Goal: Task Accomplishment & Management: Manage account settings

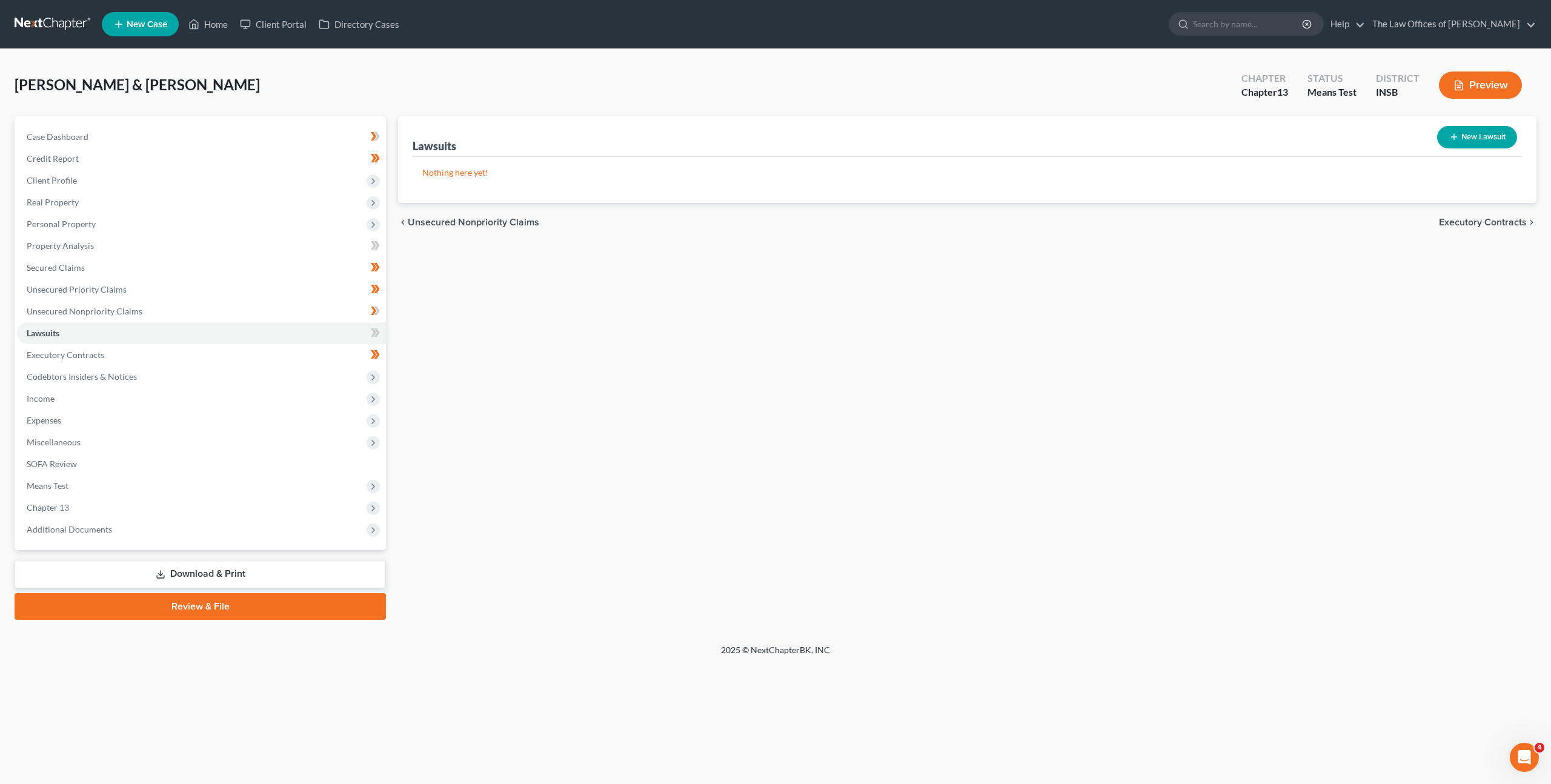
click at [54, 26] on link at bounding box center [53, 24] width 77 height 22
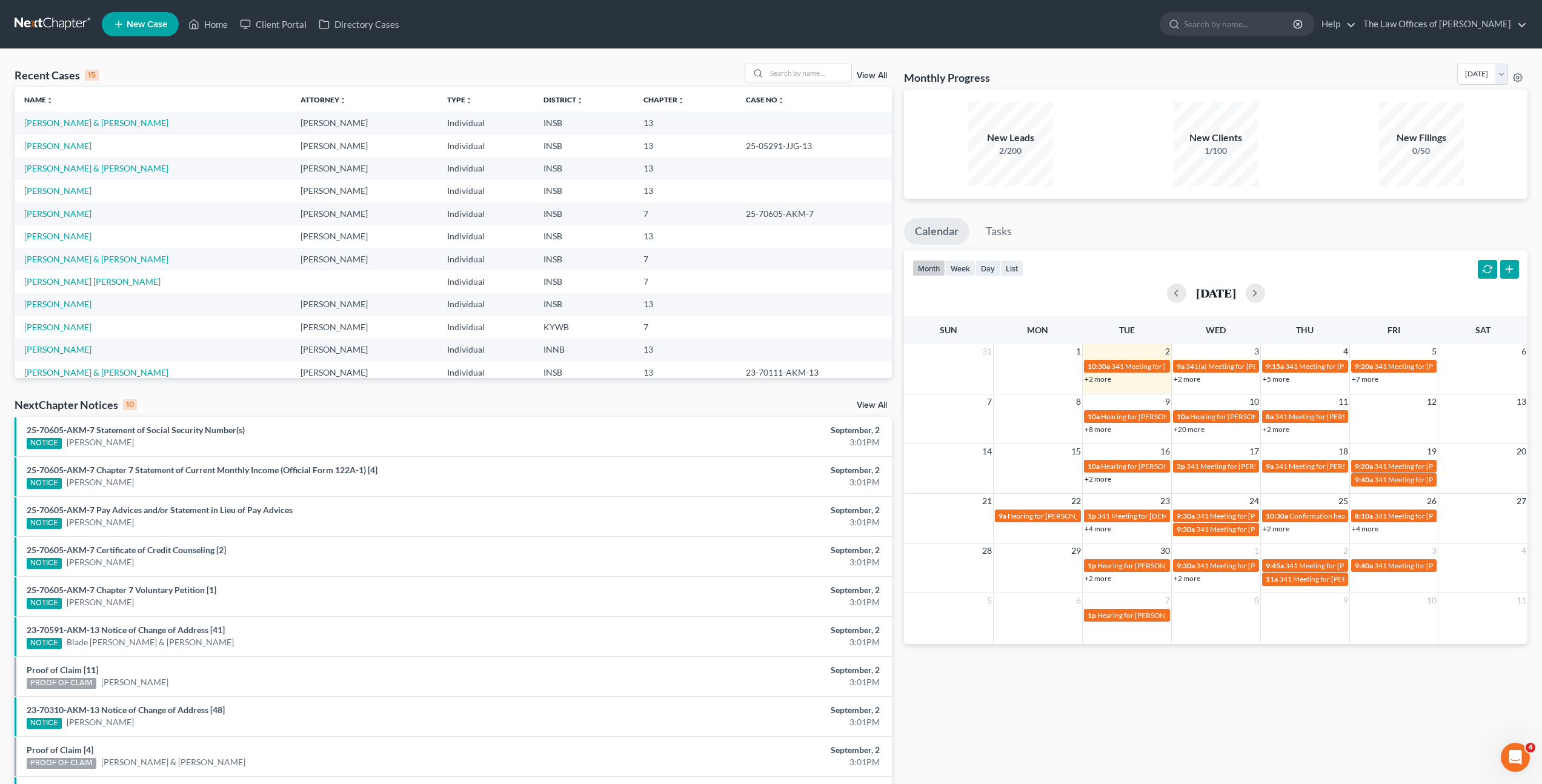
click at [813, 57] on div "Recent Cases 15 View All Name unfold_more expand_more expand_less Attorney unfo…" at bounding box center [771, 449] width 1542 height 801
click at [782, 73] on input "search" at bounding box center [809, 73] width 85 height 18
click at [815, 73] on input "search" at bounding box center [809, 73] width 85 height 18
click at [811, 71] on input "search" at bounding box center [809, 73] width 85 height 18
type input "Shad"
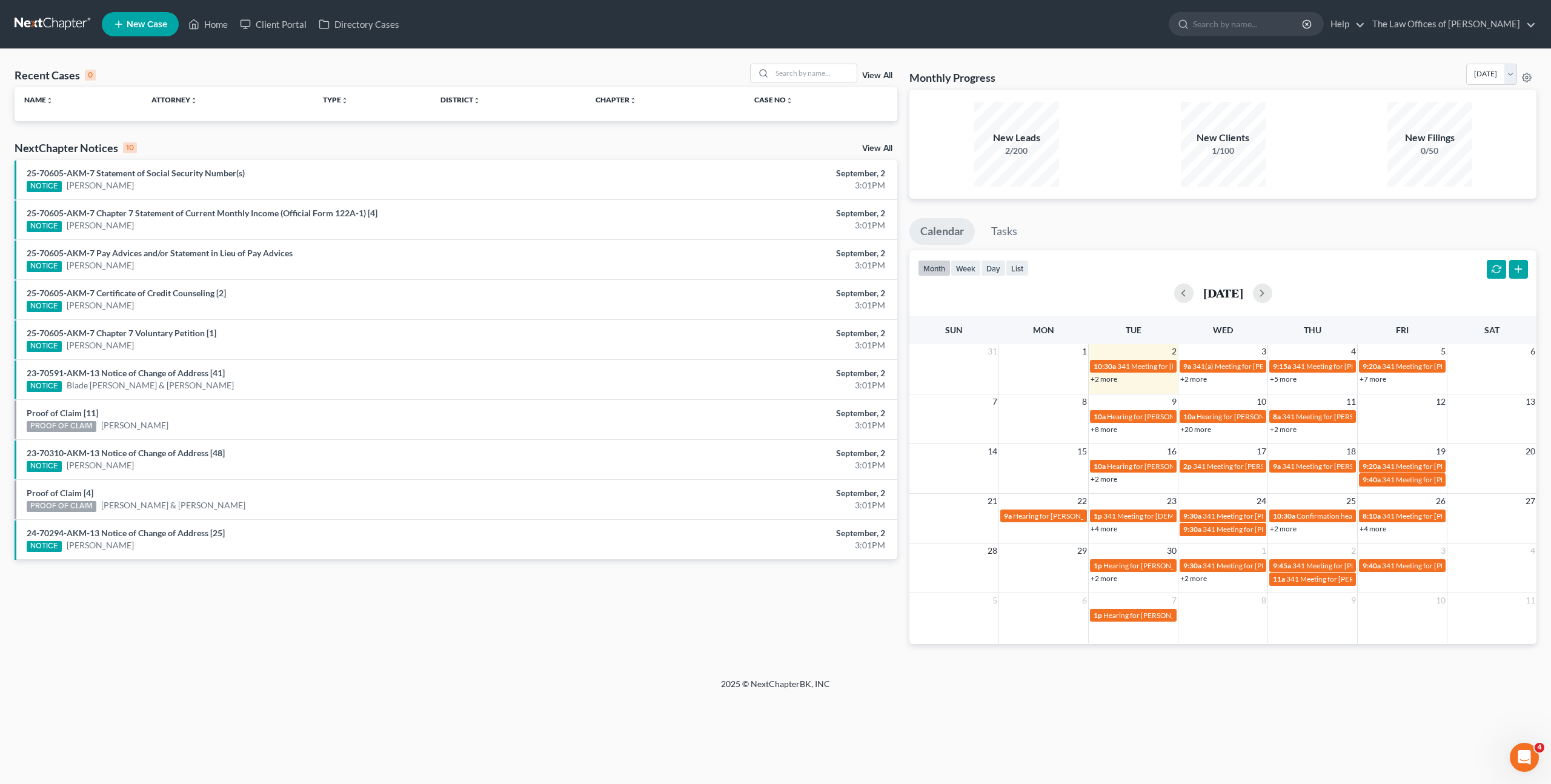
click at [119, 24] on line at bounding box center [119, 24] width 7 height 0
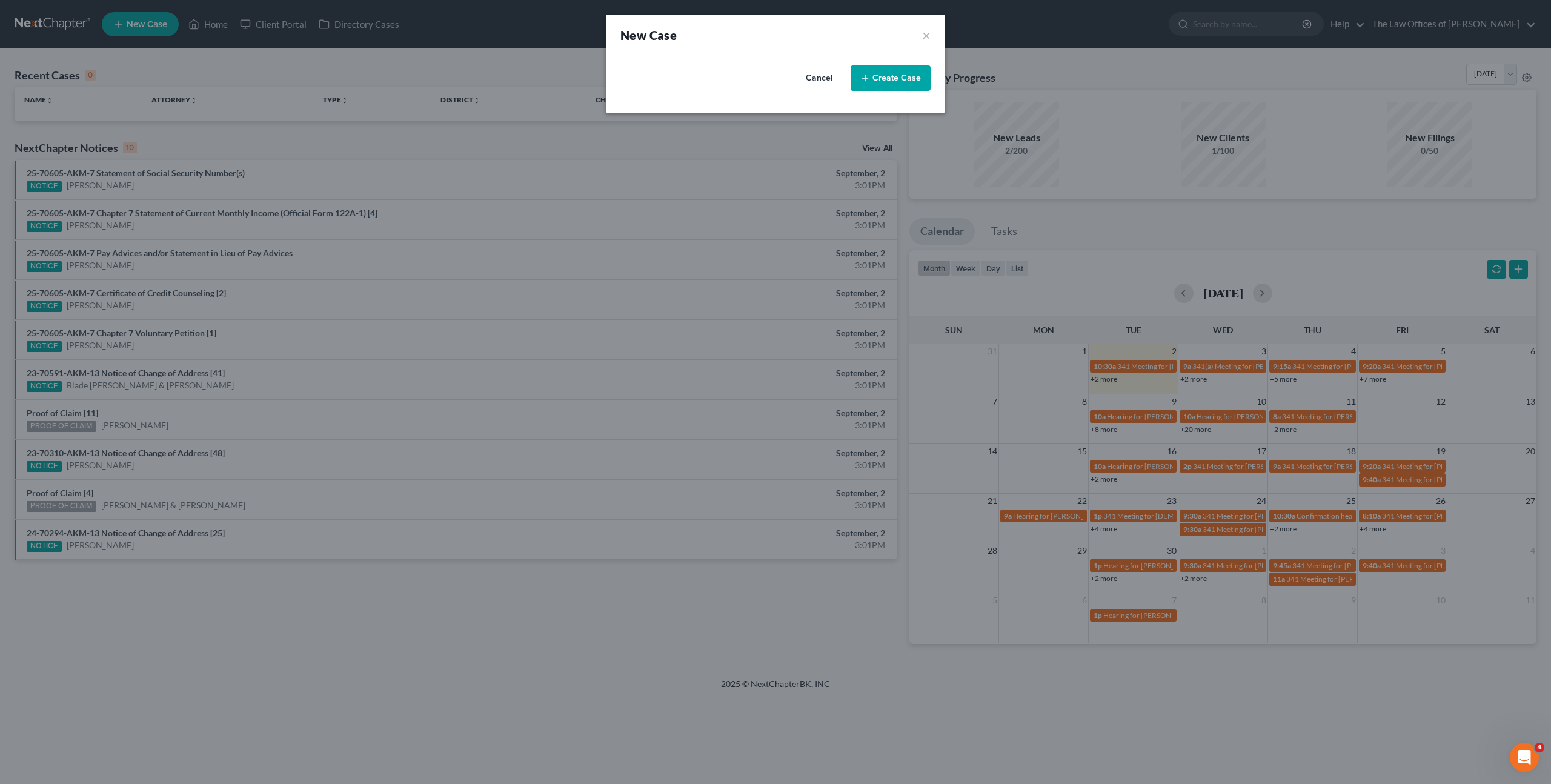
select select "28"
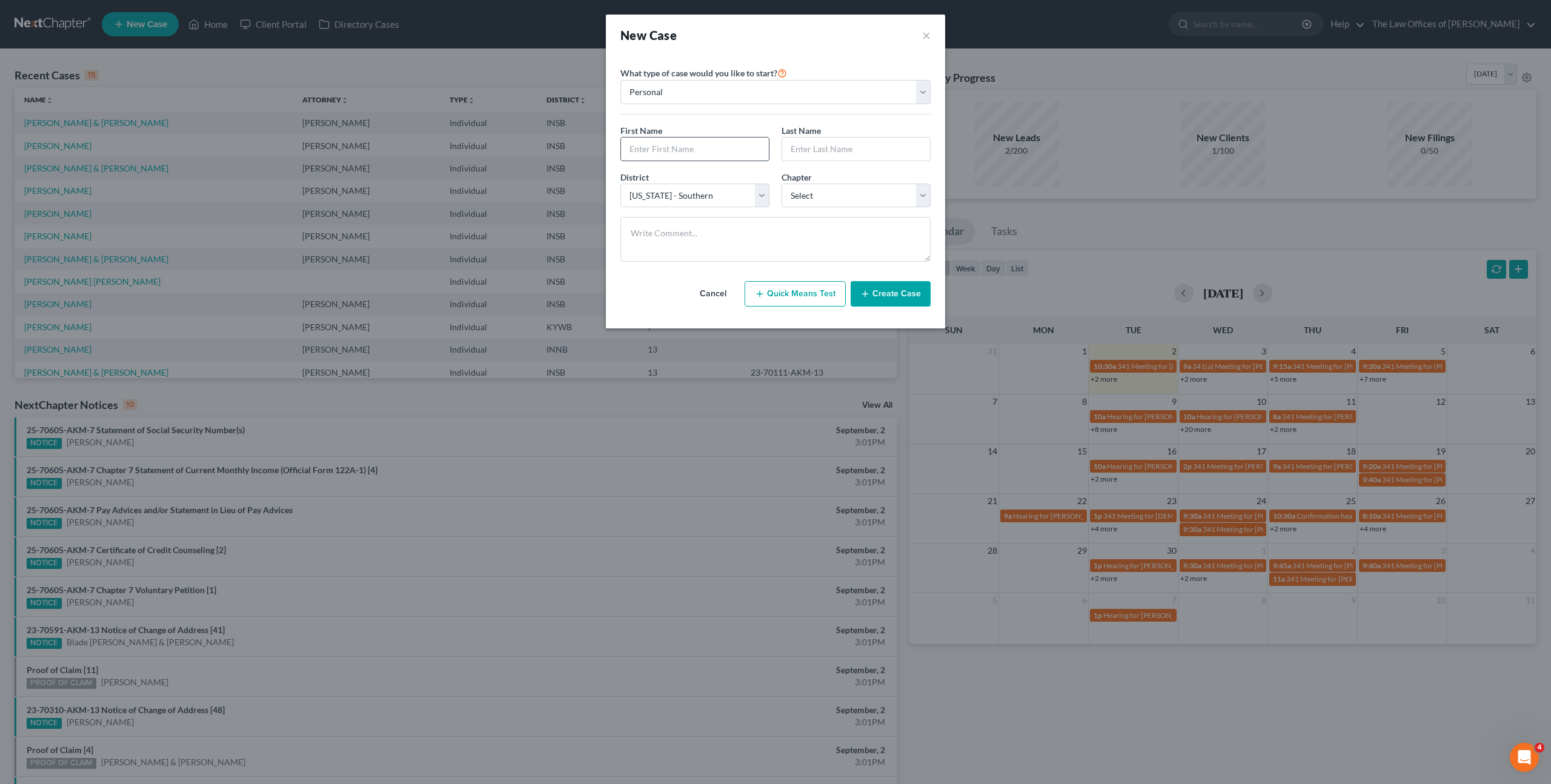
click at [677, 158] on input "text" at bounding box center [695, 149] width 148 height 23
type input "Shad"
type input "Stanifer"
click at [883, 198] on select "Select 7 11 12 13" at bounding box center [856, 196] width 149 height 24
select select "0"
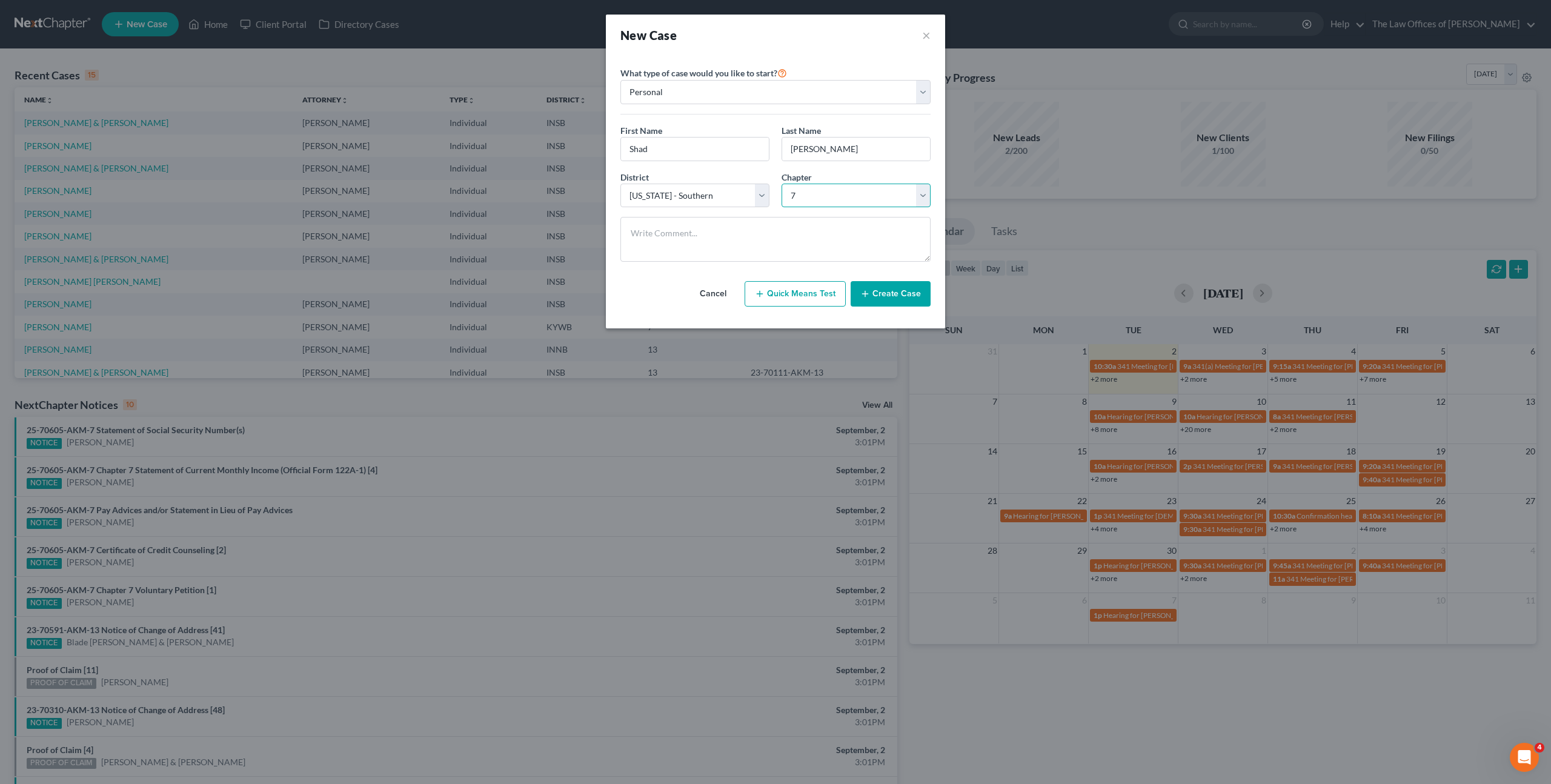
click at [781, 184] on select "Select 7 11 12 13" at bounding box center [856, 196] width 149 height 24
click at [902, 294] on button "Create Case" at bounding box center [890, 294] width 80 height 26
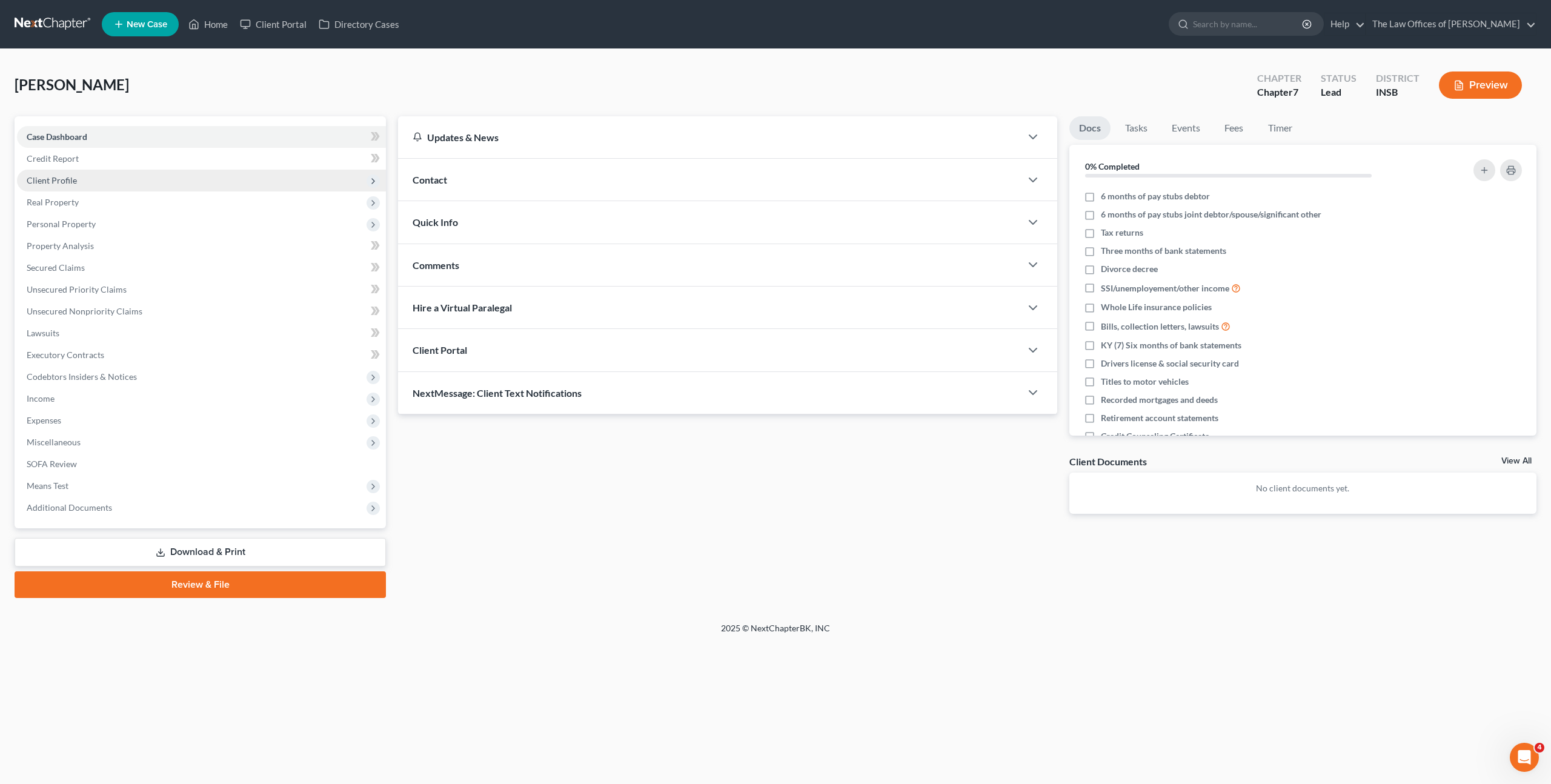
click at [183, 186] on span "Client Profile" at bounding box center [201, 180] width 369 height 22
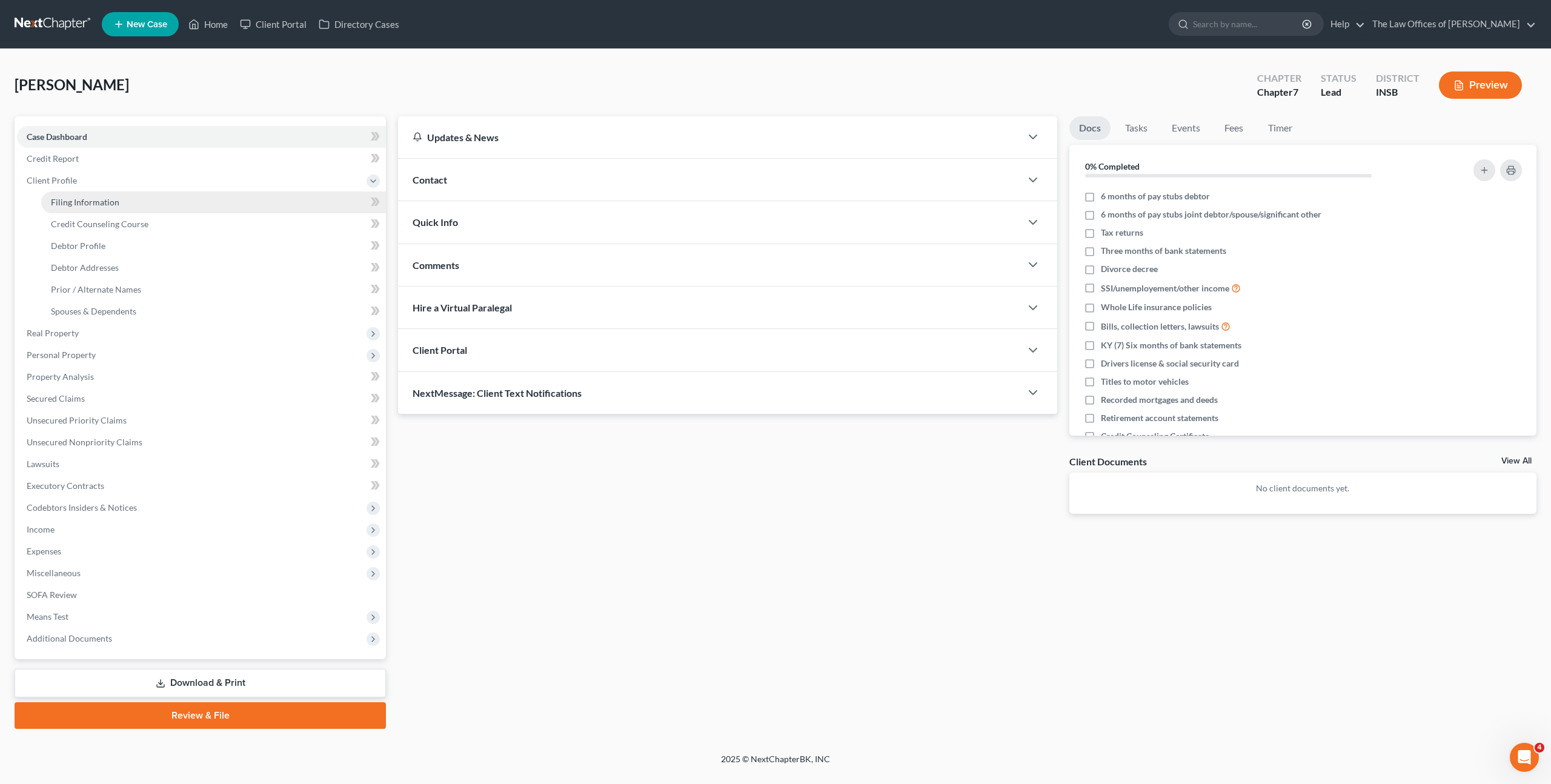
click at [180, 197] on link "Filing Information" at bounding box center [213, 202] width 345 height 22
select select "1"
select select "0"
select select "28"
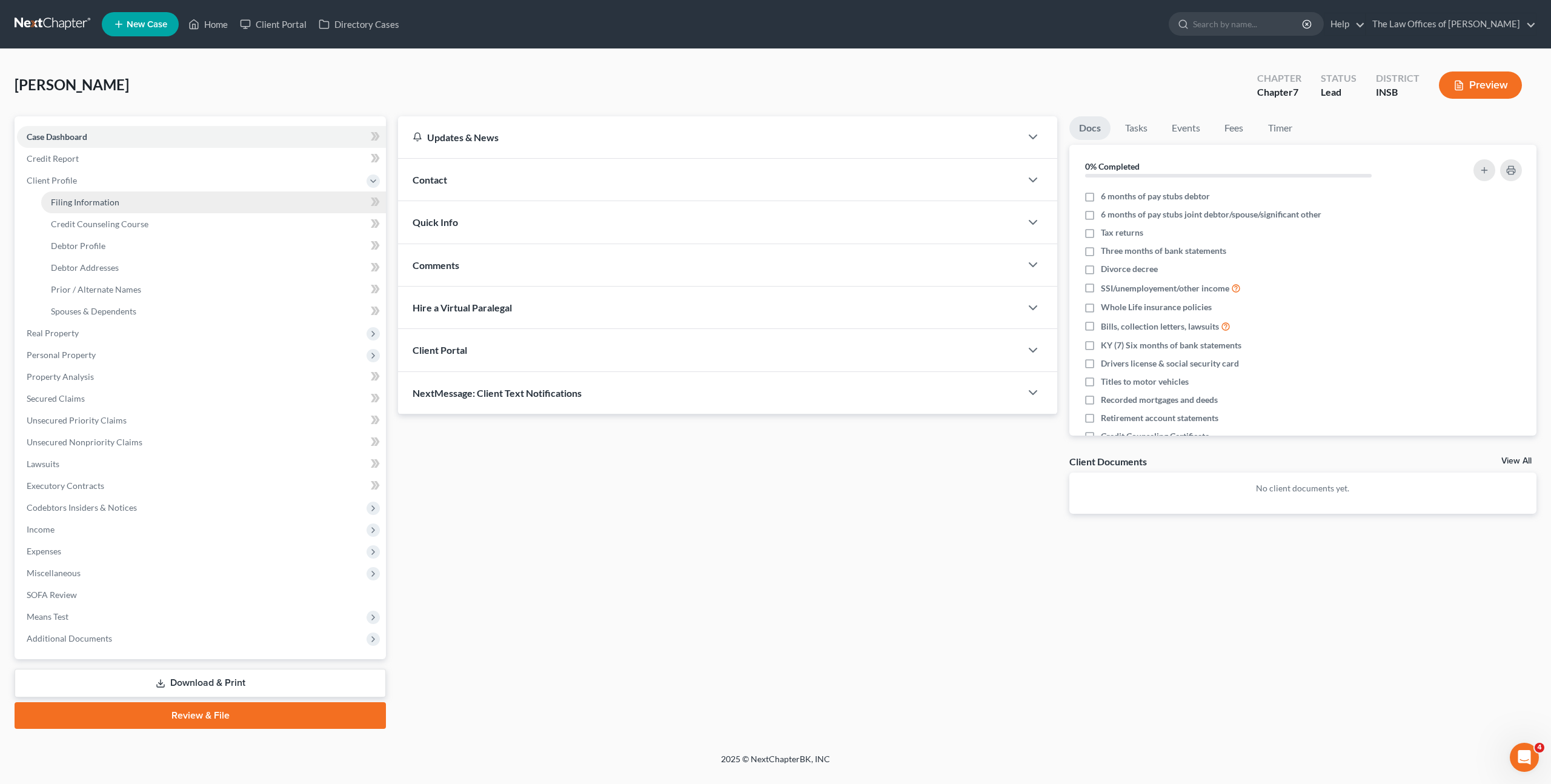
select select "15"
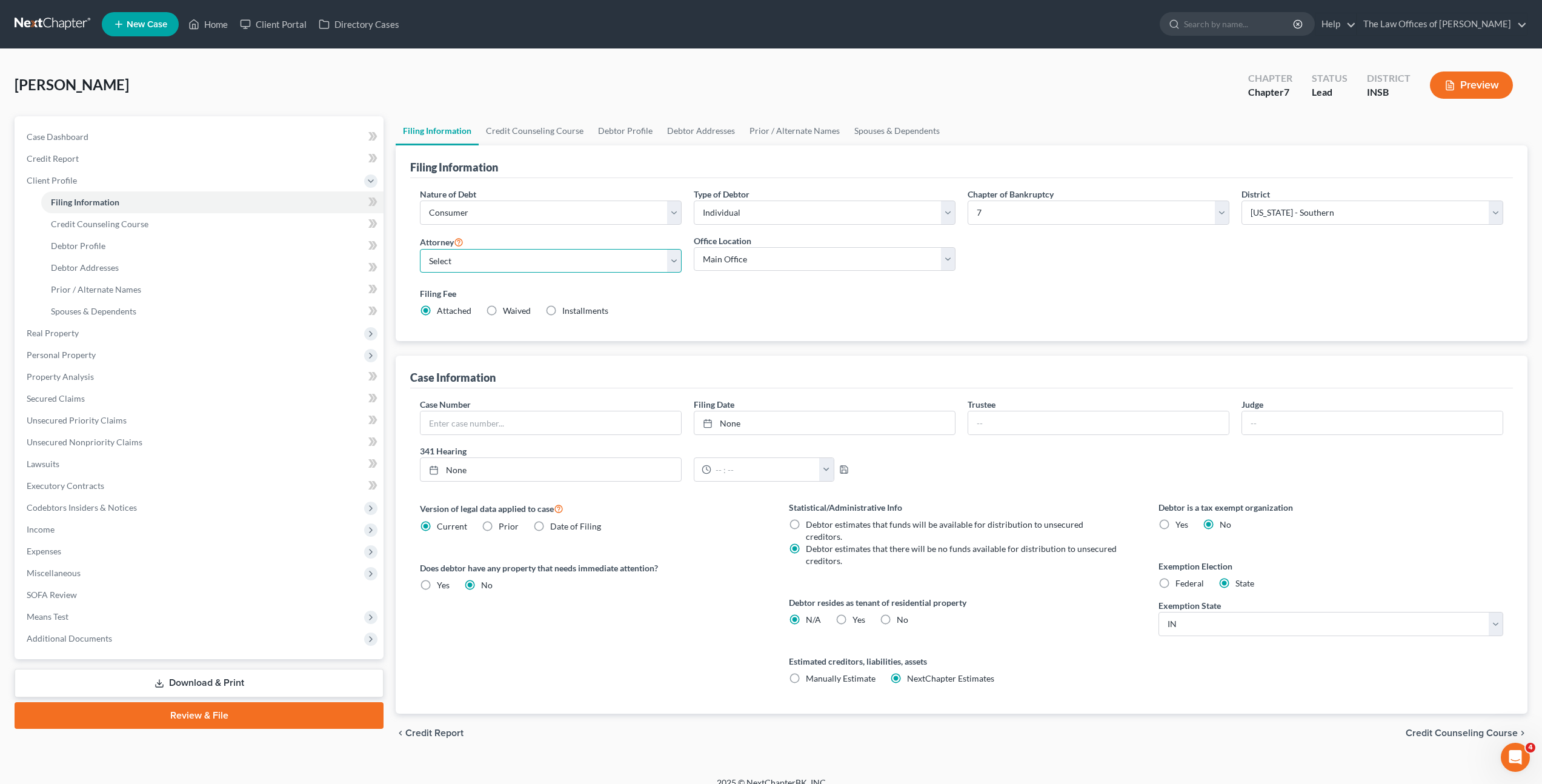
click at [588, 260] on select "Select Dax Miller - INSB Dax Miller - INSB Dax Miller - GAMB Dax Miller - INNB …" at bounding box center [551, 261] width 262 height 24
select select "0"
click at [420, 249] on select "Select Dax Miller - INSB Dax Miller - INSB Dax Miller - GAMB Dax Miller - INNB …" at bounding box center [551, 261] width 262 height 24
drag, startPoint x: 1060, startPoint y: 301, endPoint x: 1181, endPoint y: 267, distance: 125.7
click at [1063, 300] on div "Filing Fee Attached Waived Waived Installments Installments" at bounding box center [962, 302] width 1083 height 30
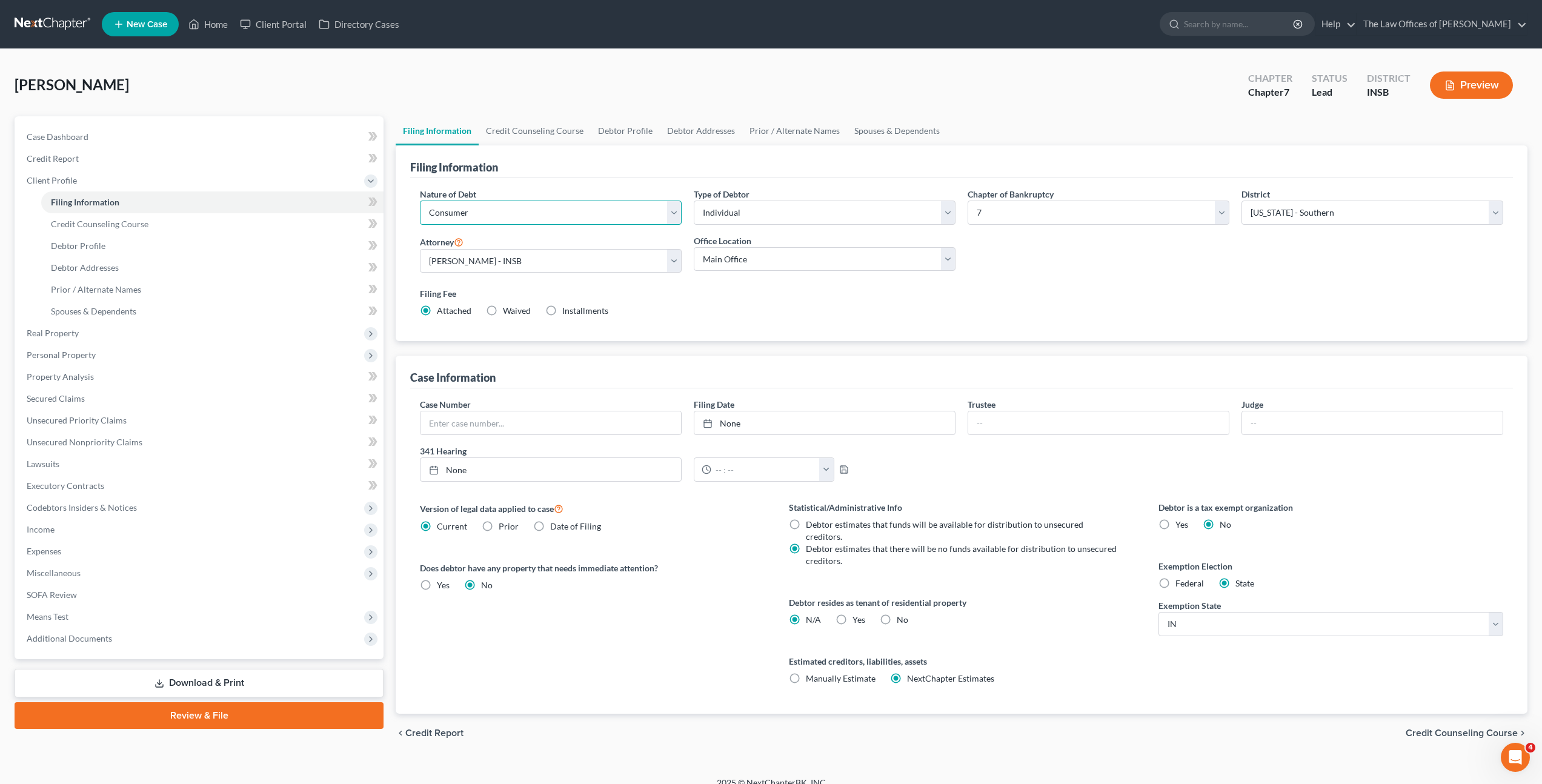
click at [618, 219] on select "Select Business Consumer Other" at bounding box center [551, 213] width 262 height 24
click at [836, 250] on select "Main Office The Law Offices of Dax J. Miller, LLC - ATL" at bounding box center [825, 259] width 262 height 24
click at [868, 208] on select "Select Individual Joint" at bounding box center [825, 213] width 262 height 24
select select "1"
click at [694, 201] on select "Select Individual Joint" at bounding box center [825, 213] width 262 height 24
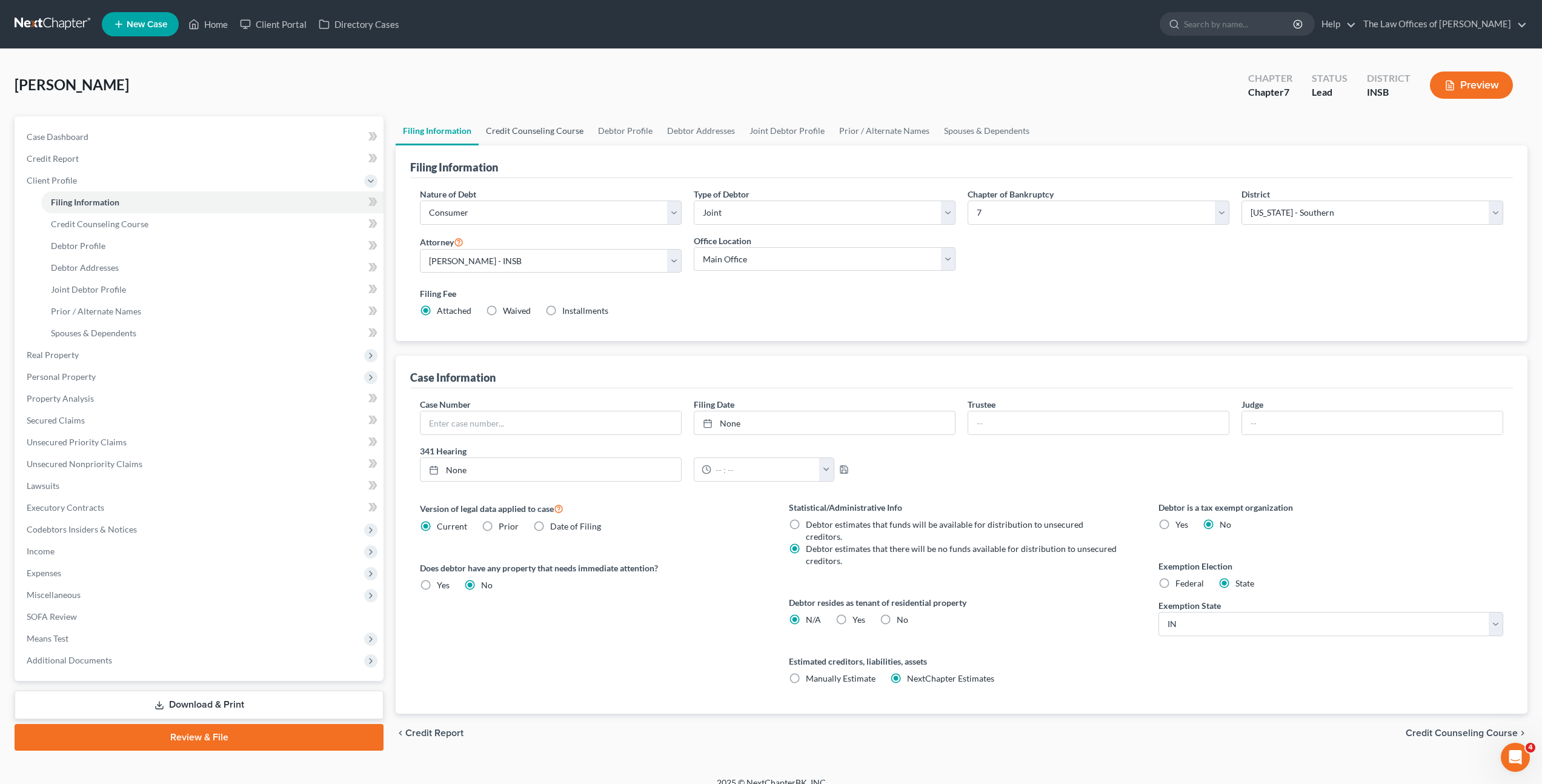
click at [520, 135] on link "Credit Counseling Course" at bounding box center [535, 131] width 112 height 29
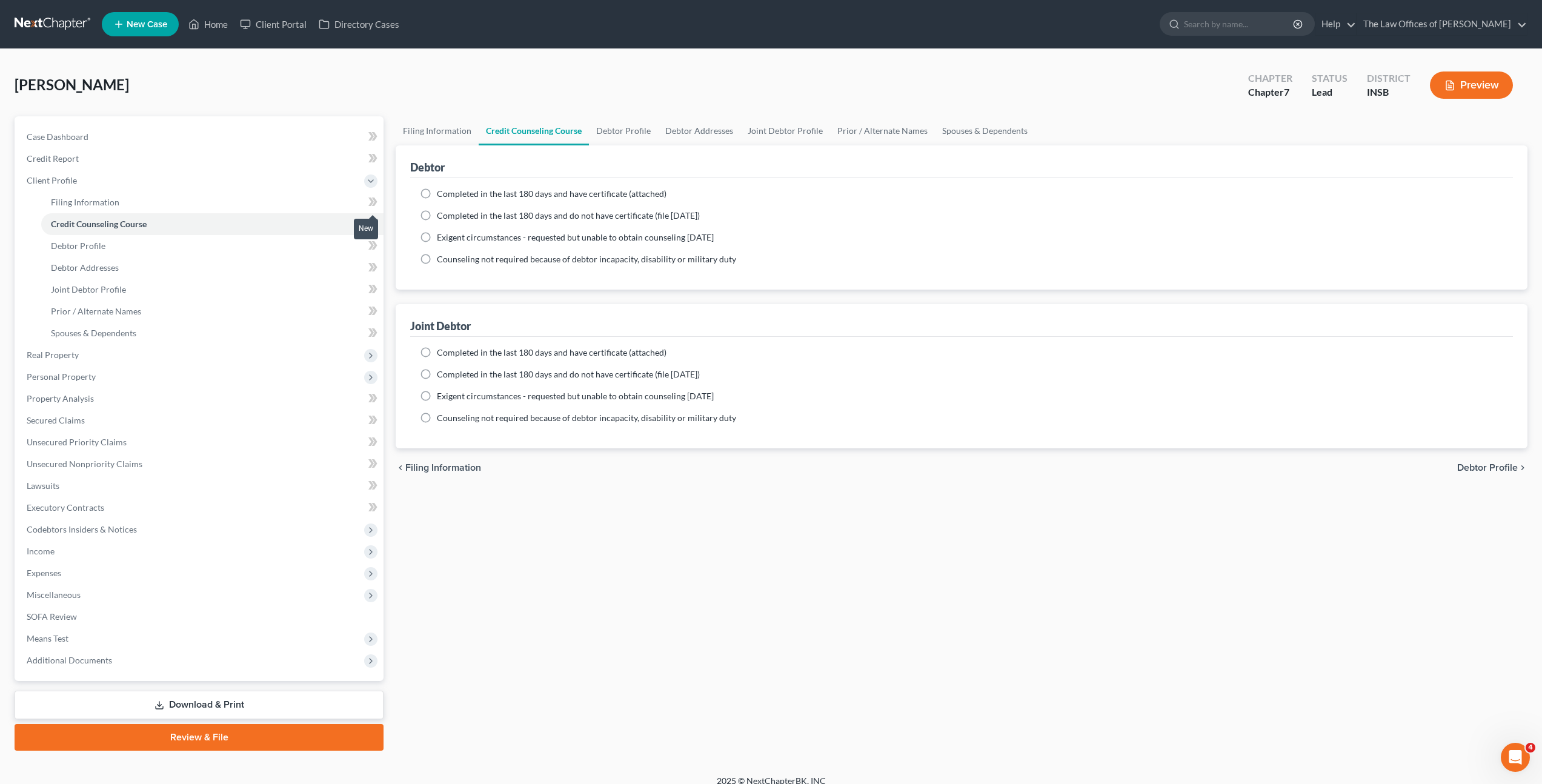
click at [372, 199] on icon at bounding box center [373, 201] width 9 height 15
click at [325, 238] on link "Debtor Profile" at bounding box center [212, 246] width 342 height 22
select select "1"
select select "0"
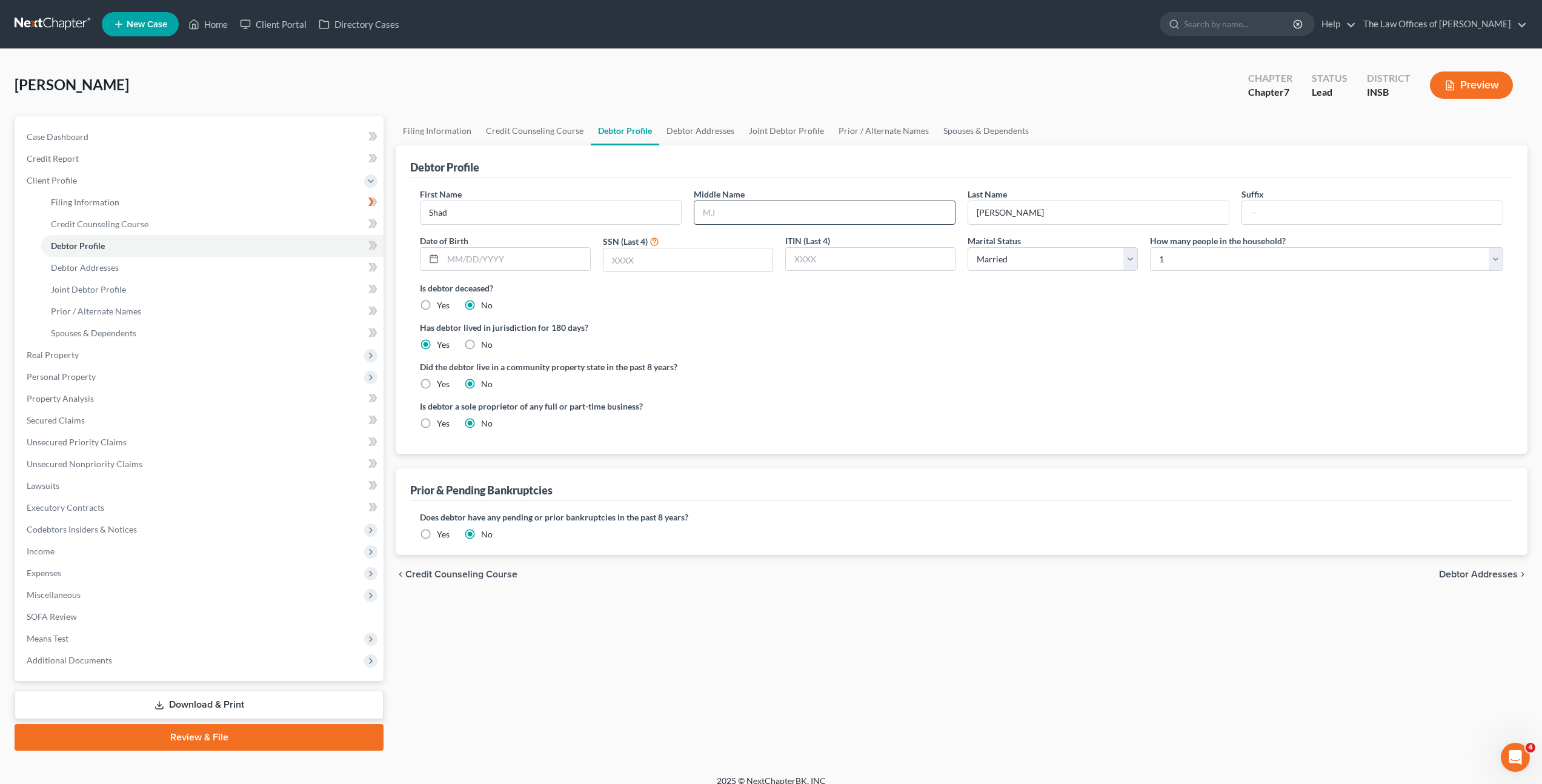
click at [716, 207] on input "text" at bounding box center [825, 213] width 260 height 23
click at [801, 197] on div "Middle Name" at bounding box center [825, 206] width 274 height 37
drag, startPoint x: 910, startPoint y: 215, endPoint x: 914, endPoint y: 208, distance: 8.1
click at [912, 211] on input "text" at bounding box center [825, 213] width 260 height 23
type input "Matthew"
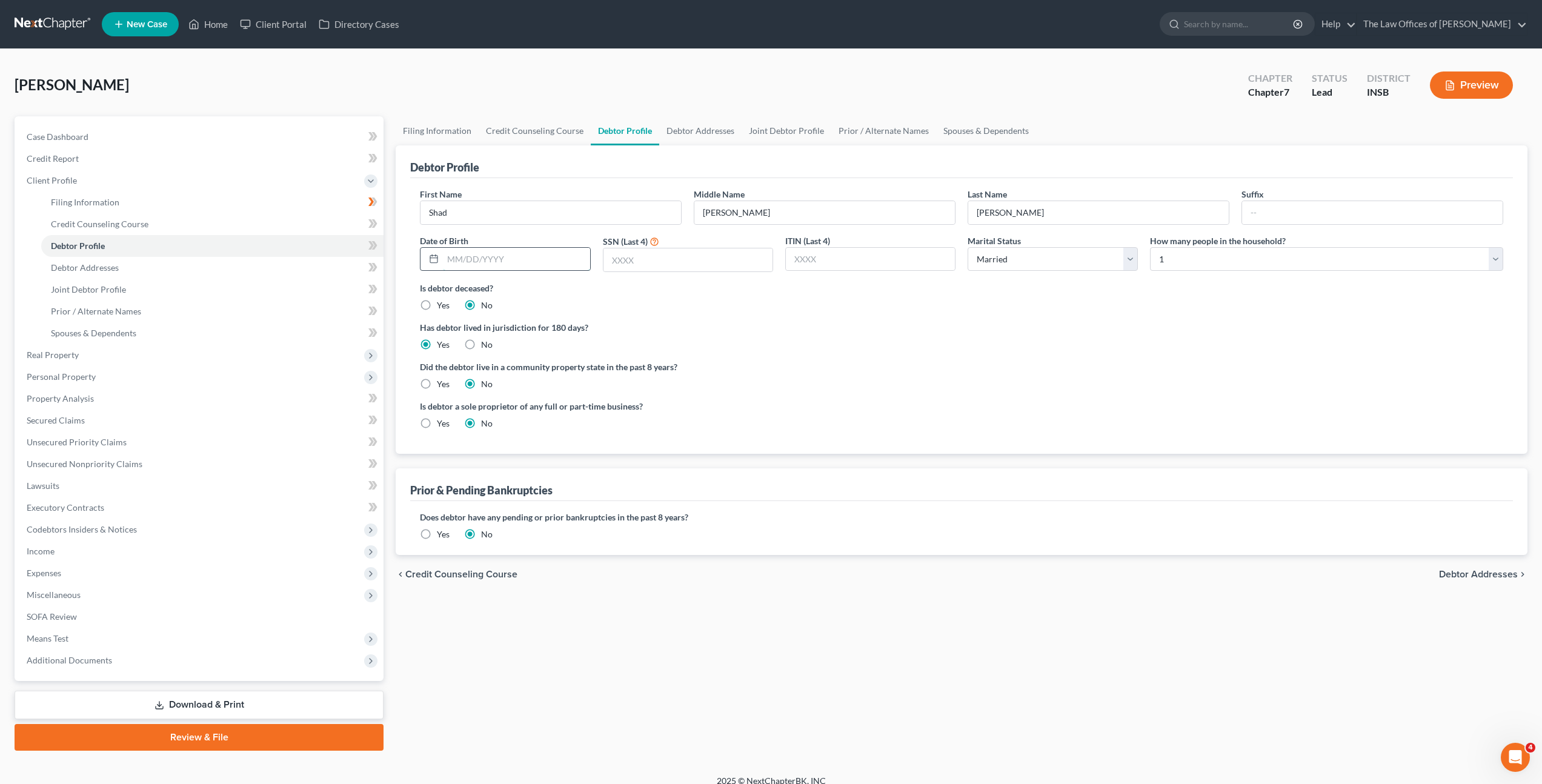
click at [513, 262] on input "text" at bounding box center [517, 259] width 147 height 23
type input "10/12/1989"
click at [653, 269] on input "text" at bounding box center [688, 260] width 169 height 23
click at [663, 266] on input "text" at bounding box center [688, 260] width 169 height 23
type input "4529"
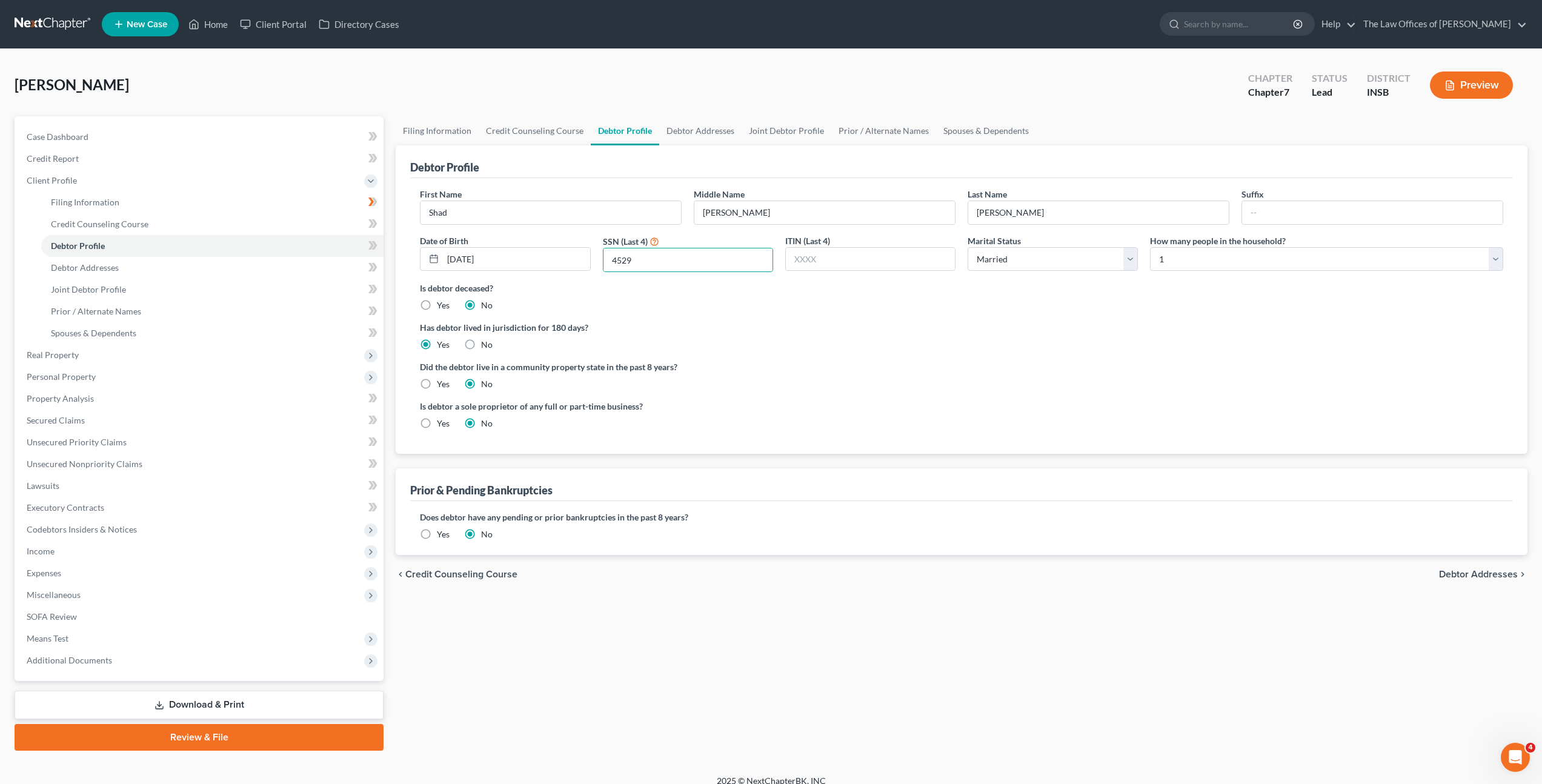
click at [788, 324] on label "Has debtor lived in jurisdiction for 180 days?" at bounding box center [962, 327] width 1083 height 13
click at [1259, 257] on select "Select 1 2 3 4 5 6 7 8 9 10 11 12 13 14 15 16 17 18 19 20" at bounding box center [1327, 259] width 353 height 24
select select "1"
click at [1150, 247] on select "Select 1 2 3 4 5 6 7 8 9 10 11 12 13 14 15 16 17 18 19 20" at bounding box center [1327, 259] width 353 height 24
click at [717, 121] on link "Debtor Addresses" at bounding box center [700, 131] width 83 height 29
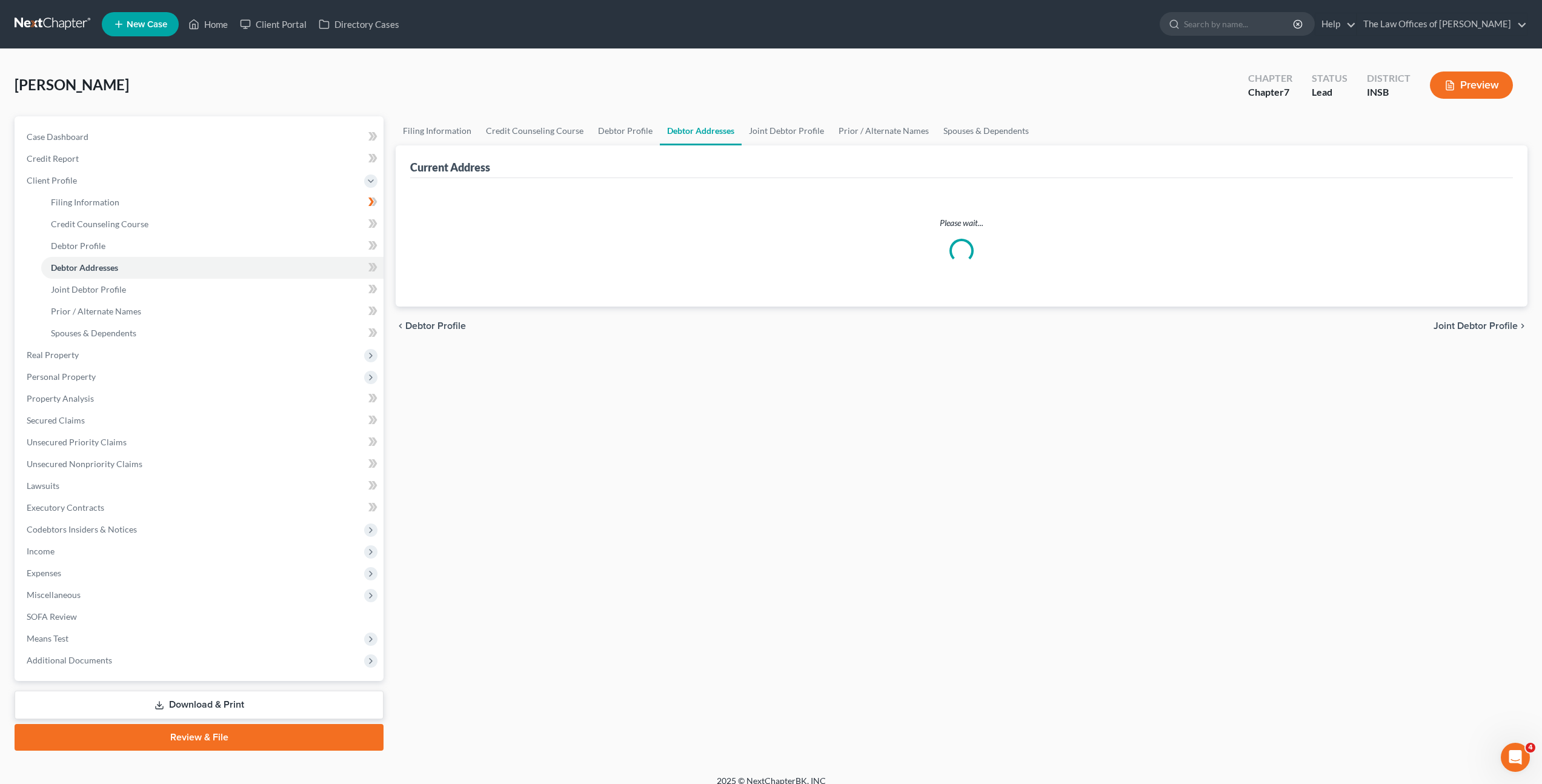
select select "0"
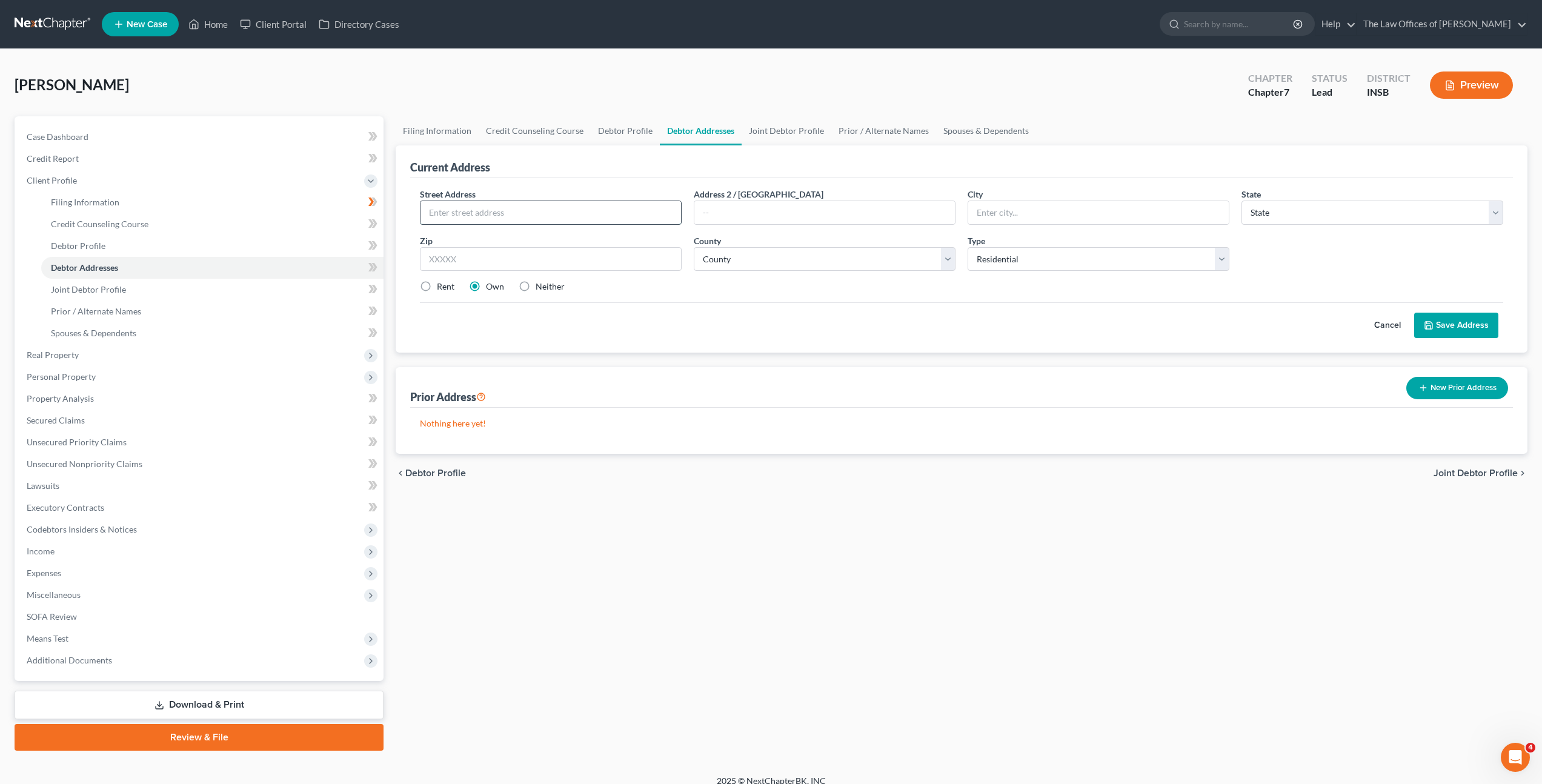
click at [554, 212] on input "text" at bounding box center [551, 213] width 260 height 23
type input "500 E County Road 300 N"
type input "47882"
type input "Sullivan"
select select "15"
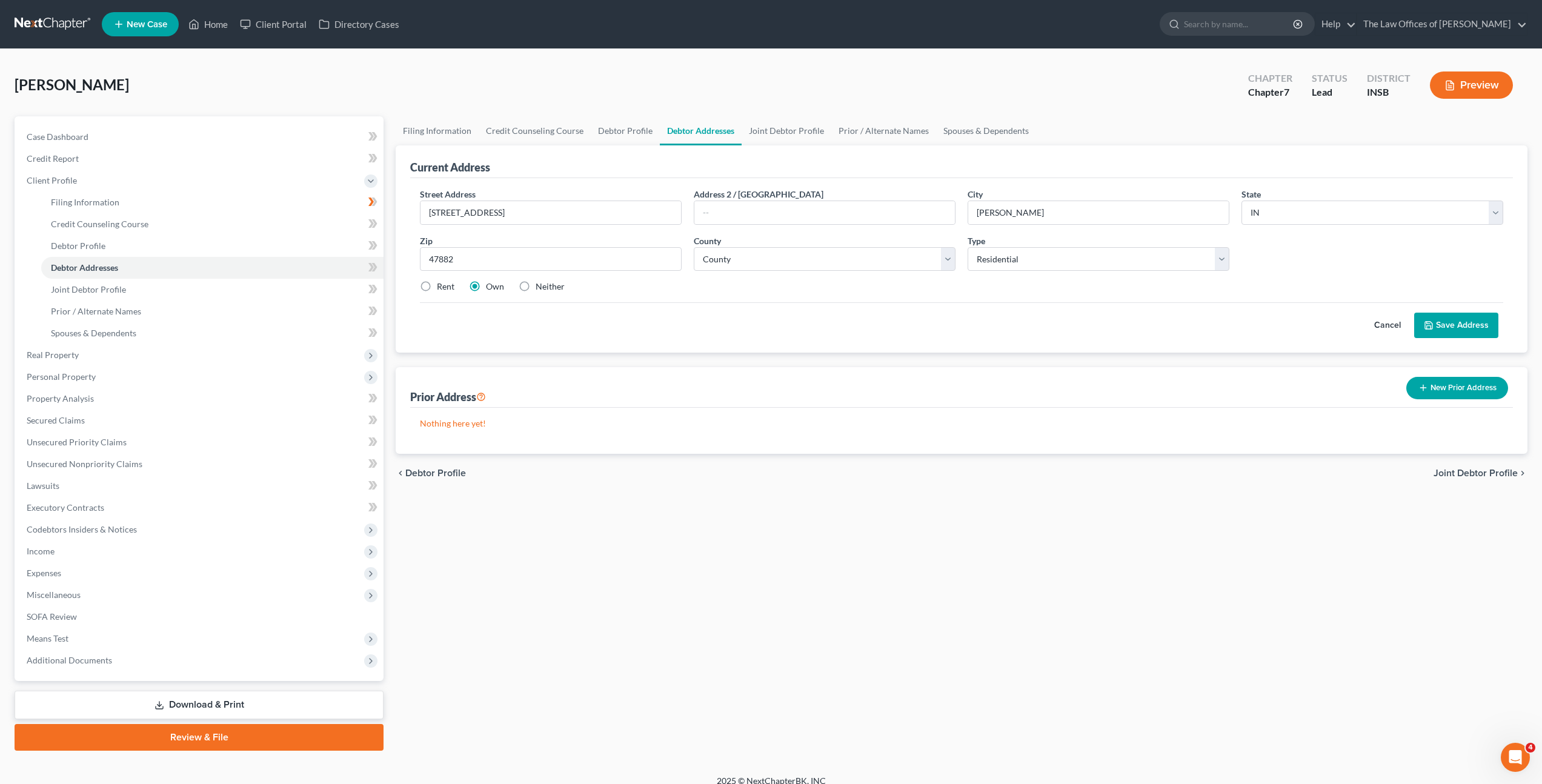
click at [536, 283] on label "Neither" at bounding box center [550, 287] width 29 height 12
click at [540, 283] on input "Neither" at bounding box center [544, 285] width 8 height 8
radio input "true"
drag, startPoint x: 680, startPoint y: 327, endPoint x: 800, endPoint y: 315, distance: 120.6
click at [680, 327] on div "Cancel Save Address" at bounding box center [962, 320] width 1083 height 36
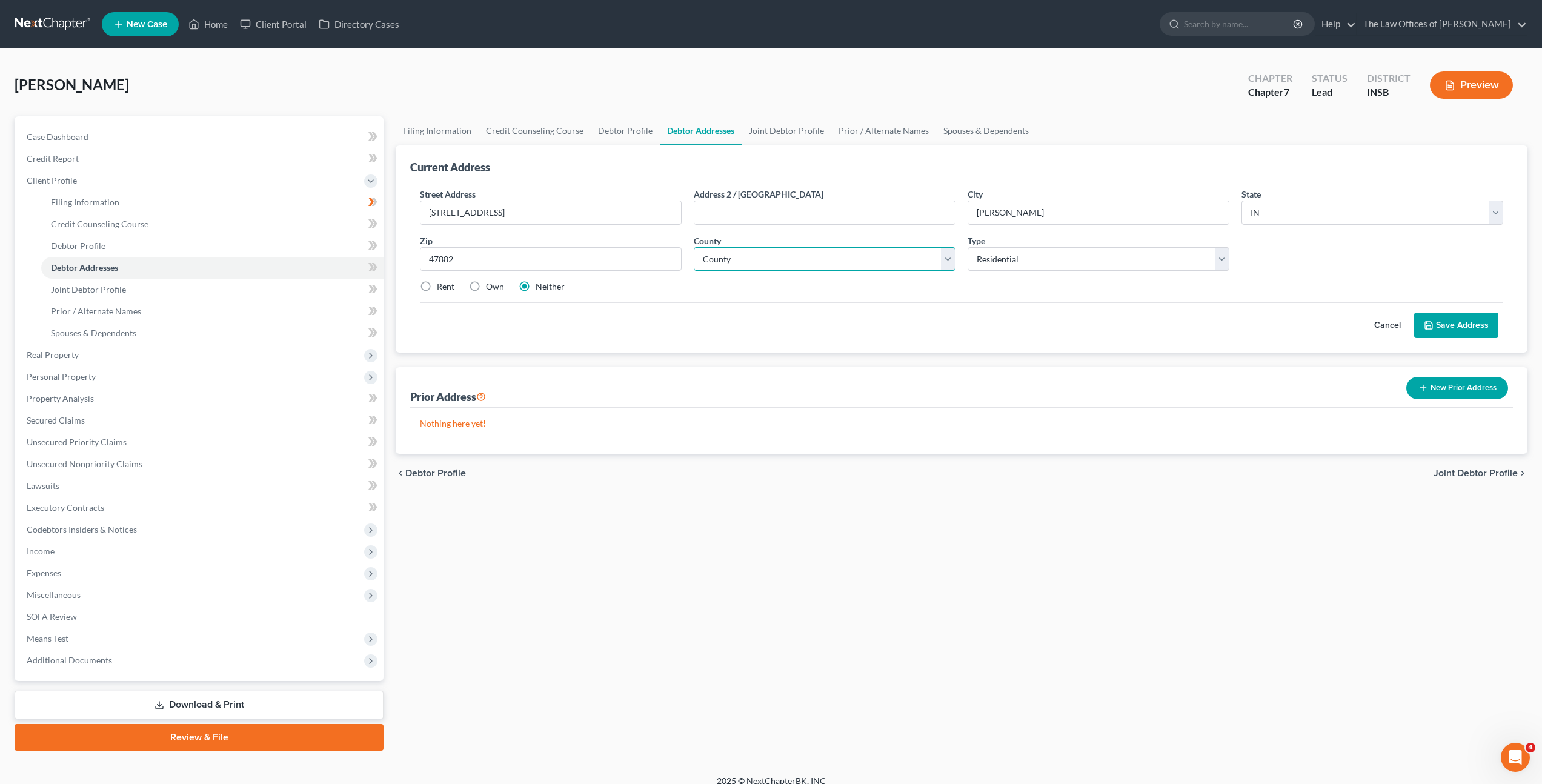
click at [741, 268] on select "County Adams County Allen County Bartholomew County Benton County Blackford Cou…" at bounding box center [825, 259] width 262 height 24
select select "76"
click at [694, 247] on select "County Adams County Allen County Bartholomew County Benton County Blackford Cou…" at bounding box center [825, 259] width 262 height 24
click at [1086, 318] on div "Cancel Save Address" at bounding box center [962, 320] width 1083 height 36
click at [1438, 325] on button "Save Address" at bounding box center [1456, 325] width 84 height 26
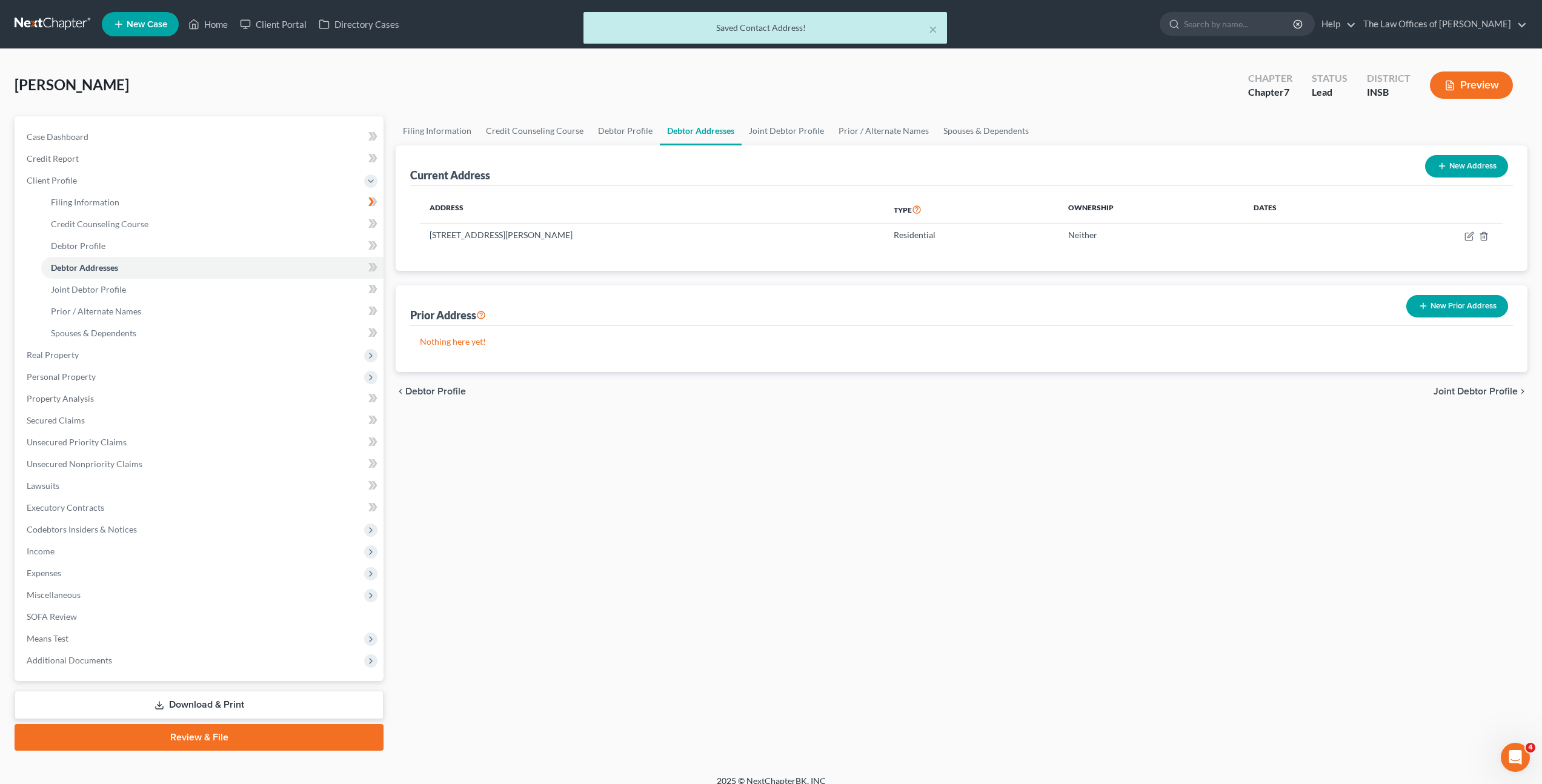
click at [991, 478] on div "Filing Information Credit Counseling Course Debtor Profile Debtor Addresses Joi…" at bounding box center [962, 433] width 1144 height 634
click at [378, 269] on span at bounding box center [373, 269] width 21 height 18
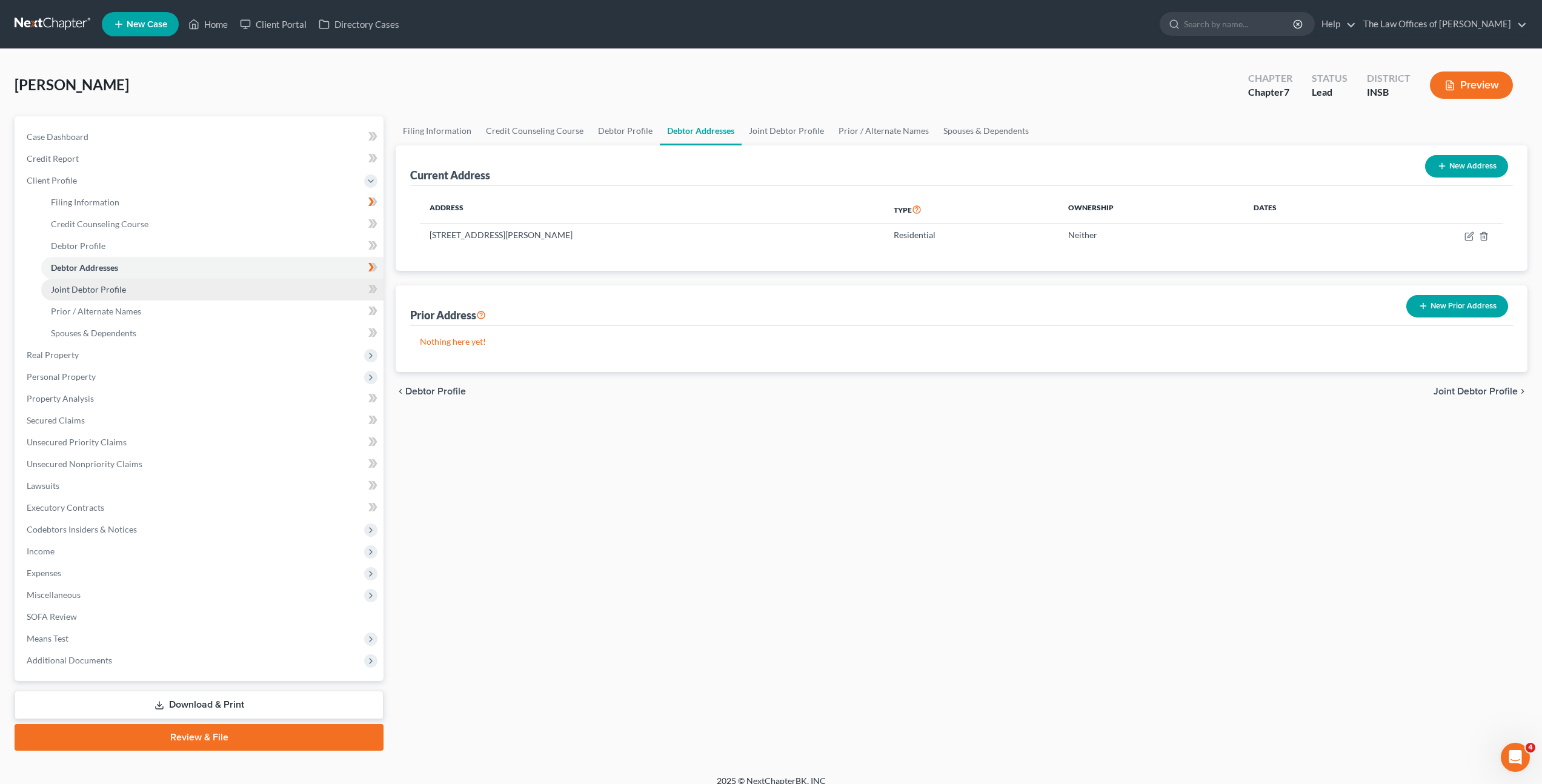
click at [264, 289] on link "Joint Debtor Profile" at bounding box center [212, 289] width 342 height 22
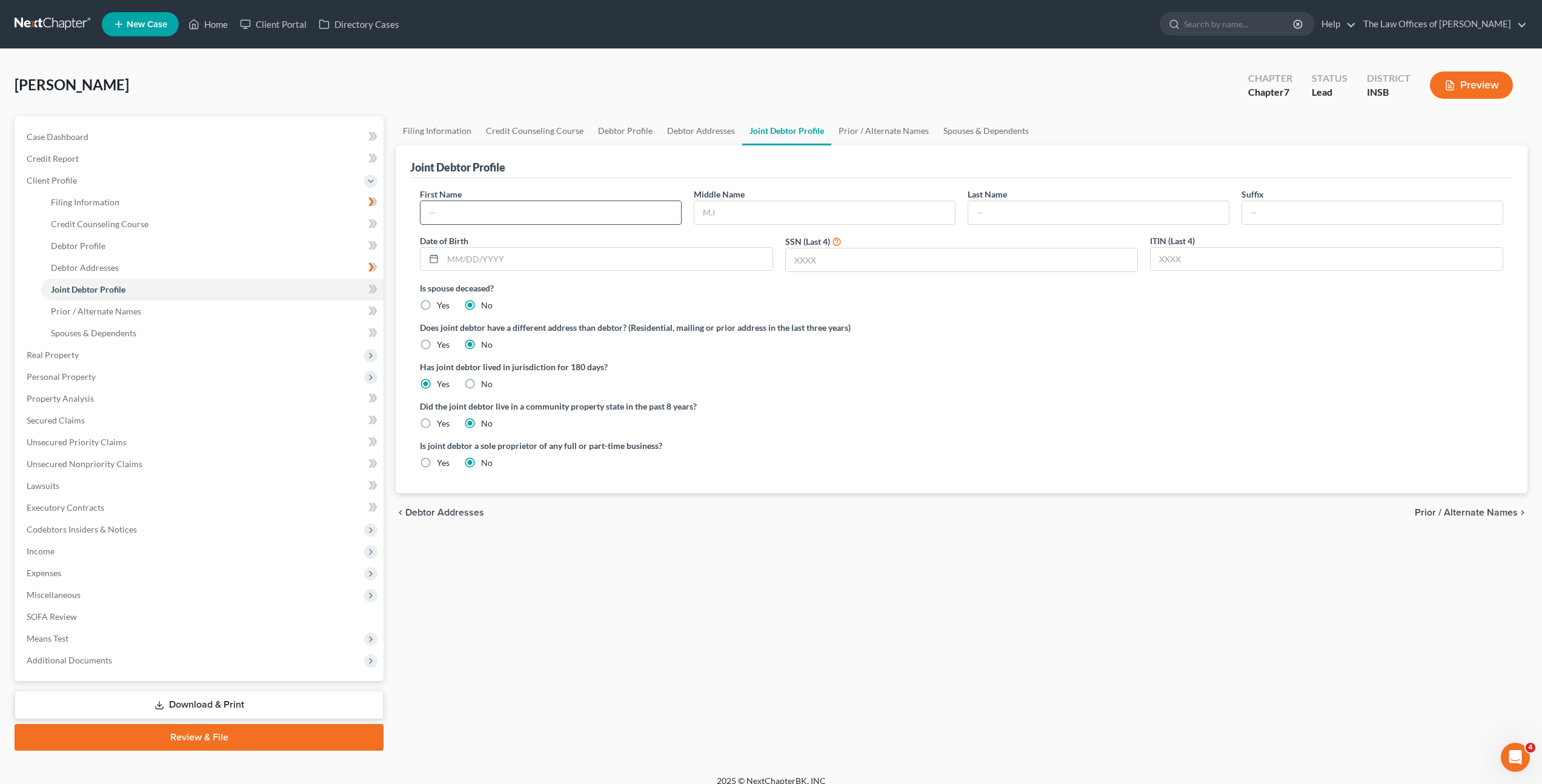
click at [480, 216] on input "text" at bounding box center [551, 213] width 260 height 23
drag, startPoint x: 556, startPoint y: 209, endPoint x: 575, endPoint y: 194, distance: 24.2
click at [556, 209] on input "text" at bounding box center [551, 213] width 260 height 23
type input "Maegan"
type input "Alice"
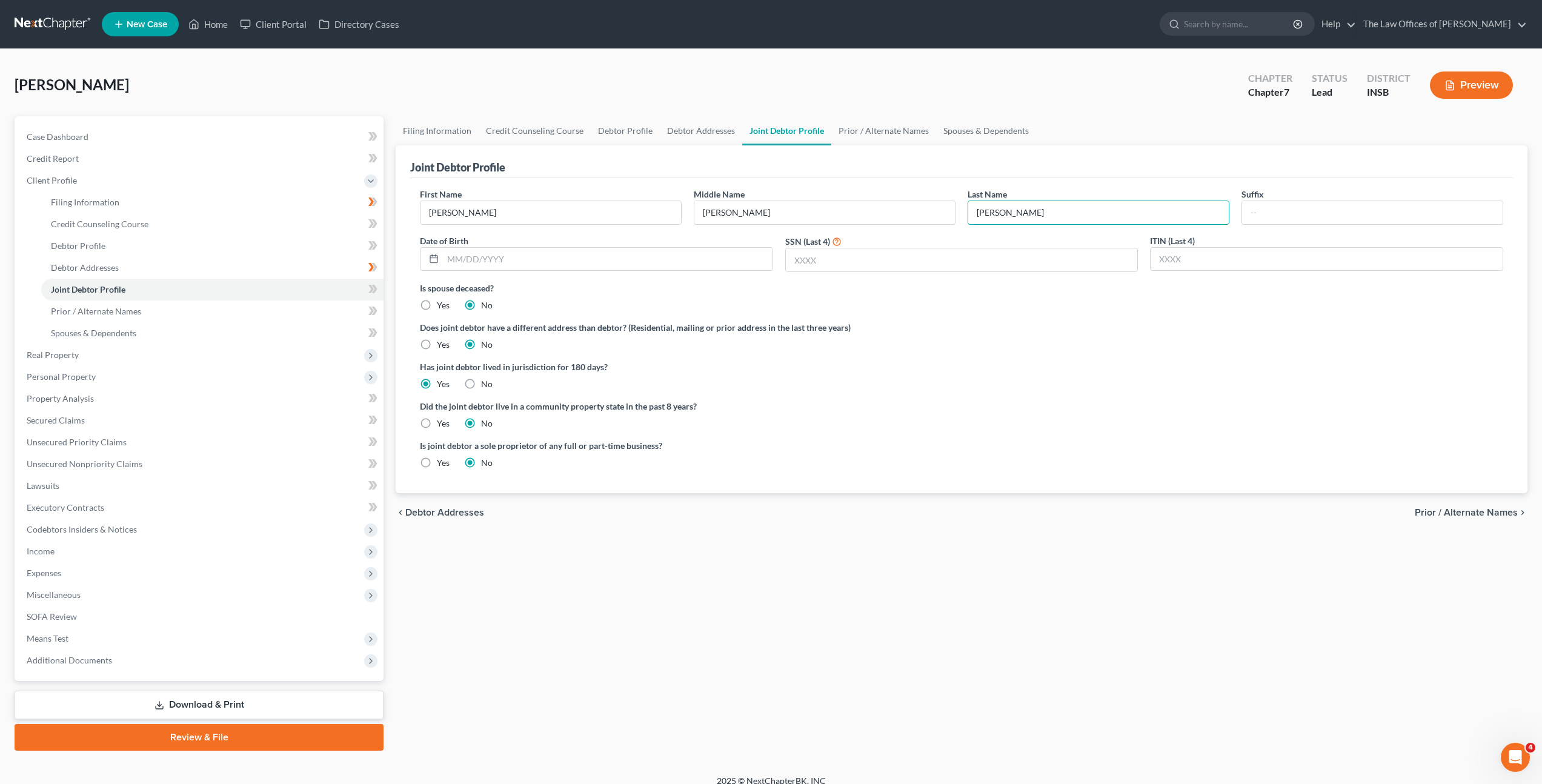
type input "Stanifer"
type input "06/17/1986"
click at [1034, 333] on label "Does joint debtor have a different address than debtor? (Residential, mailing o…" at bounding box center [962, 327] width 1083 height 13
click at [981, 251] on input "text" at bounding box center [962, 260] width 352 height 23
type input "4174"
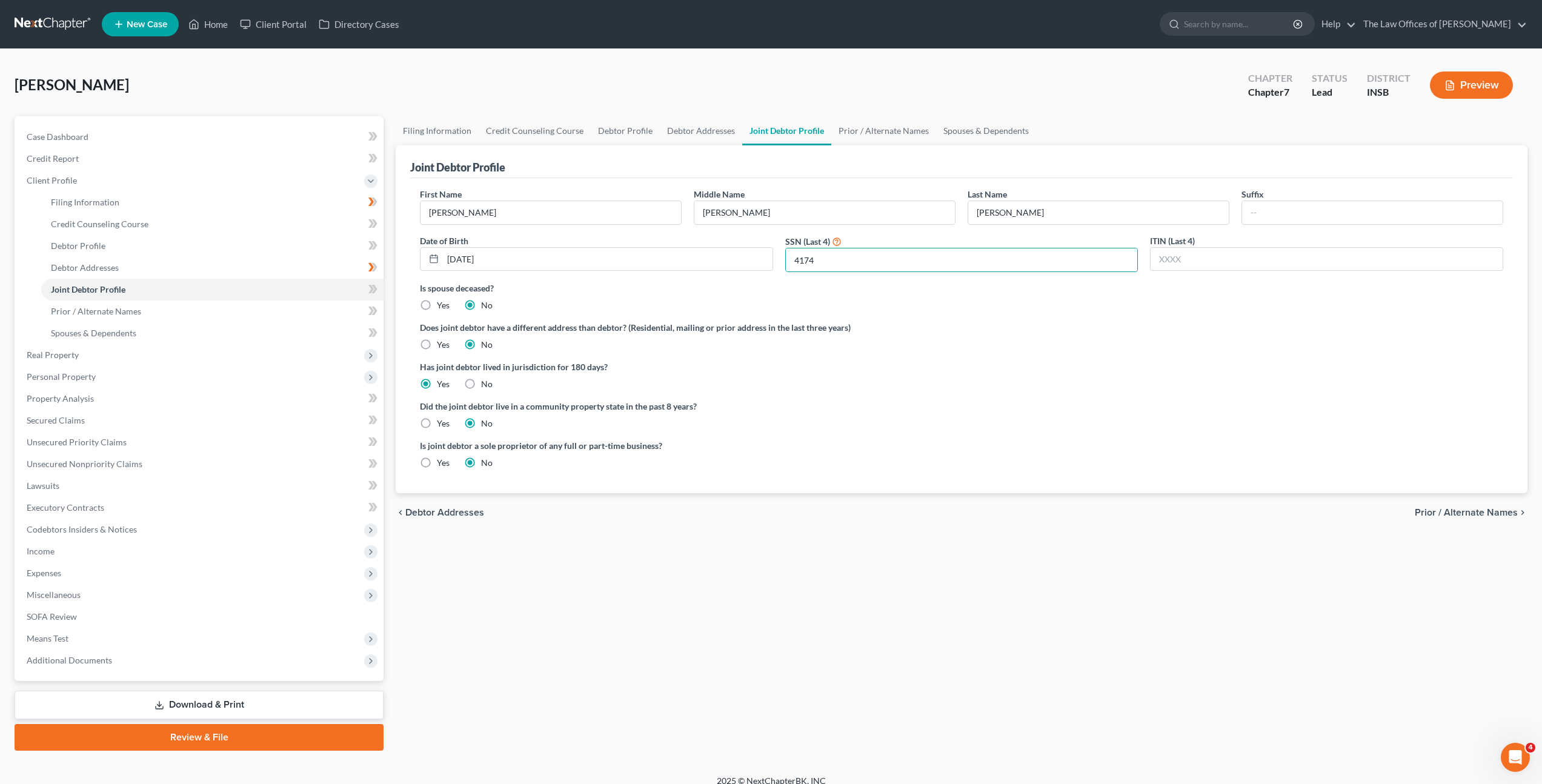
click at [1151, 385] on div "Has joint debtor lived in jurisdiction for 180 days? Yes No Debtor must reside …" at bounding box center [962, 375] width 1083 height 30
drag, startPoint x: 379, startPoint y: 288, endPoint x: 353, endPoint y: 293, distance: 26.5
click at [379, 288] on span at bounding box center [373, 291] width 21 height 18
click at [287, 299] on link "Joint Debtor Profile" at bounding box center [212, 289] width 342 height 22
click at [300, 306] on link "Prior / Alternate Names" at bounding box center [212, 311] width 342 height 22
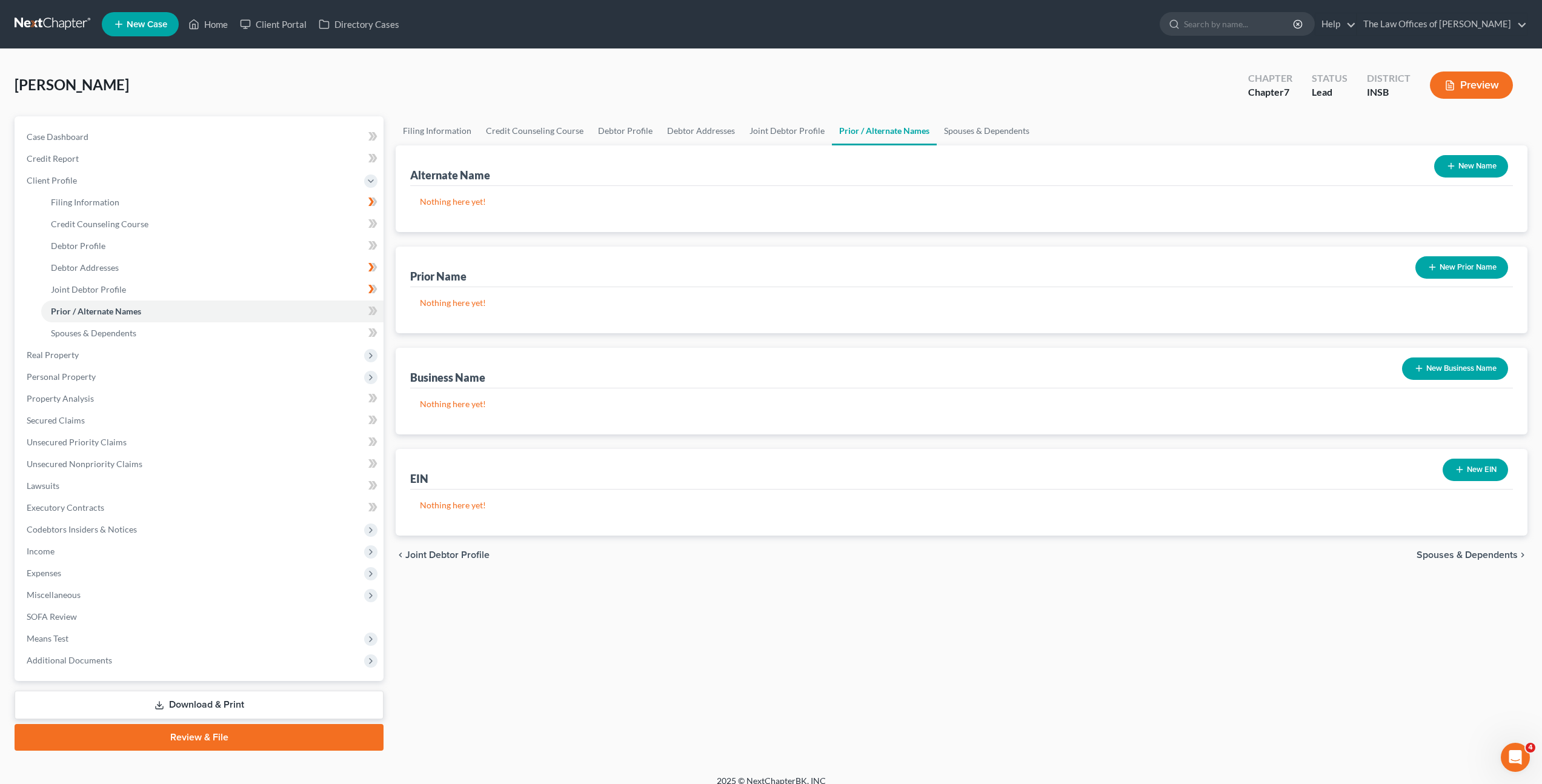
click at [1438, 266] on button "New Prior Name" at bounding box center [1462, 267] width 92 height 22
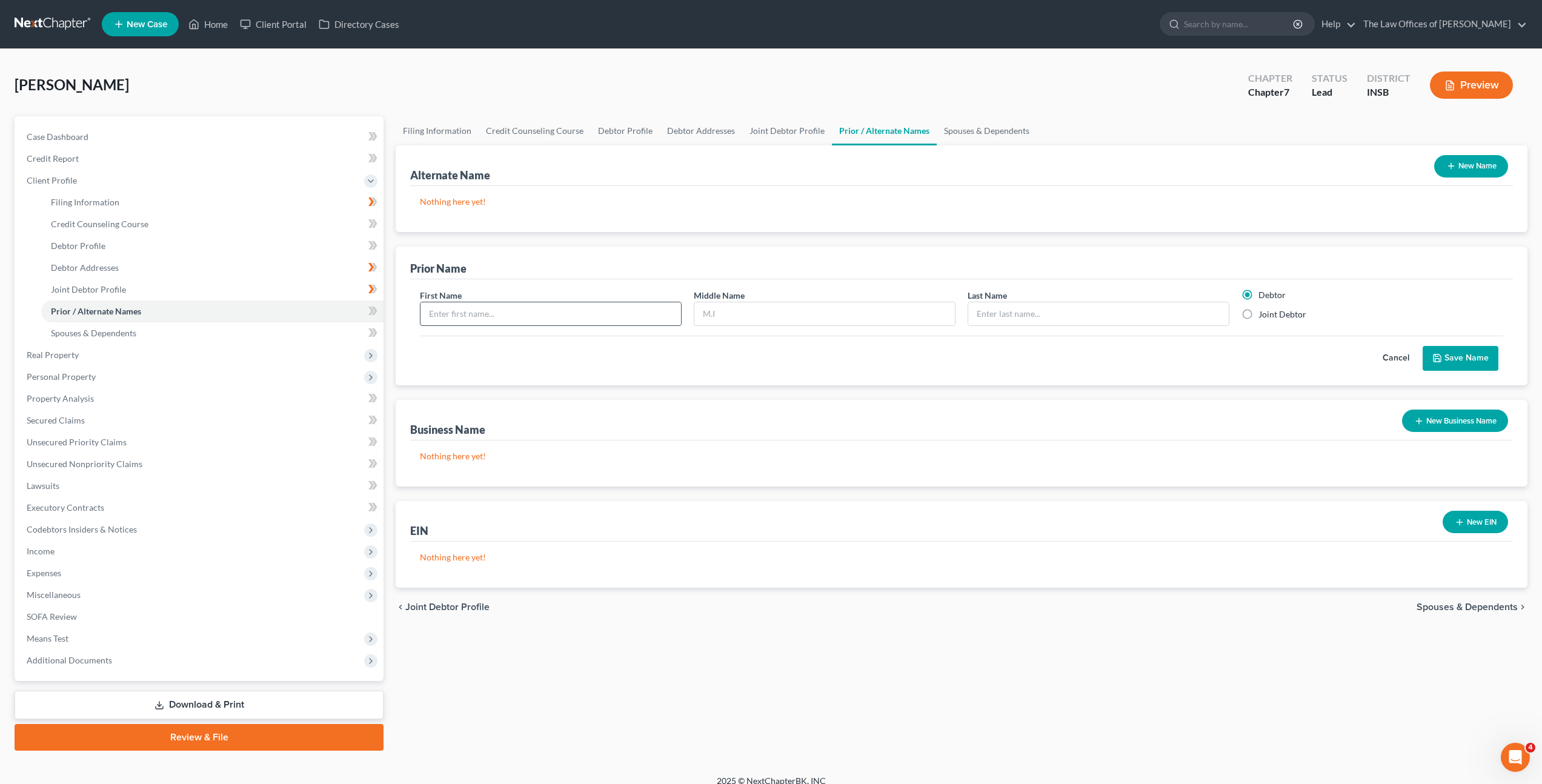
click at [568, 306] on input "text" at bounding box center [551, 314] width 260 height 23
type input "Maegan"
type input "Alice"
type input "Maze"
click at [1269, 319] on label "Joint Debtor" at bounding box center [1282, 314] width 48 height 12
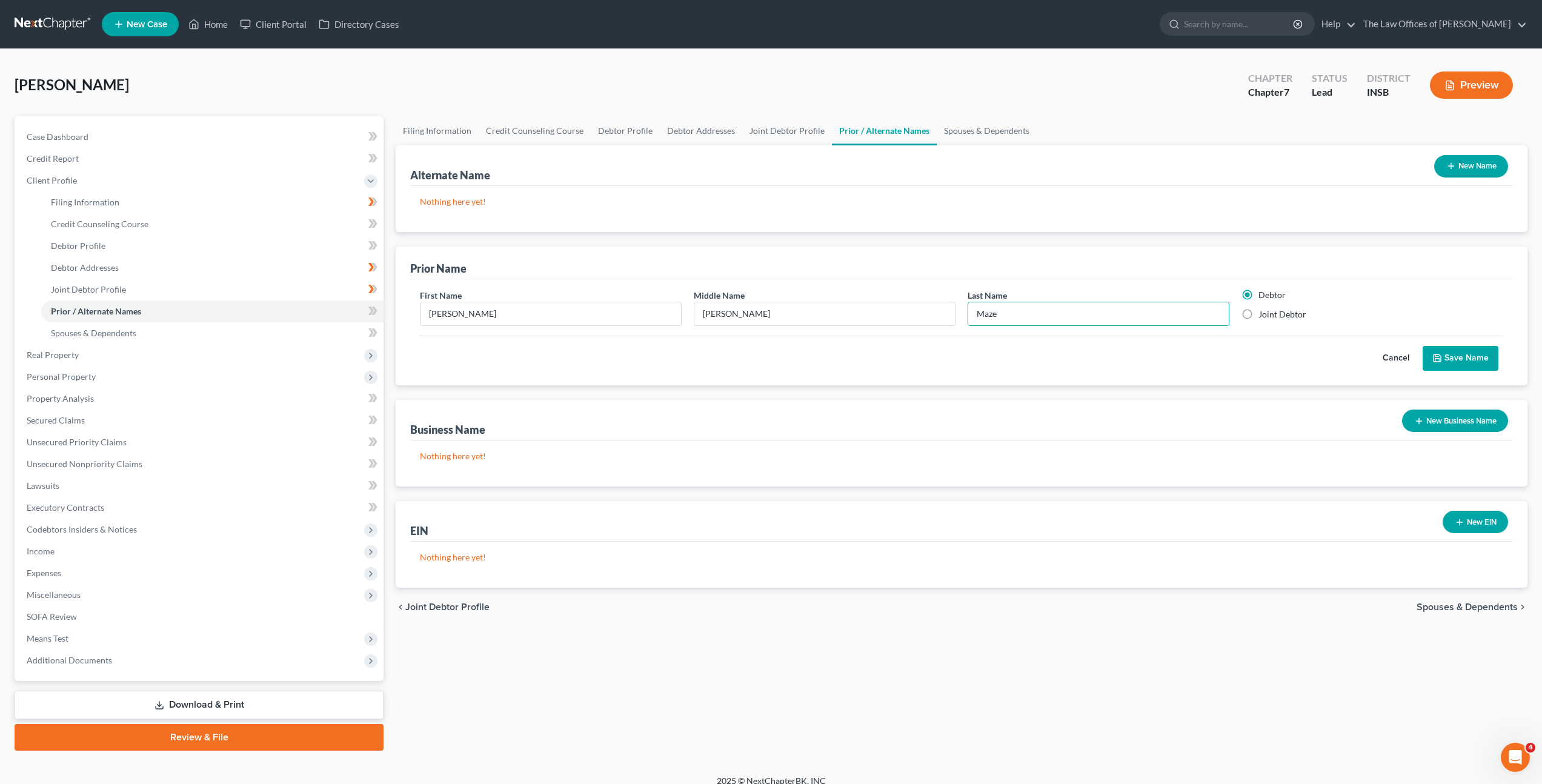
click at [1269, 316] on input "Joint Debtor" at bounding box center [1267, 312] width 8 height 8
radio input "true"
radio input "false"
click at [1453, 351] on button "Save Name" at bounding box center [1461, 359] width 76 height 26
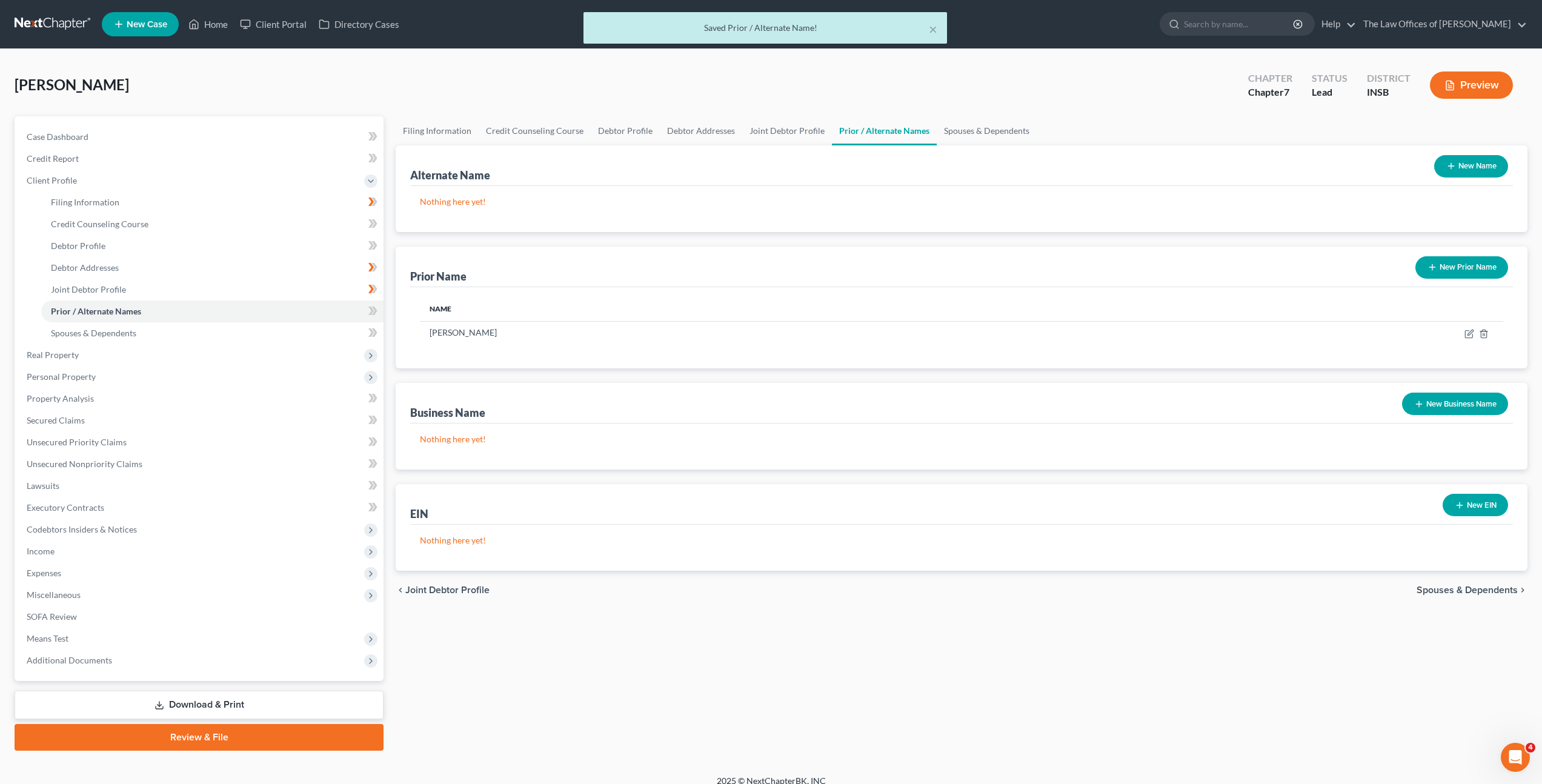
drag, startPoint x: 840, startPoint y: 707, endPoint x: 658, endPoint y: 544, distance: 244.3
click at [840, 707] on div "Filing Information Credit Counseling Course Debtor Profile Debtor Addresses Joi…" at bounding box center [962, 433] width 1144 height 634
click at [370, 306] on icon at bounding box center [371, 310] width 5 height 9
click at [315, 326] on link "Spouses & Dependents" at bounding box center [212, 333] width 342 height 22
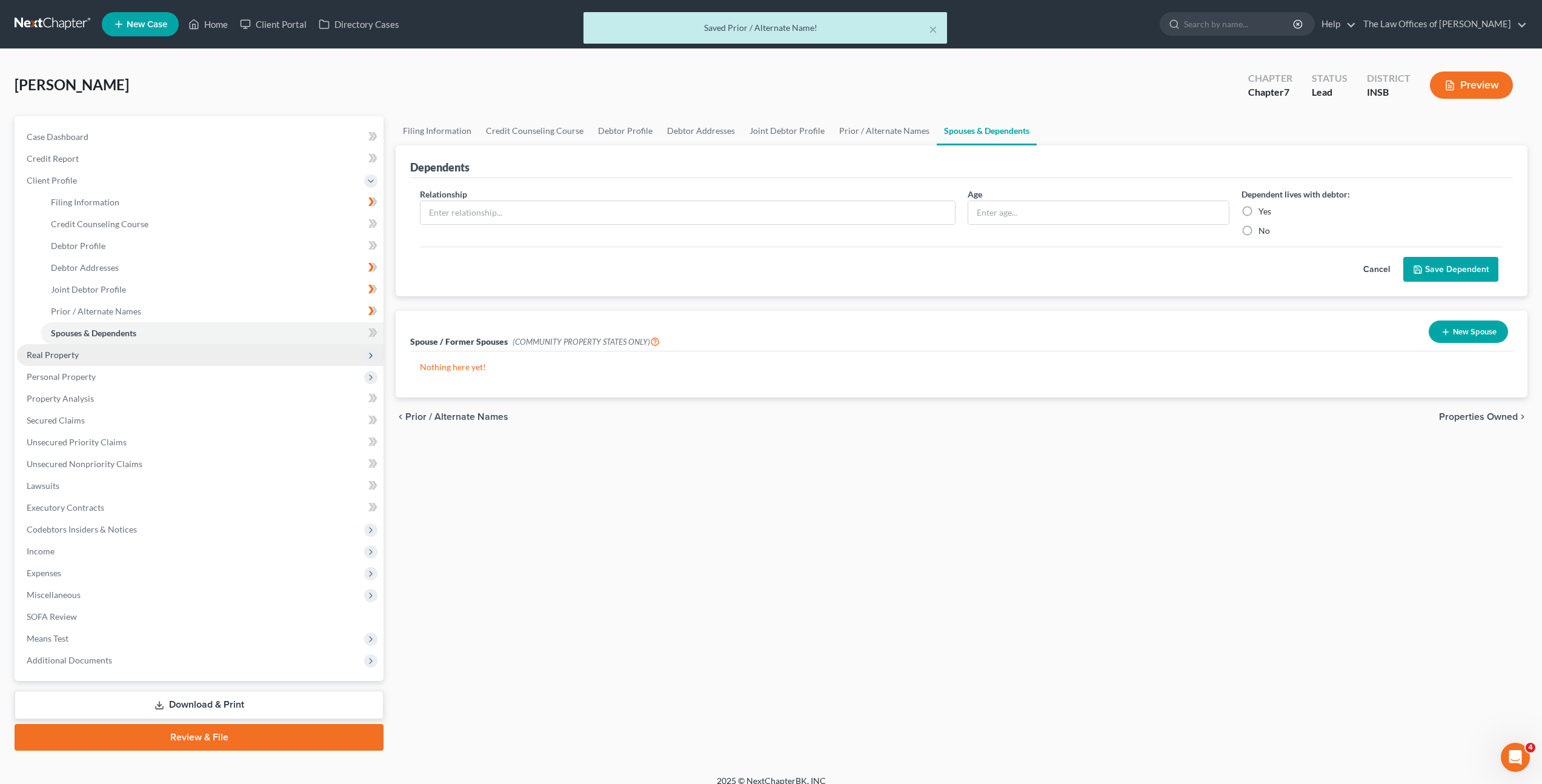
click at [262, 359] on span "Real Property" at bounding box center [200, 355] width 367 height 22
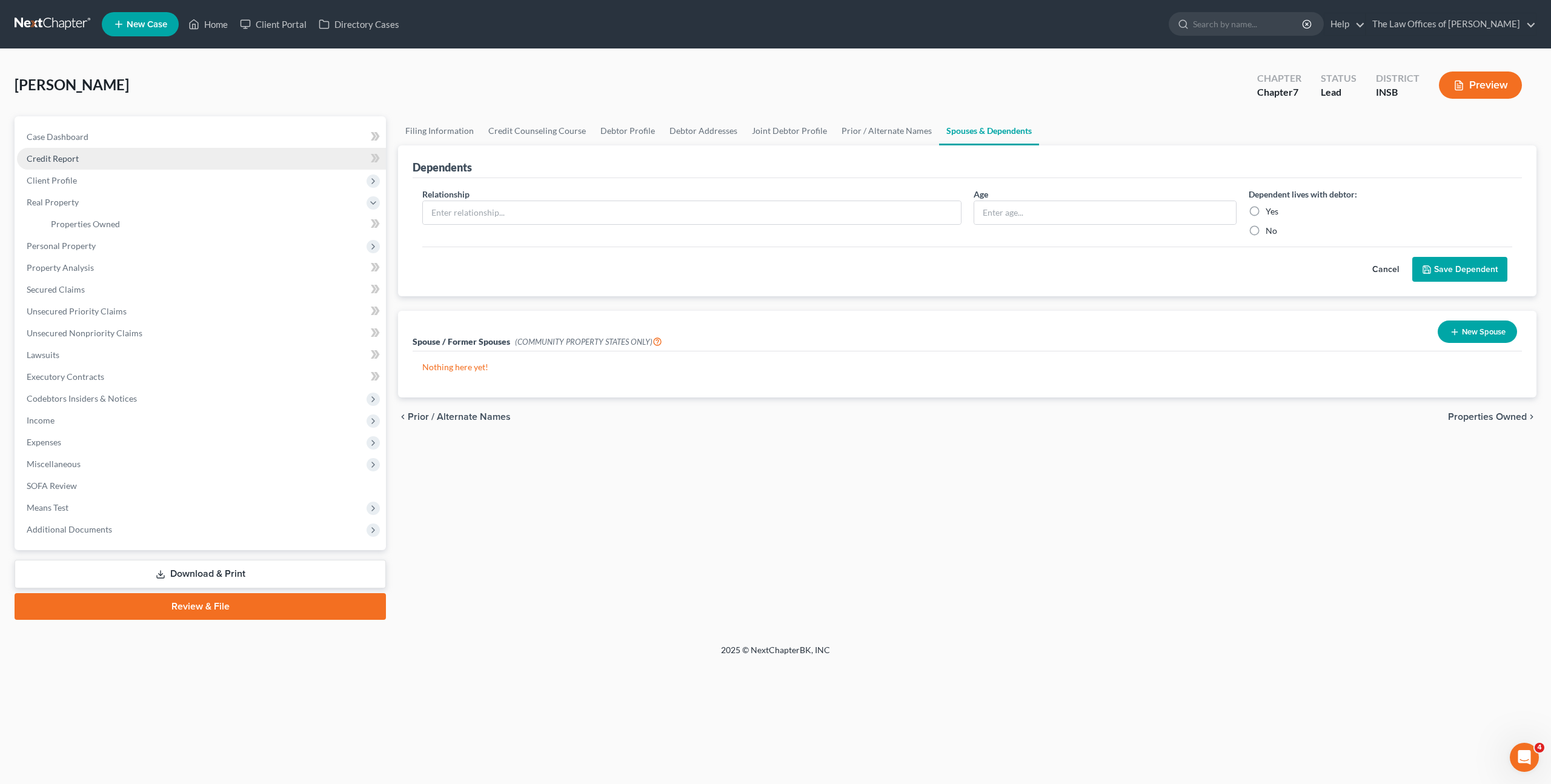
click at [224, 164] on link "Credit Report" at bounding box center [201, 159] width 369 height 22
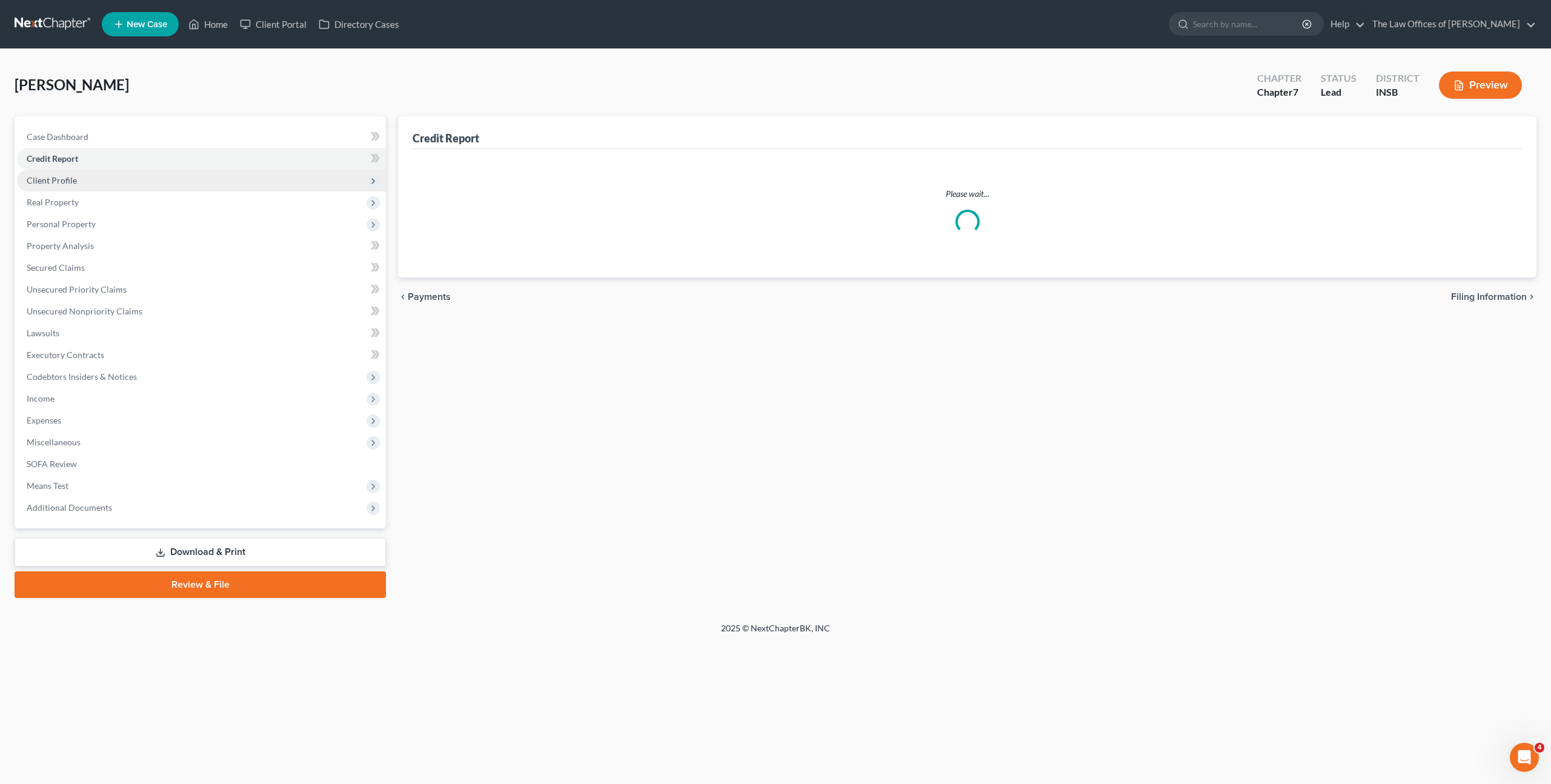
click at [227, 180] on span "Client Profile" at bounding box center [201, 180] width 369 height 22
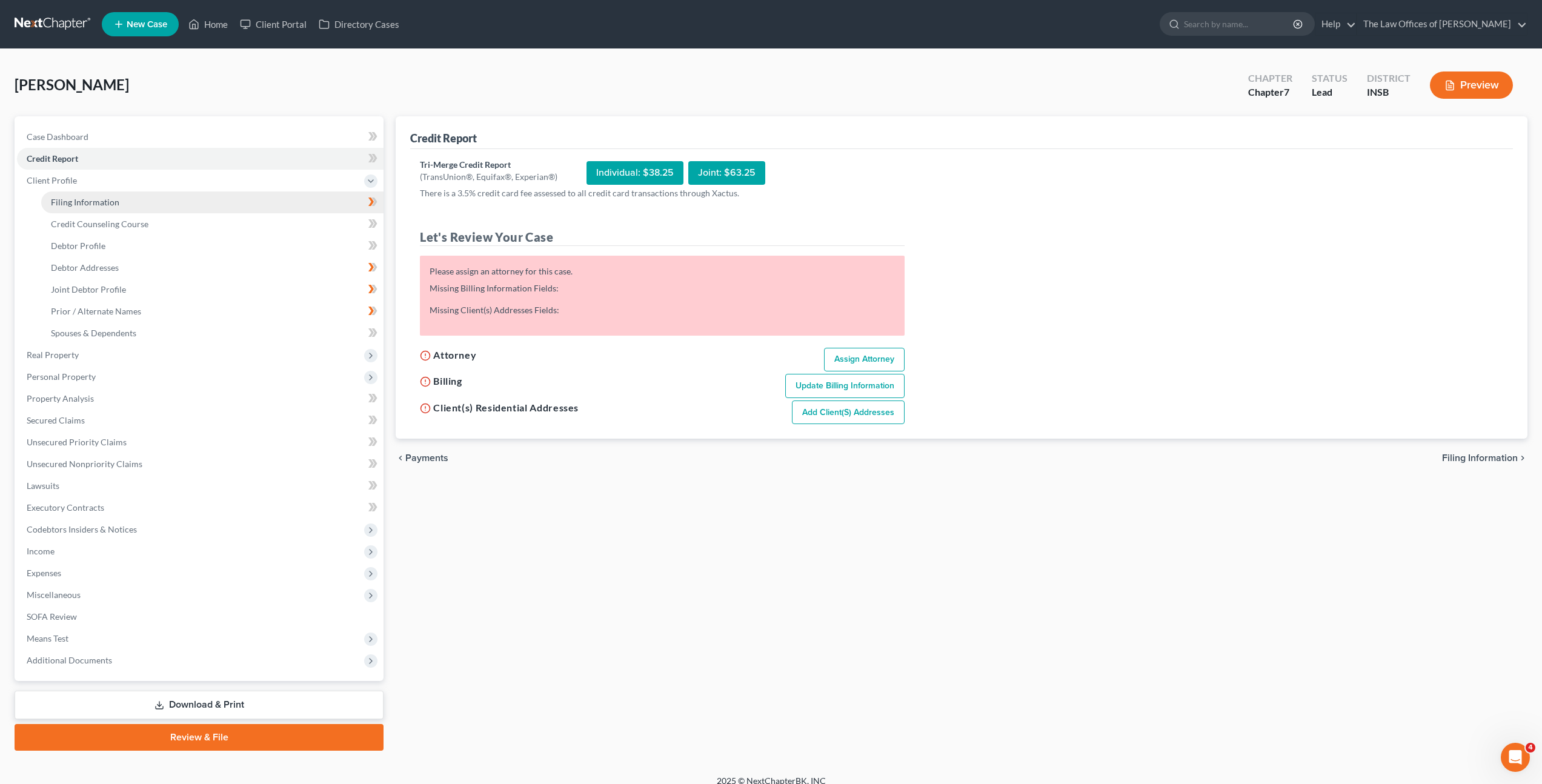
click at [217, 201] on link "Filing Information" at bounding box center [212, 202] width 342 height 22
select select "1"
select select "0"
select select "28"
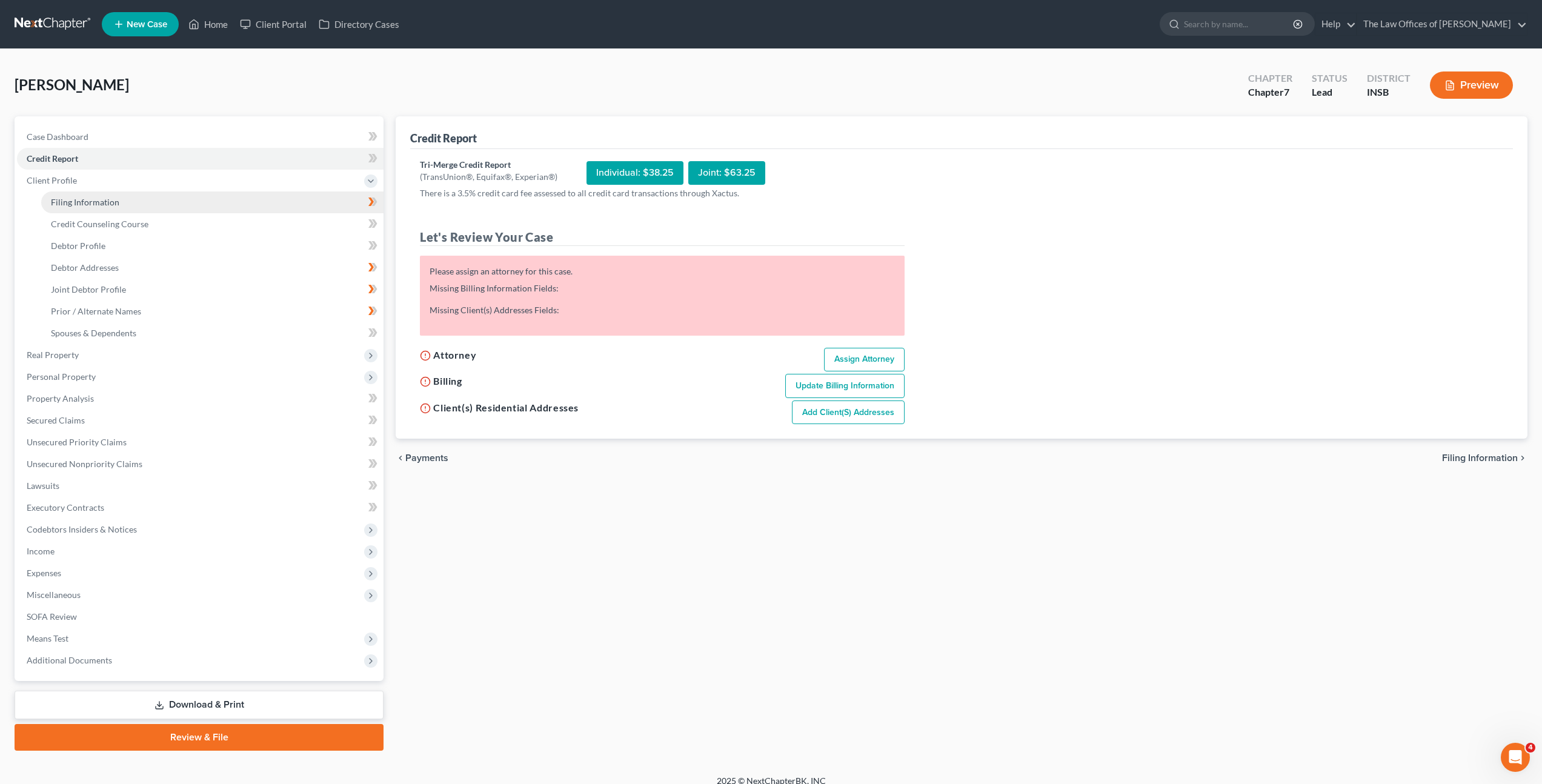
select select "0"
select select "15"
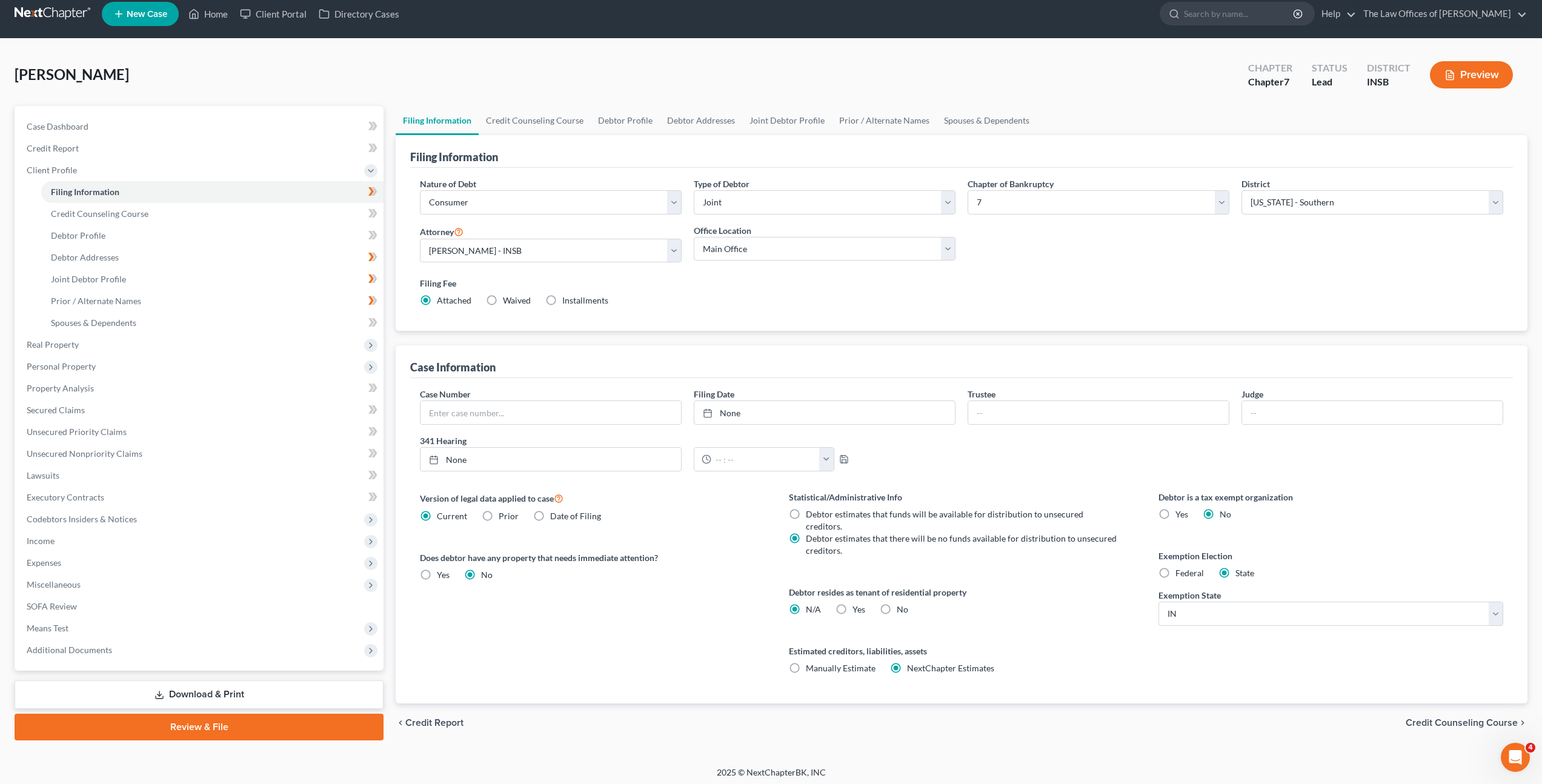
scroll to position [13, 0]
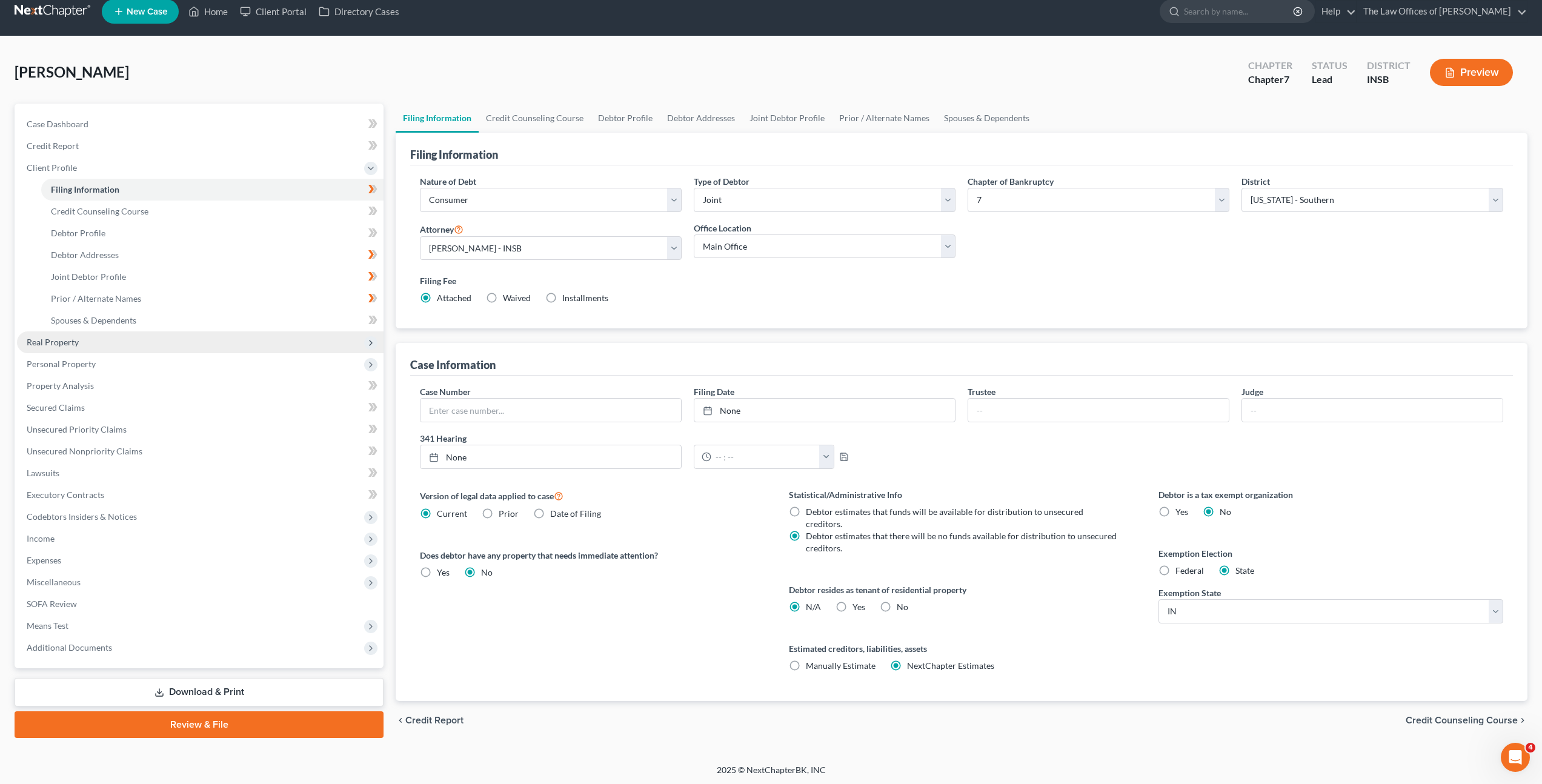
click at [166, 340] on span "Real Property" at bounding box center [200, 342] width 367 height 22
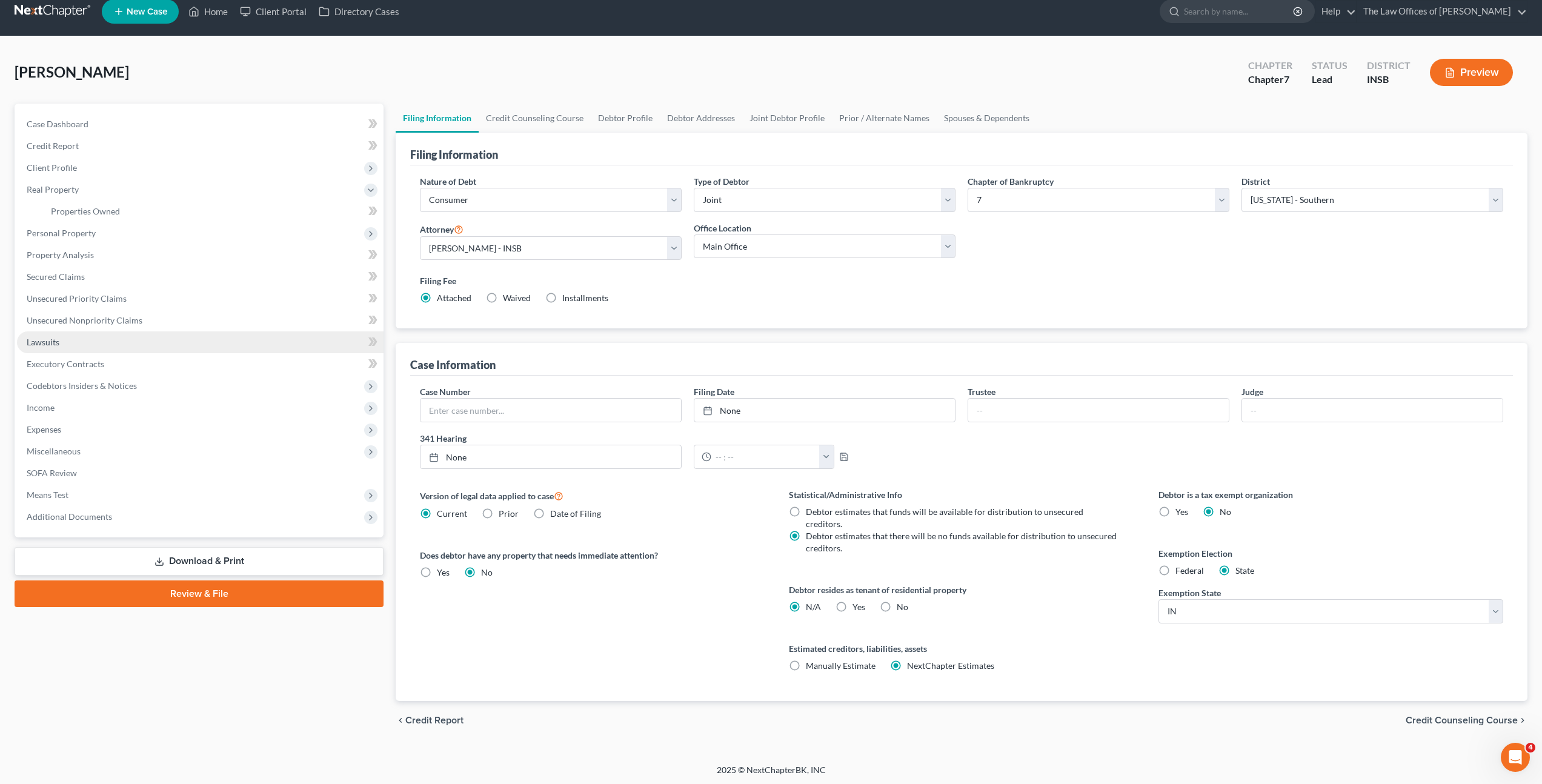
scroll to position [3, 0]
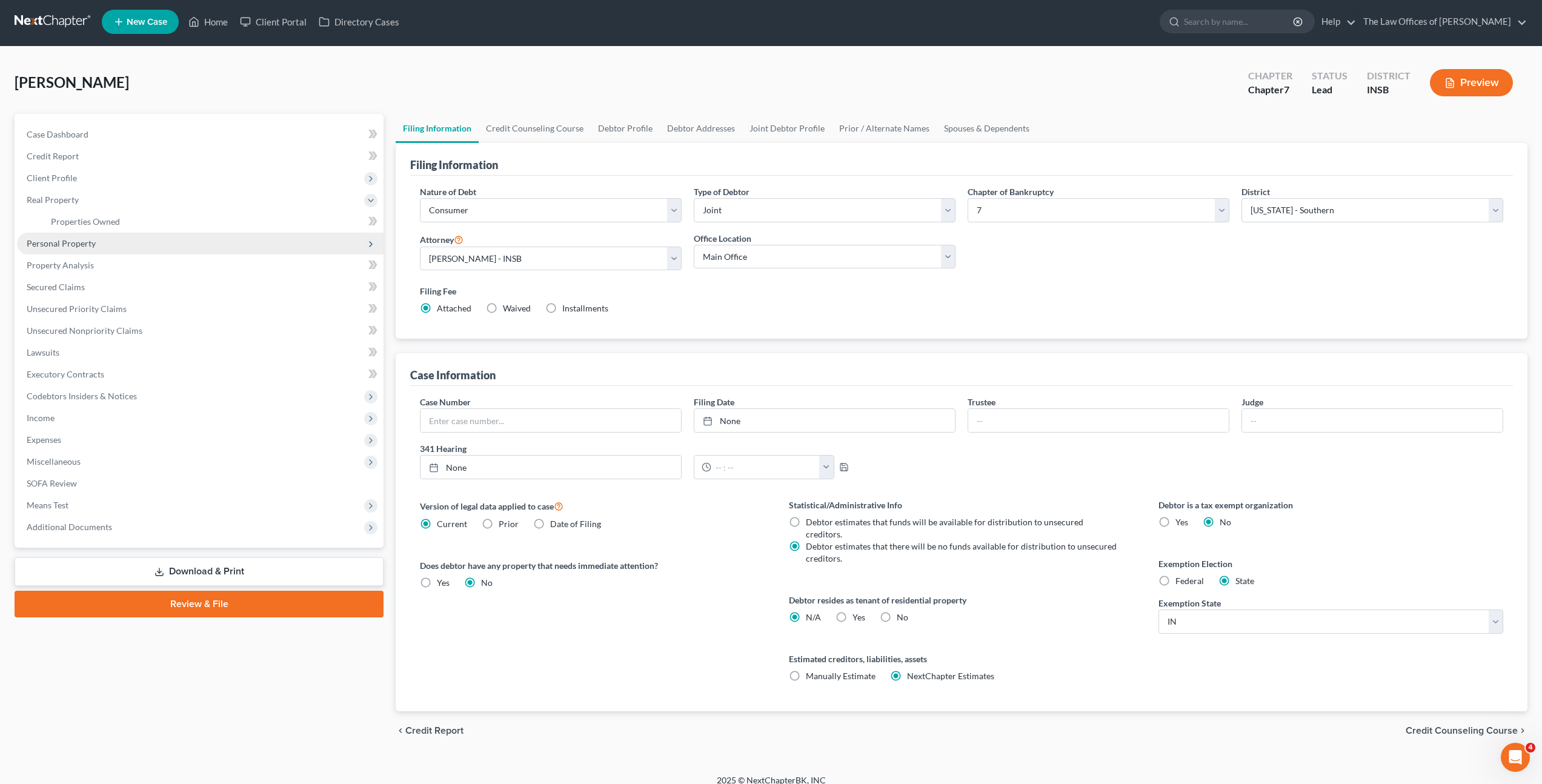
click at [214, 246] on span "Personal Property" at bounding box center [200, 243] width 367 height 22
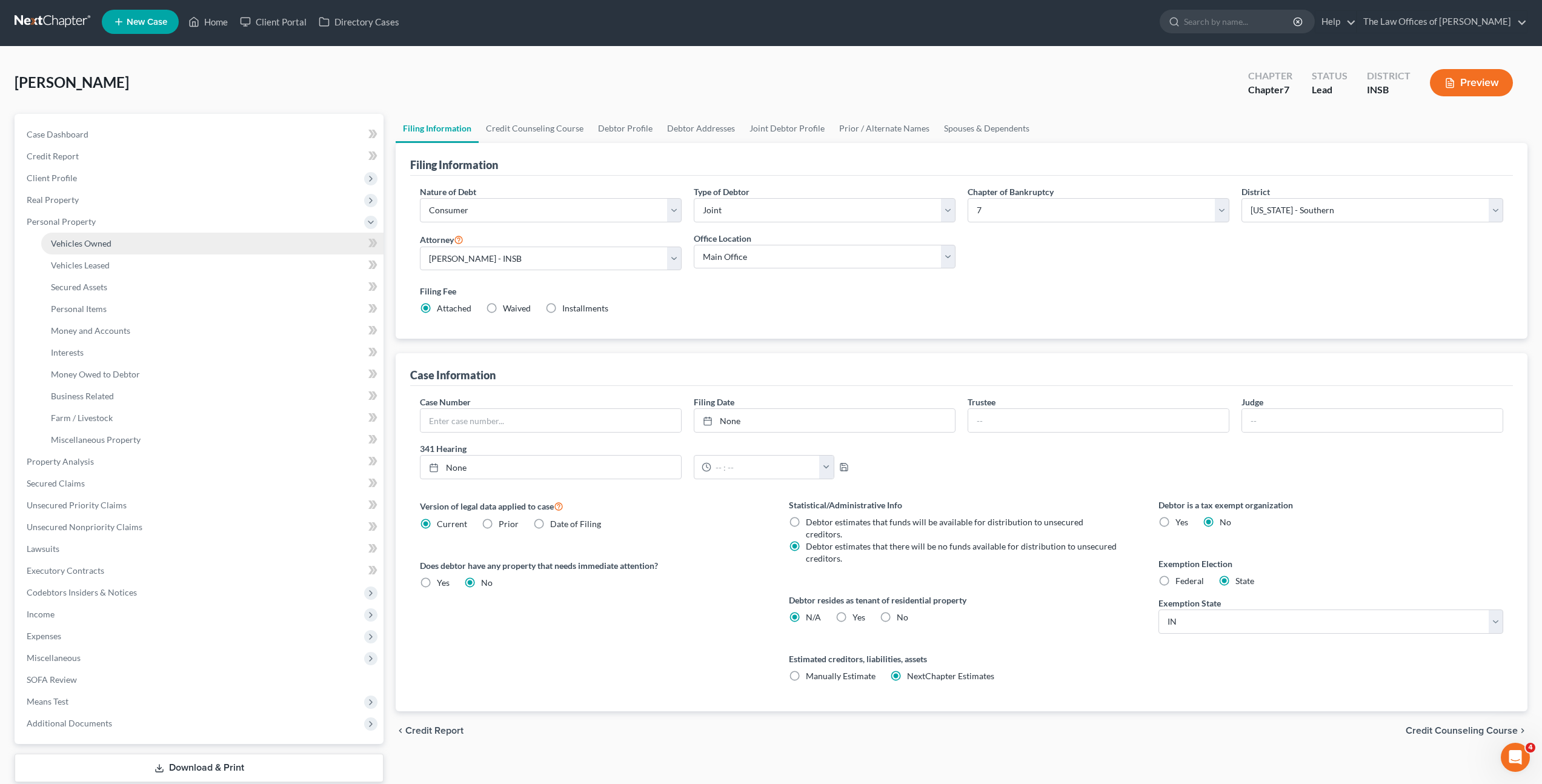
scroll to position [13, 0]
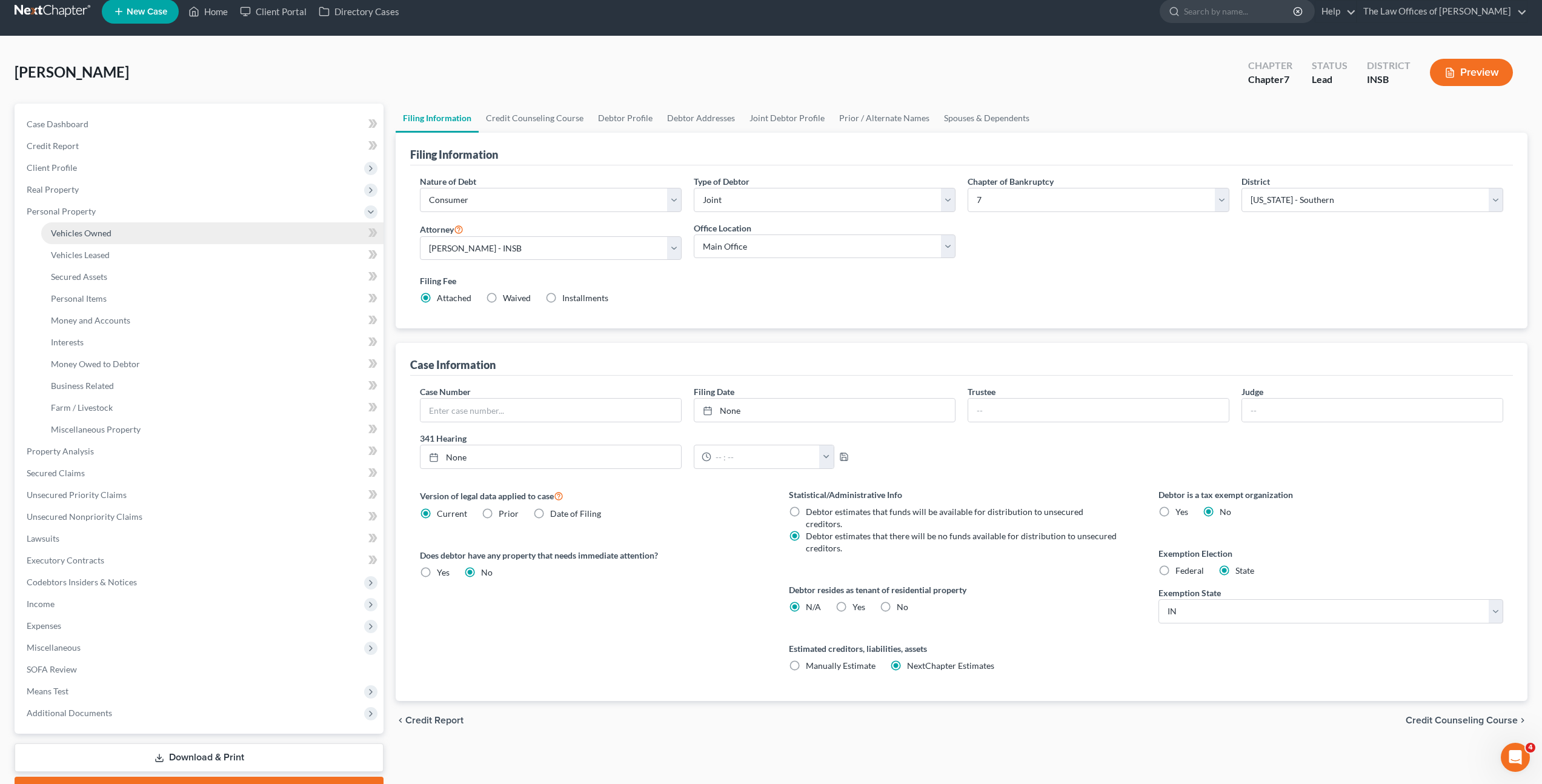
click at [225, 239] on link "Vehicles Owned" at bounding box center [212, 233] width 342 height 22
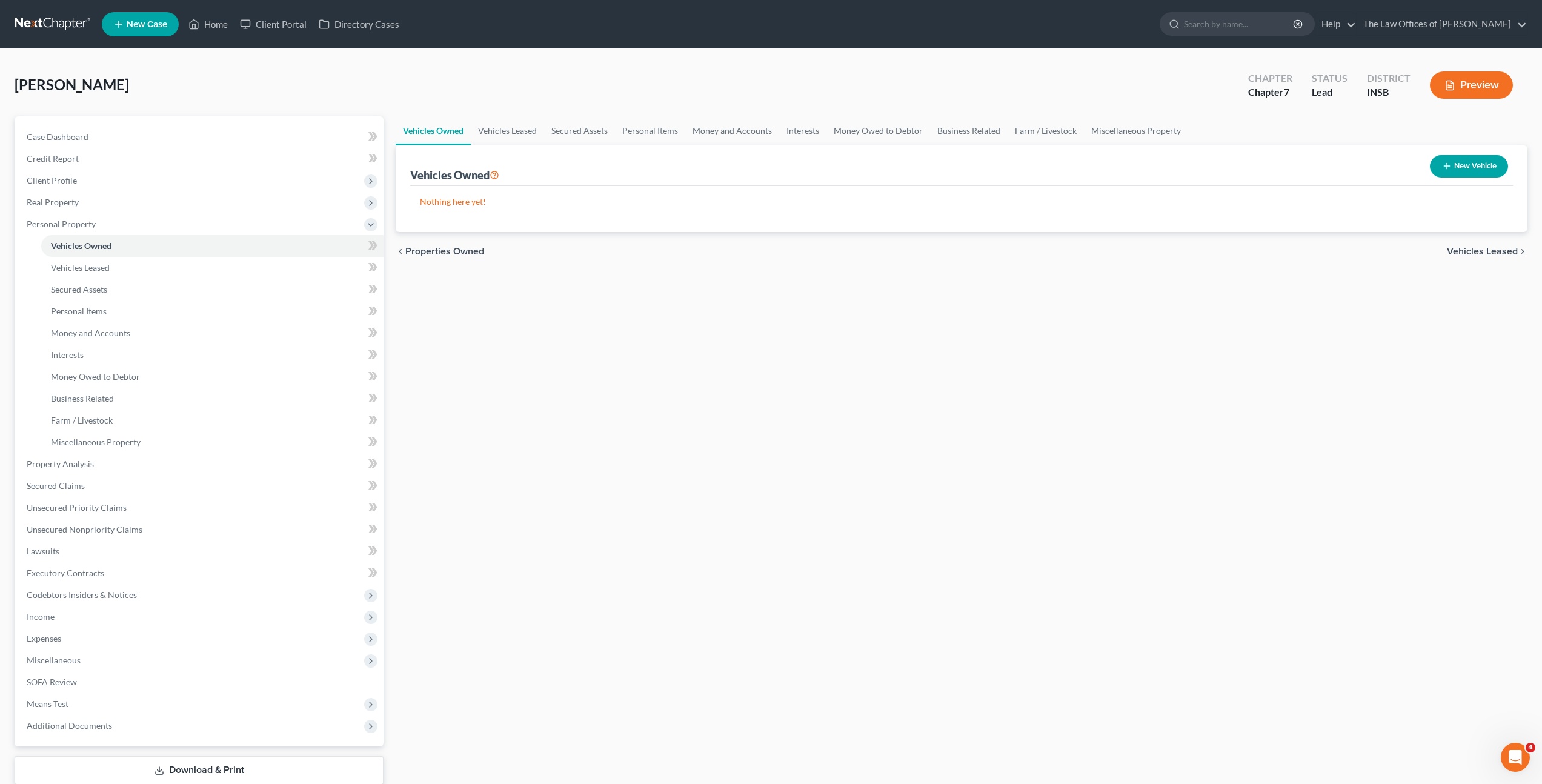
click at [61, 26] on link at bounding box center [53, 24] width 77 height 22
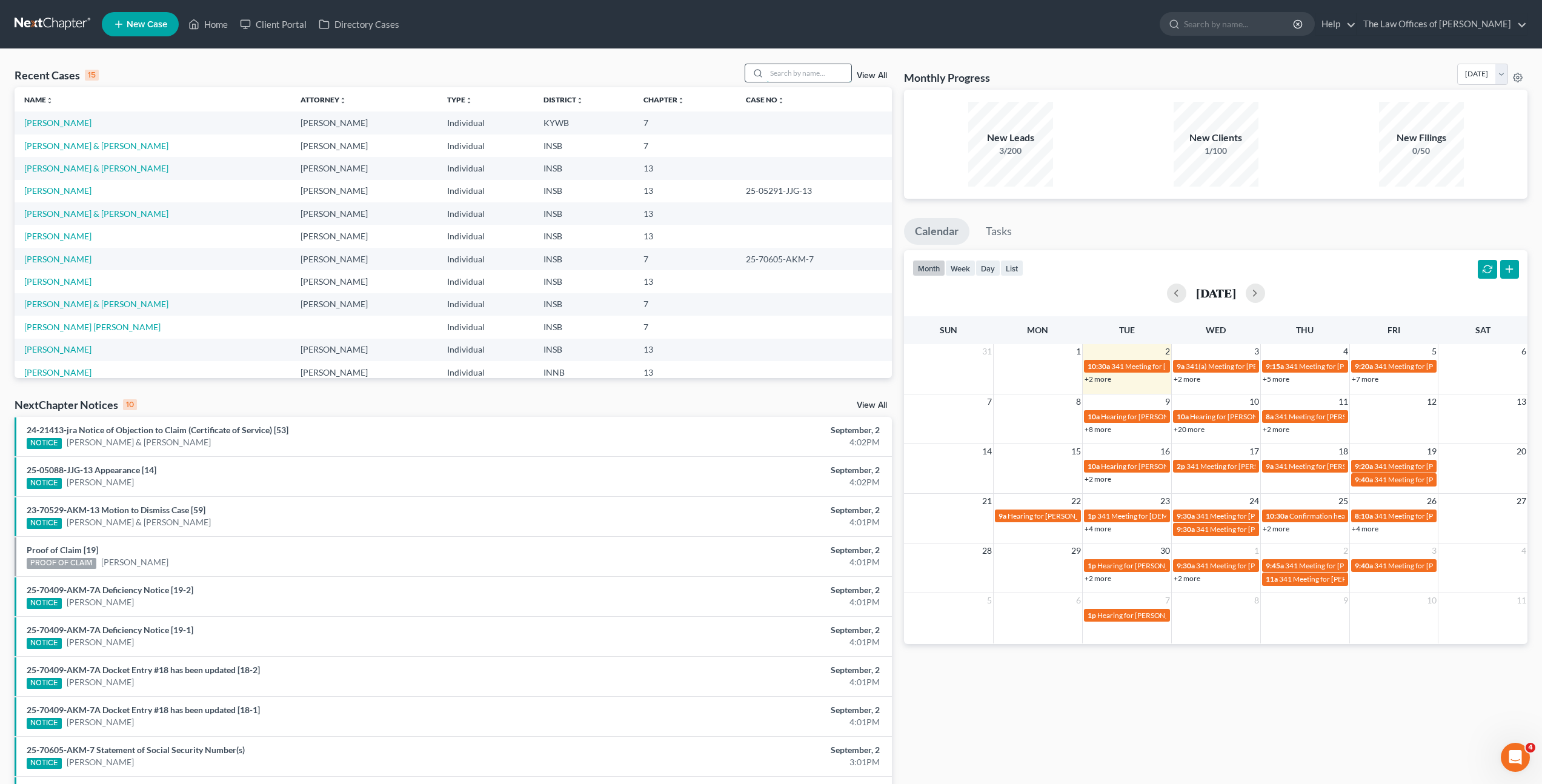
click at [809, 69] on input "search" at bounding box center [809, 73] width 85 height 18
click at [827, 69] on input "search" at bounding box center [809, 73] width 85 height 18
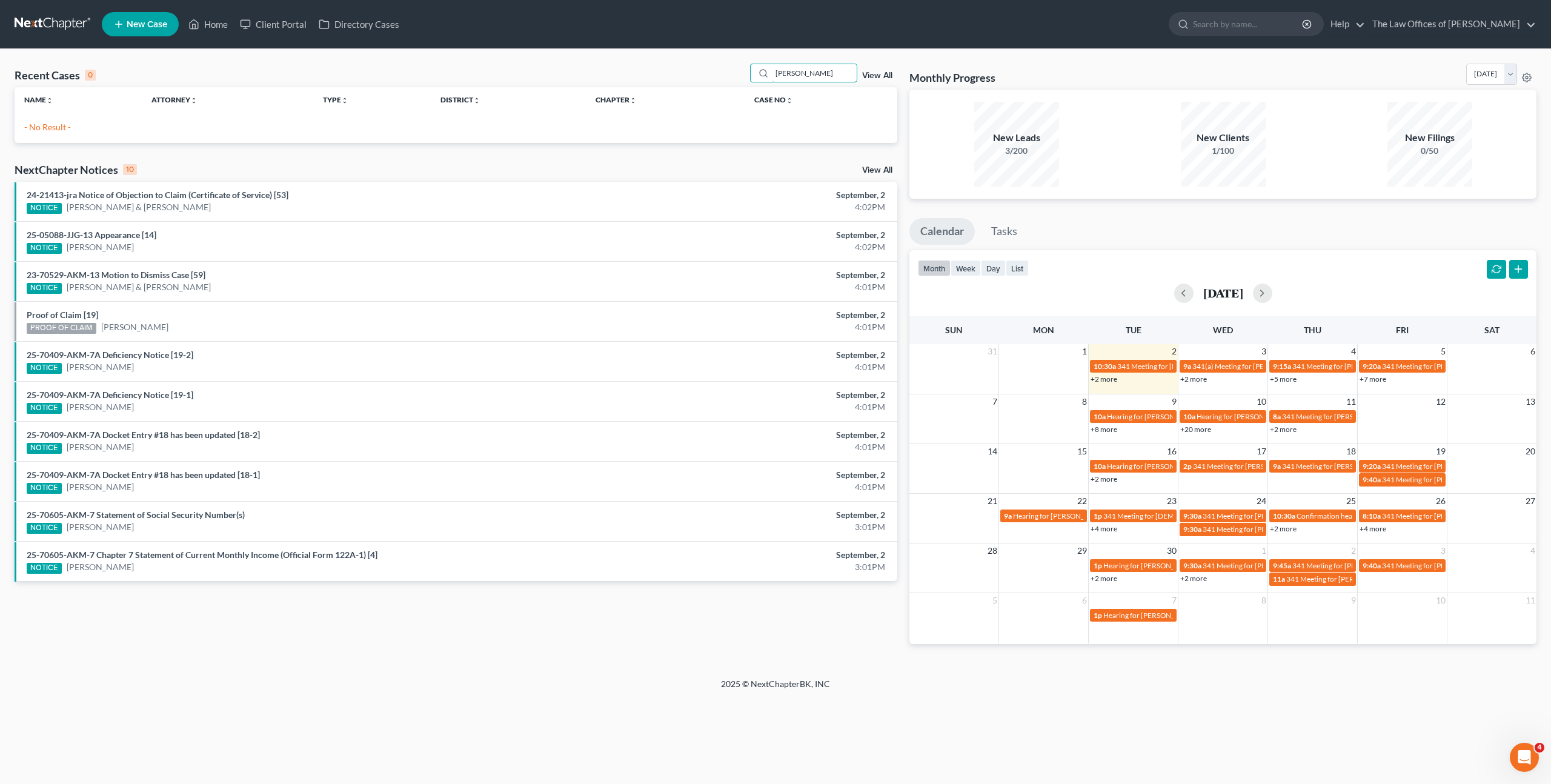
drag, startPoint x: 830, startPoint y: 69, endPoint x: 575, endPoint y: 61, distance: 255.1
click at [575, 61] on div "Recent Cases 0 John Tarney View All Name unfold_more expand_more expand_less At…" at bounding box center [776, 363] width 1551 height 629
type input "T"
type input "Tarney"
click at [814, 73] on input "Tarney" at bounding box center [814, 73] width 85 height 18
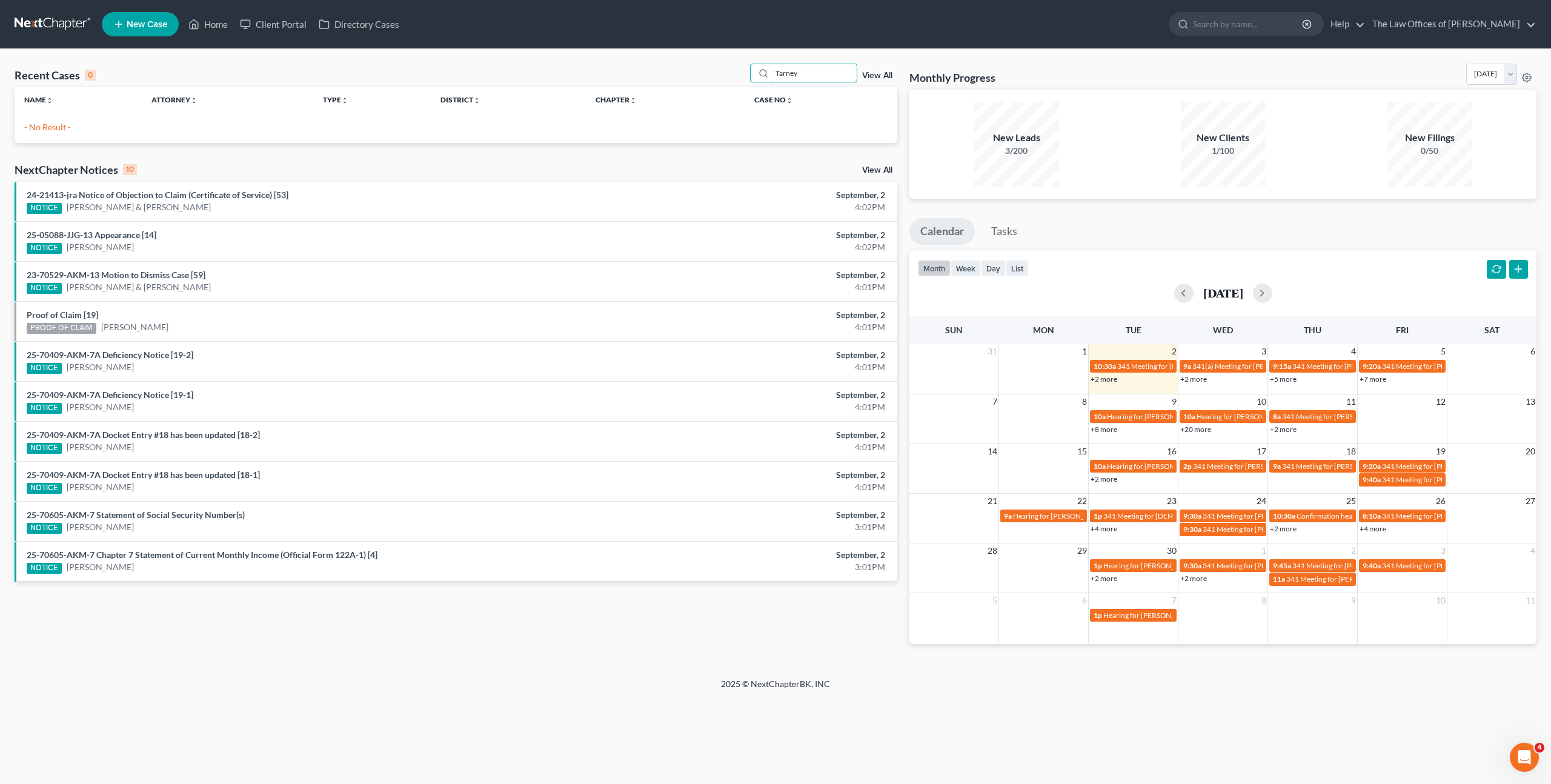
drag, startPoint x: 810, startPoint y: 71, endPoint x: 648, endPoint y: 54, distance: 162.9
click at [651, 55] on div "Recent Cases 0 Tarney View All Name unfold_more expand_more expand_less Attorne…" at bounding box center [776, 363] width 1551 height 629
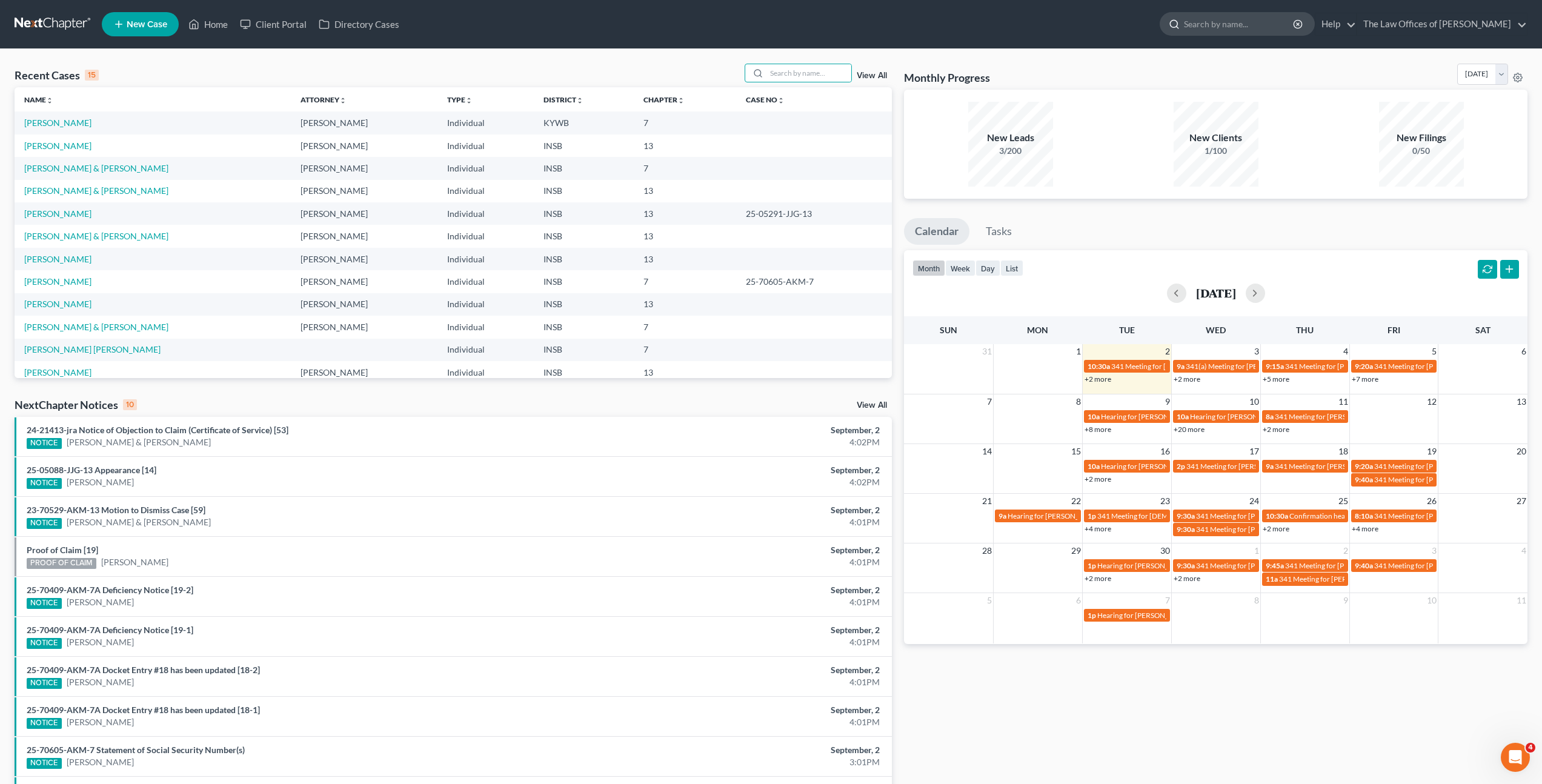
click at [1212, 18] on input "search" at bounding box center [1239, 24] width 111 height 22
type input "Tarney"
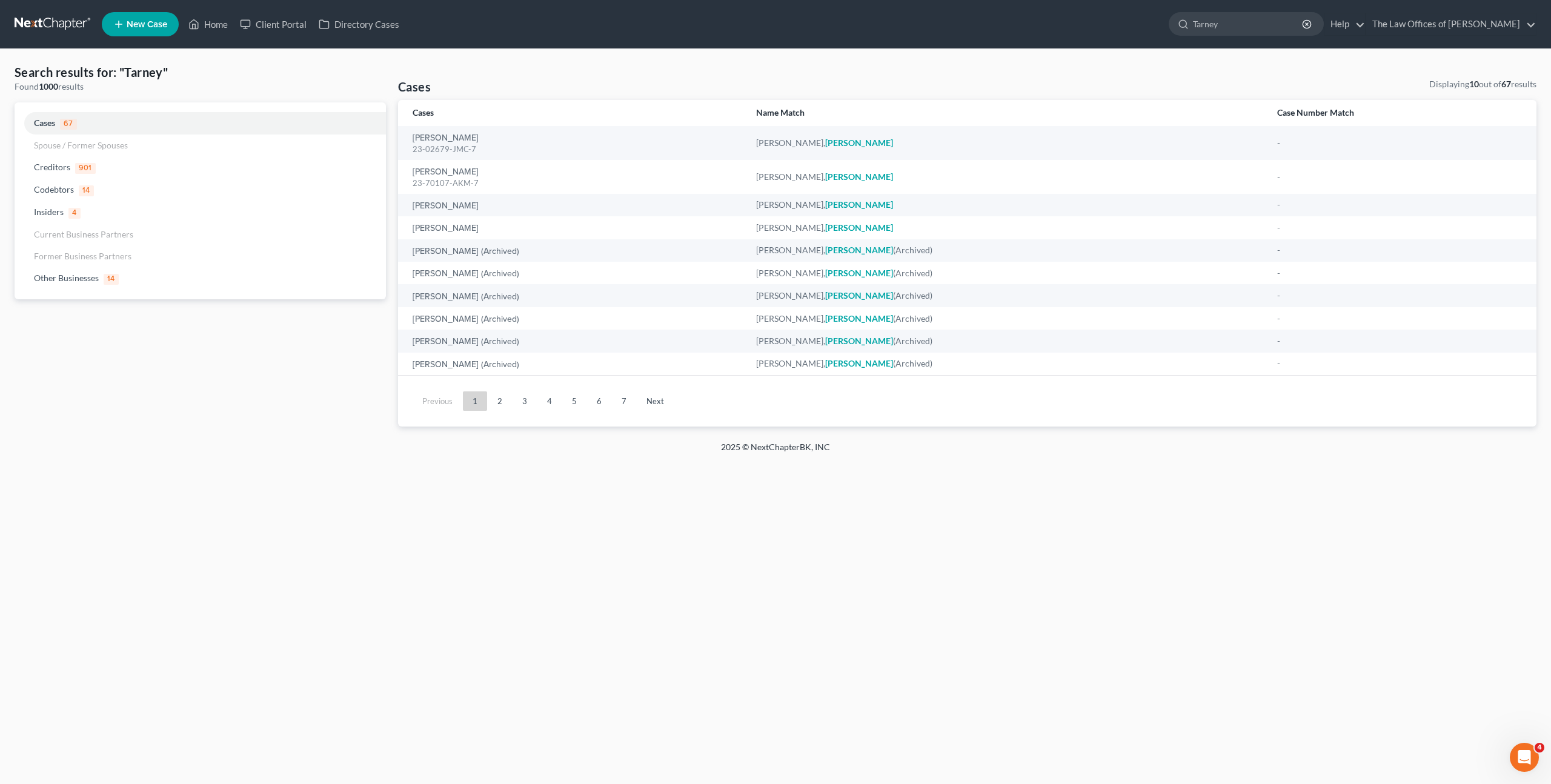
click at [43, 26] on link at bounding box center [53, 24] width 77 height 22
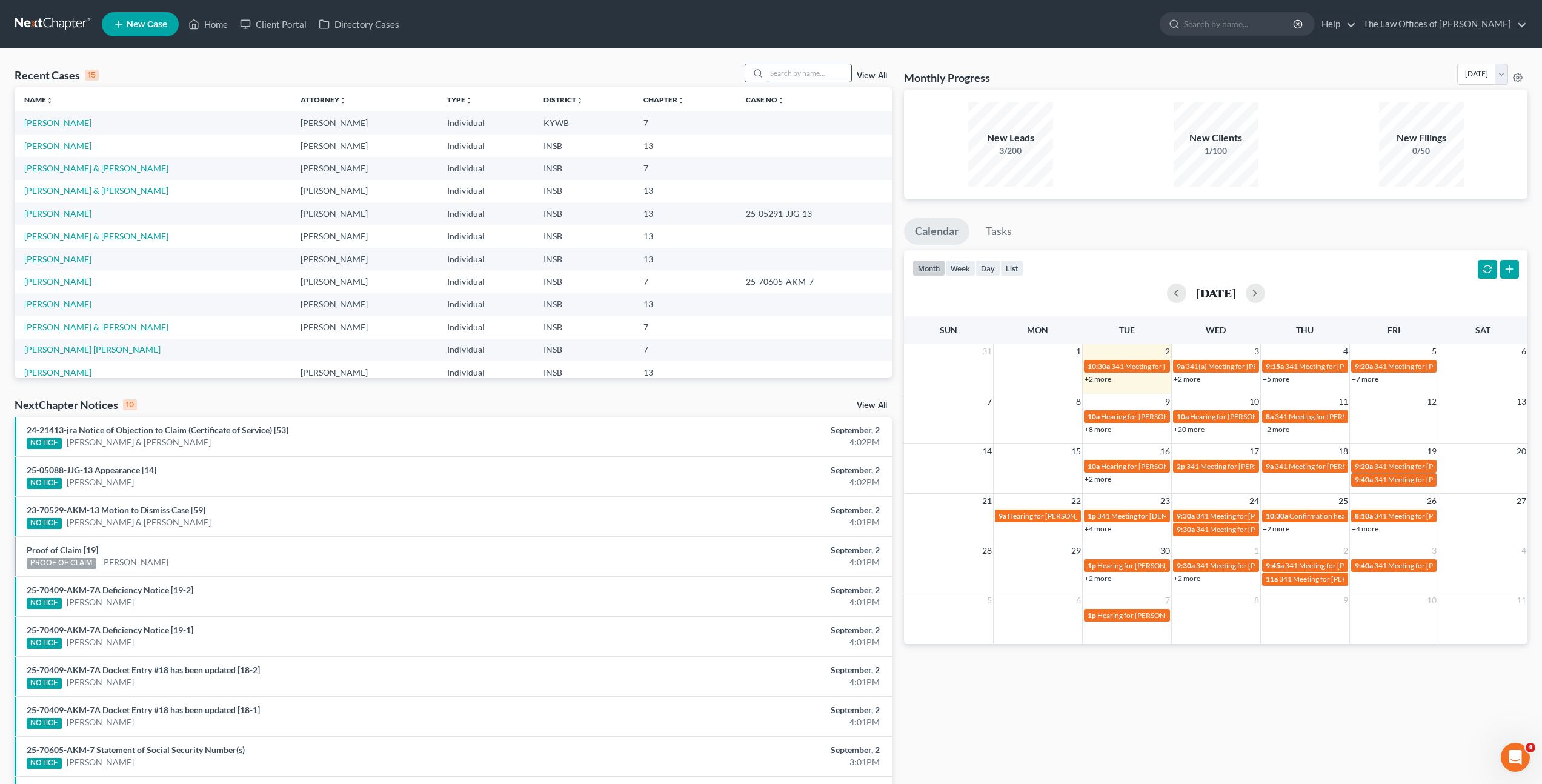
drag, startPoint x: 778, startPoint y: 71, endPoint x: 781, endPoint y: 63, distance: 8.5
click at [777, 71] on input "search" at bounding box center [809, 73] width 85 height 18
type input "[PERSON_NAME]"
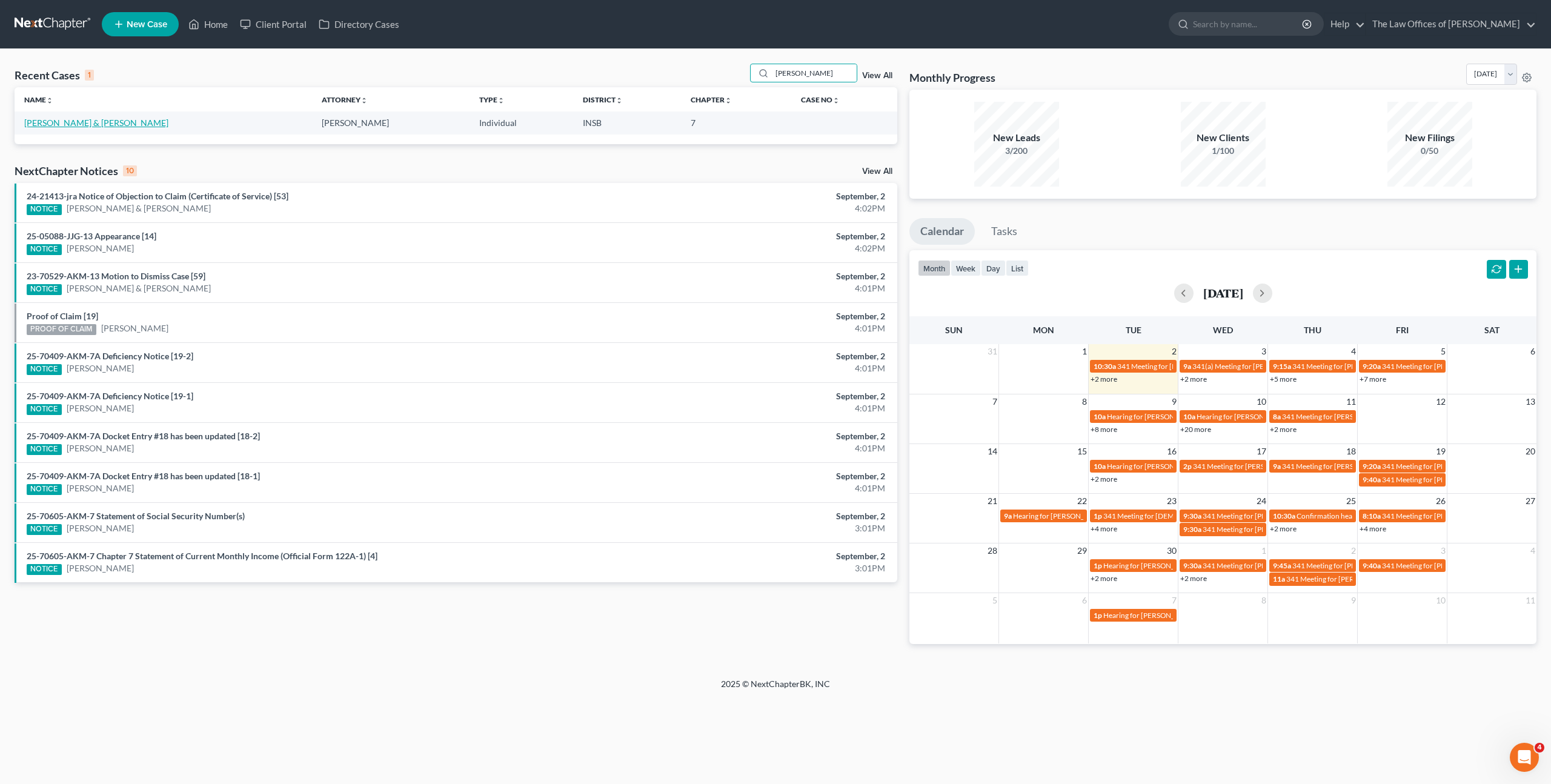
click at [92, 123] on link "[PERSON_NAME] & [PERSON_NAME]" at bounding box center [96, 123] width 144 height 11
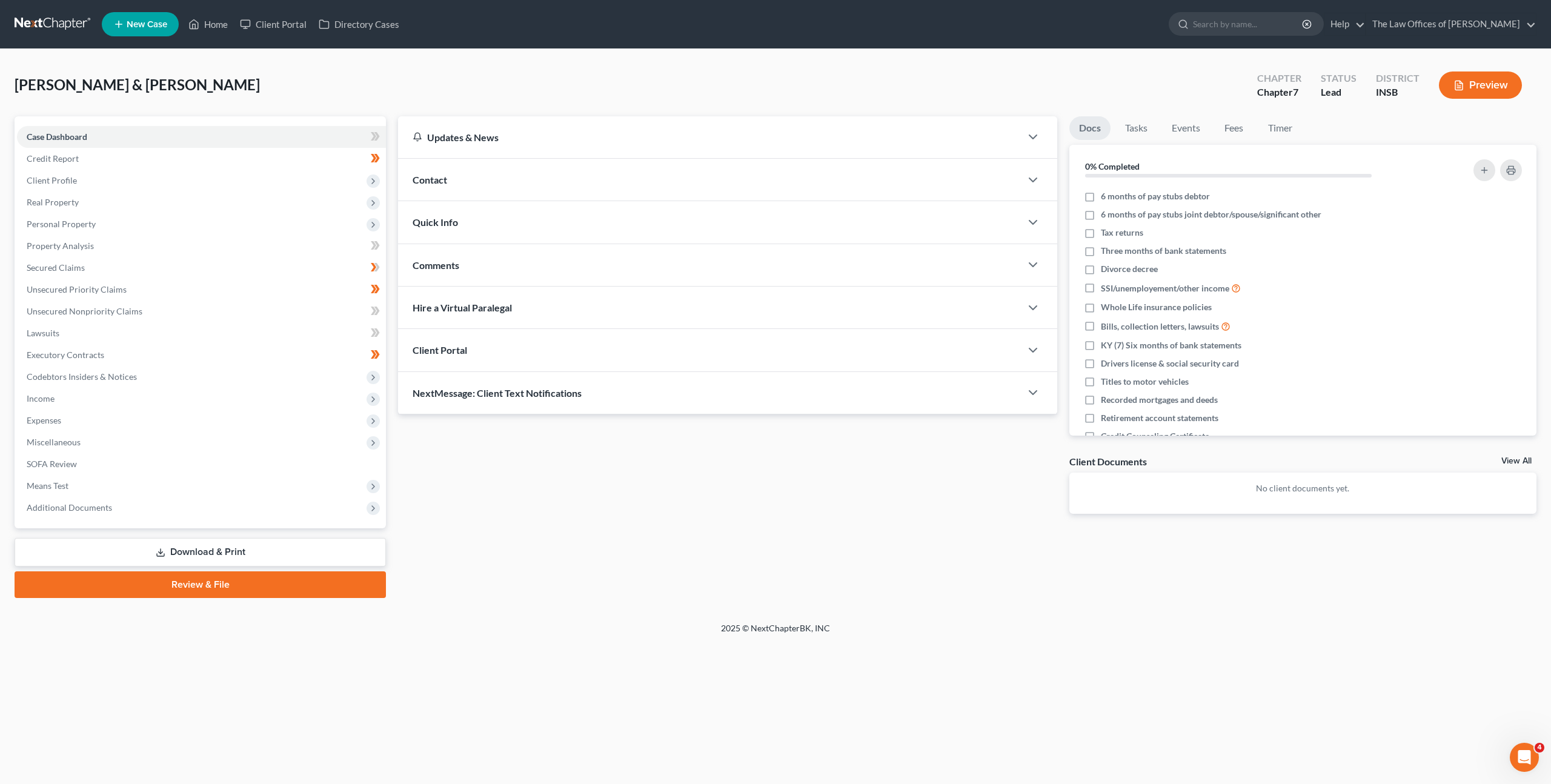
click at [653, 564] on div "Updates & News × [US_STATE] [GEOGRAPHIC_DATA] Notes Take a look at NextChapter'…" at bounding box center [967, 357] width 1151 height 481
drag, startPoint x: 687, startPoint y: 581, endPoint x: 685, endPoint y: 573, distance: 8.2
click at [687, 580] on div "Updates & News × [US_STATE] [GEOGRAPHIC_DATA] Notes Take a look at NextChapter'…" at bounding box center [967, 357] width 1151 height 481
click at [237, 285] on link "Unsecured Priority Claims" at bounding box center [201, 289] width 369 height 22
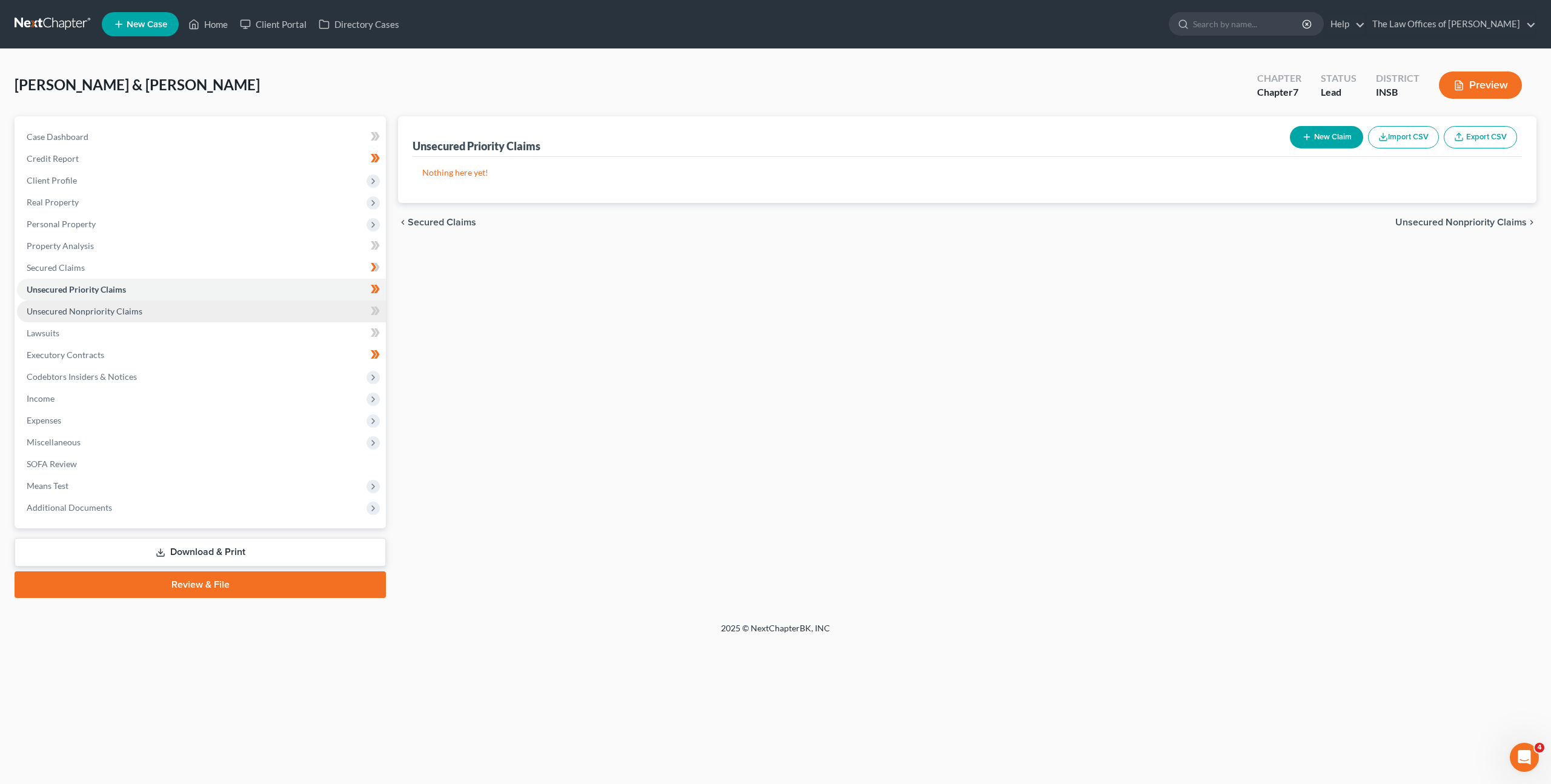
click at [226, 311] on link "Unsecured Nonpriority Claims" at bounding box center [201, 311] width 369 height 22
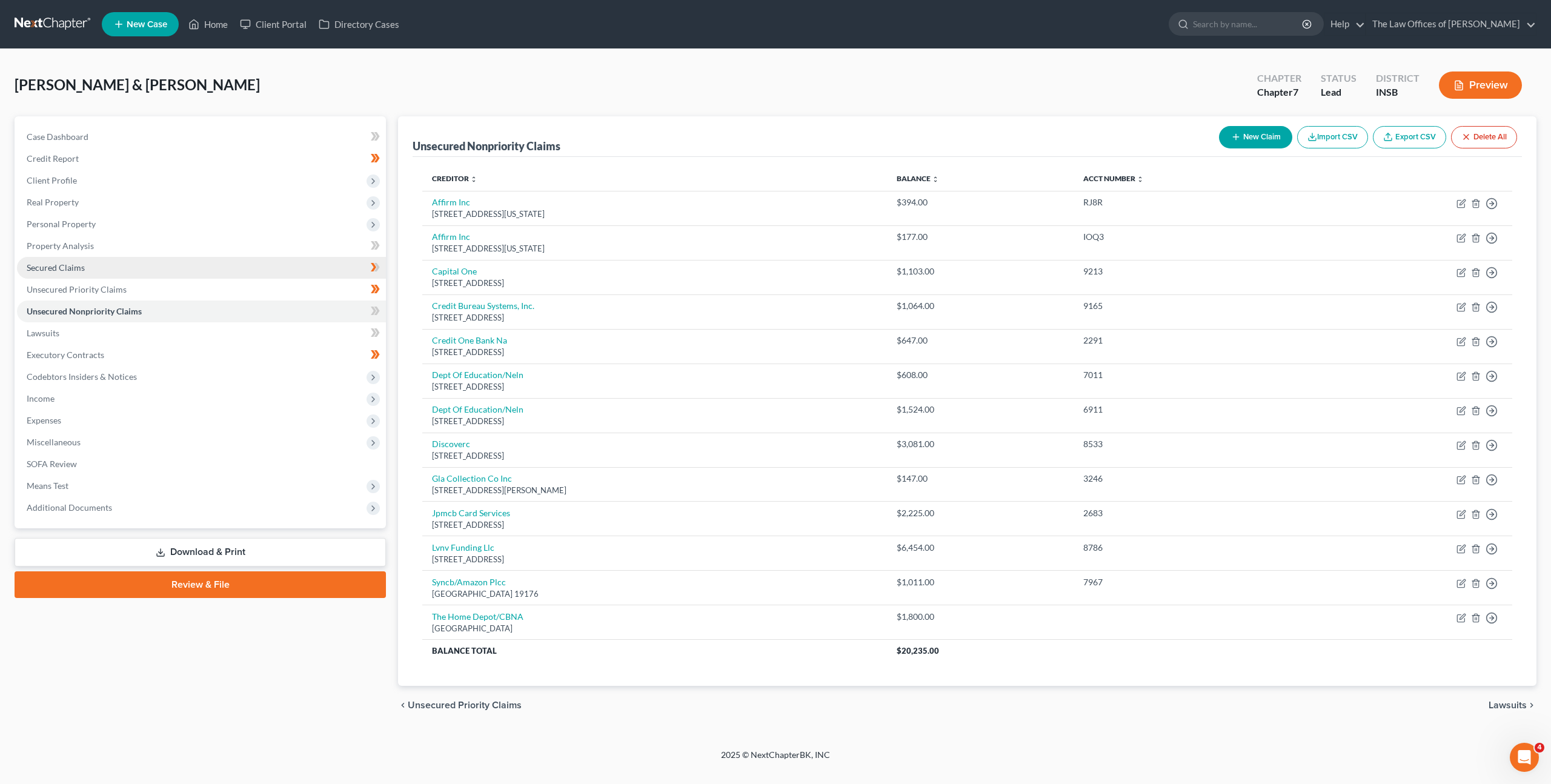
click at [206, 258] on link "Secured Claims" at bounding box center [201, 267] width 369 height 22
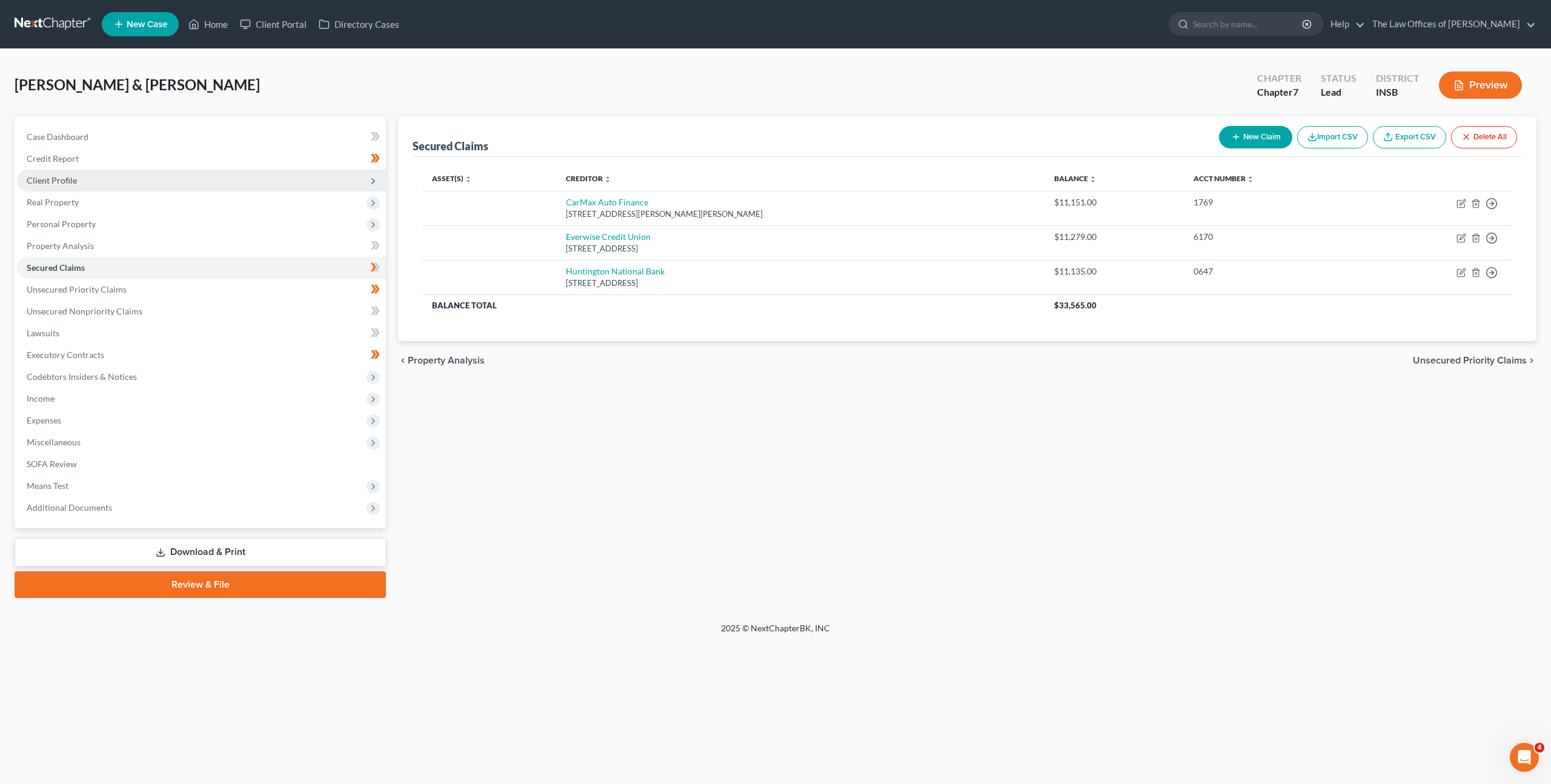
click at [254, 190] on span "Client Profile" at bounding box center [201, 180] width 369 height 22
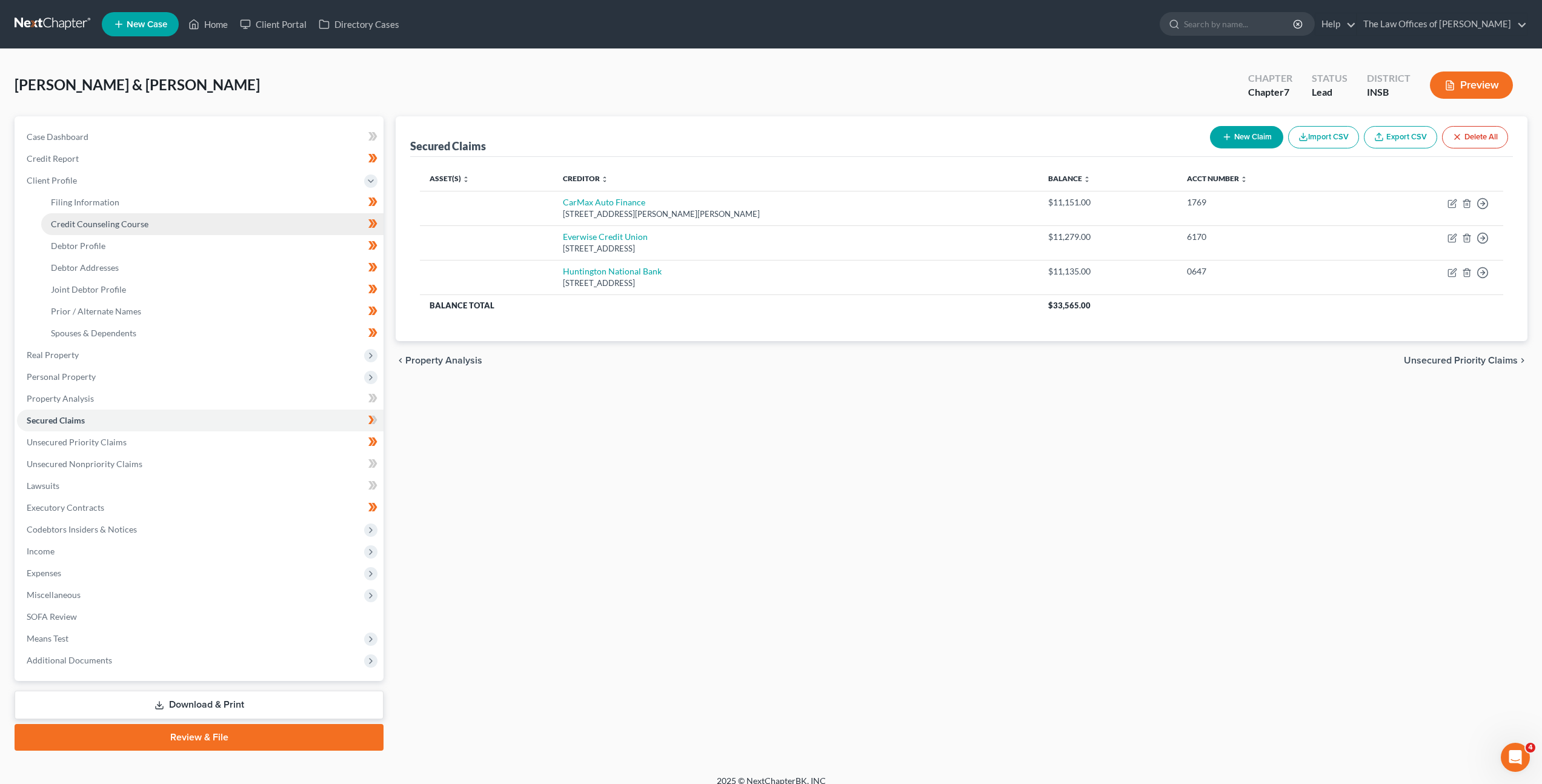
click at [243, 229] on link "Credit Counseling Course" at bounding box center [212, 224] width 342 height 22
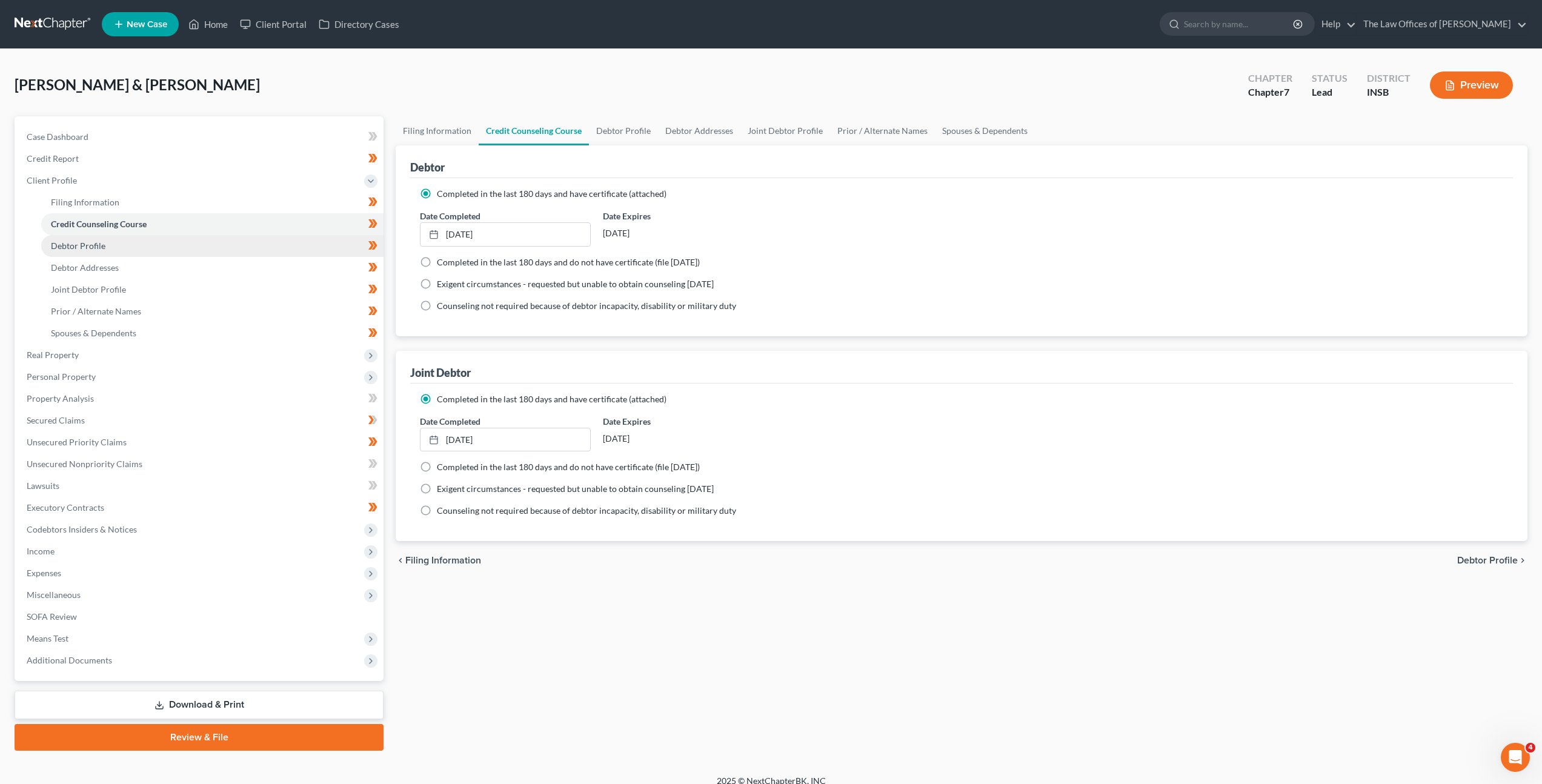
click at [237, 240] on link "Debtor Profile" at bounding box center [212, 246] width 342 height 22
select select "1"
select select "2"
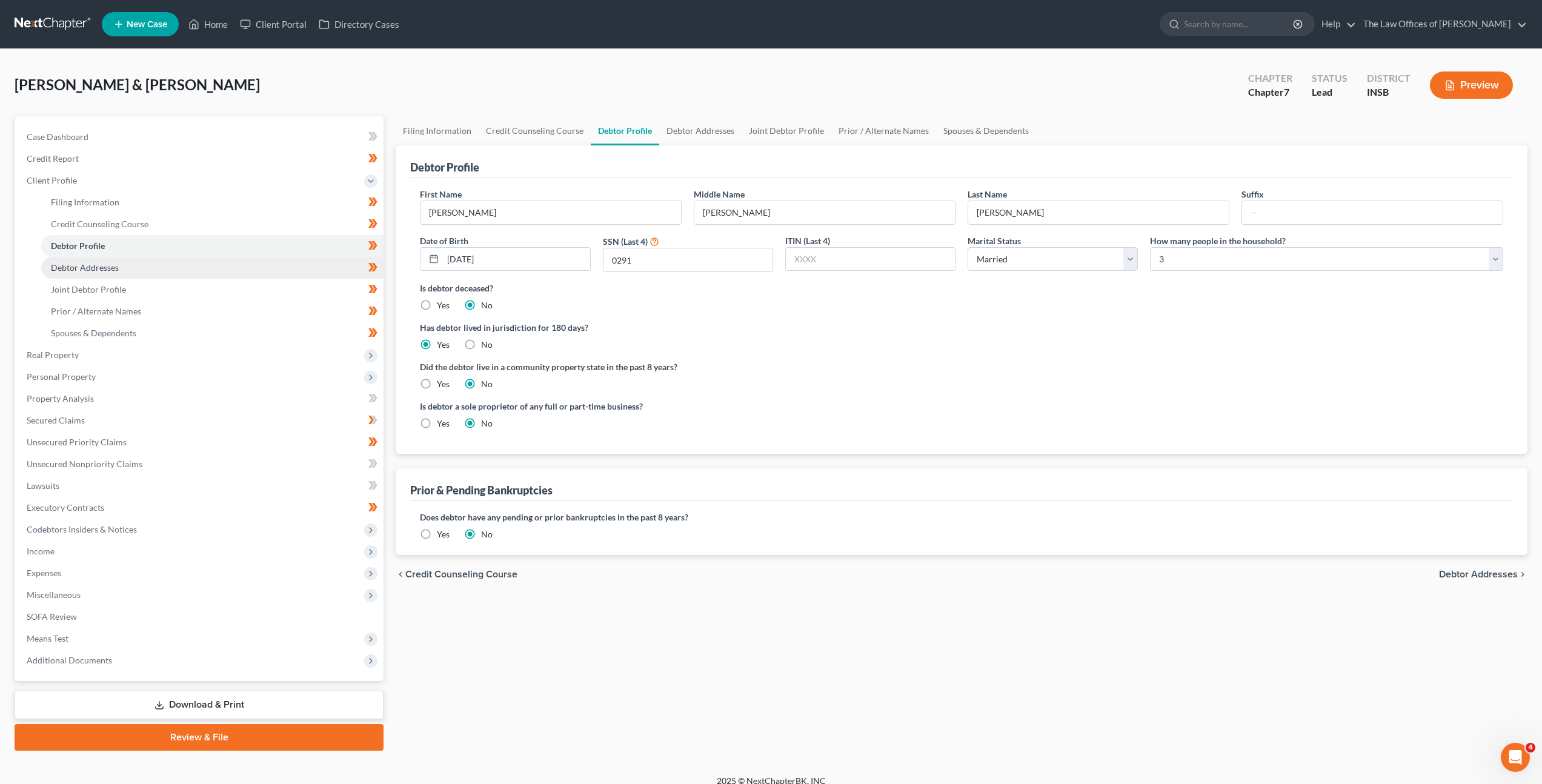
click at [207, 266] on link "Debtor Addresses" at bounding box center [212, 267] width 342 height 22
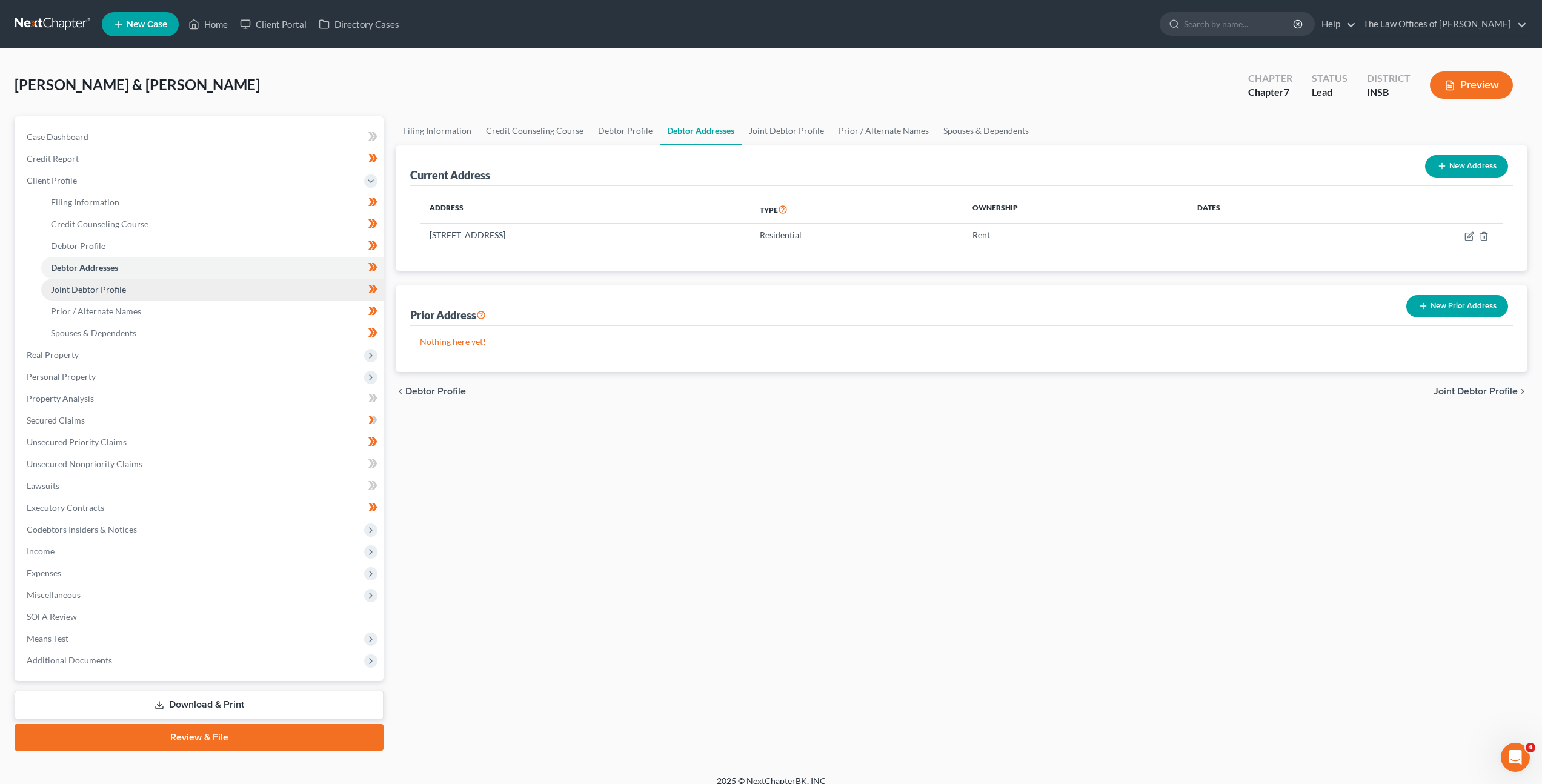
click at [208, 288] on link "Joint Debtor Profile" at bounding box center [212, 289] width 342 height 22
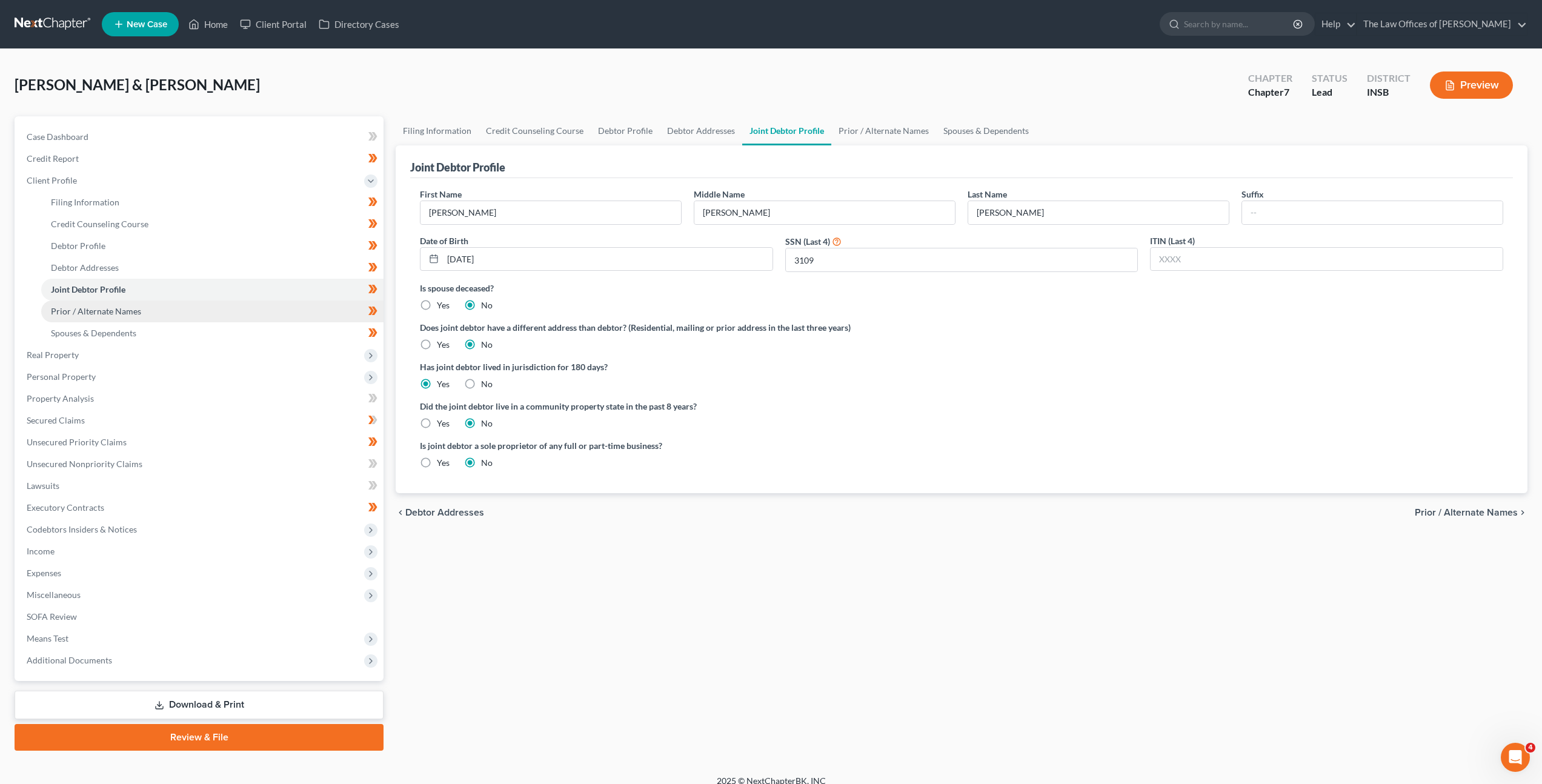
click at [229, 304] on link "Prior / Alternate Names" at bounding box center [212, 311] width 342 height 22
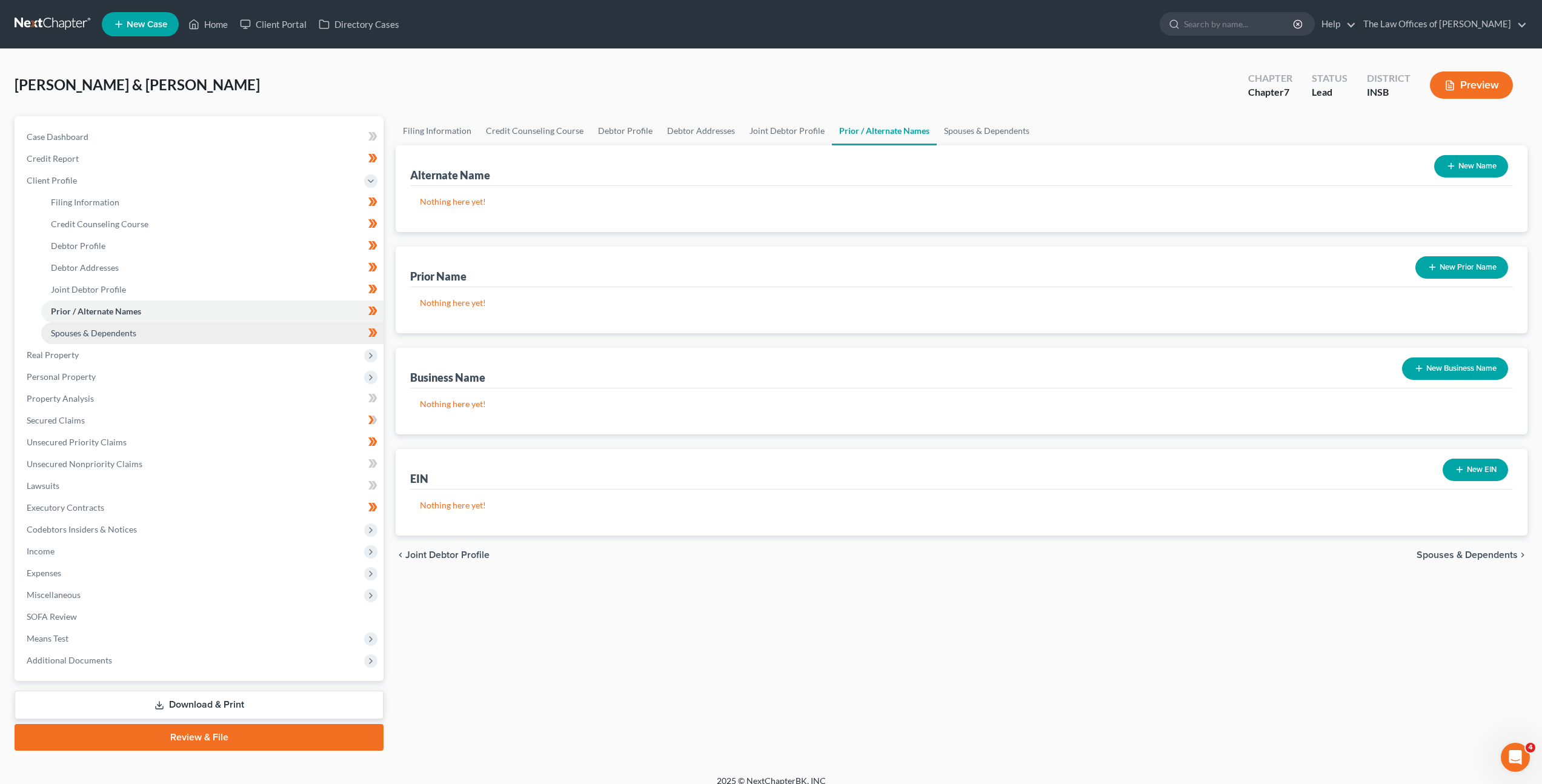
click at [213, 328] on link "Spouses & Dependents" at bounding box center [212, 333] width 342 height 22
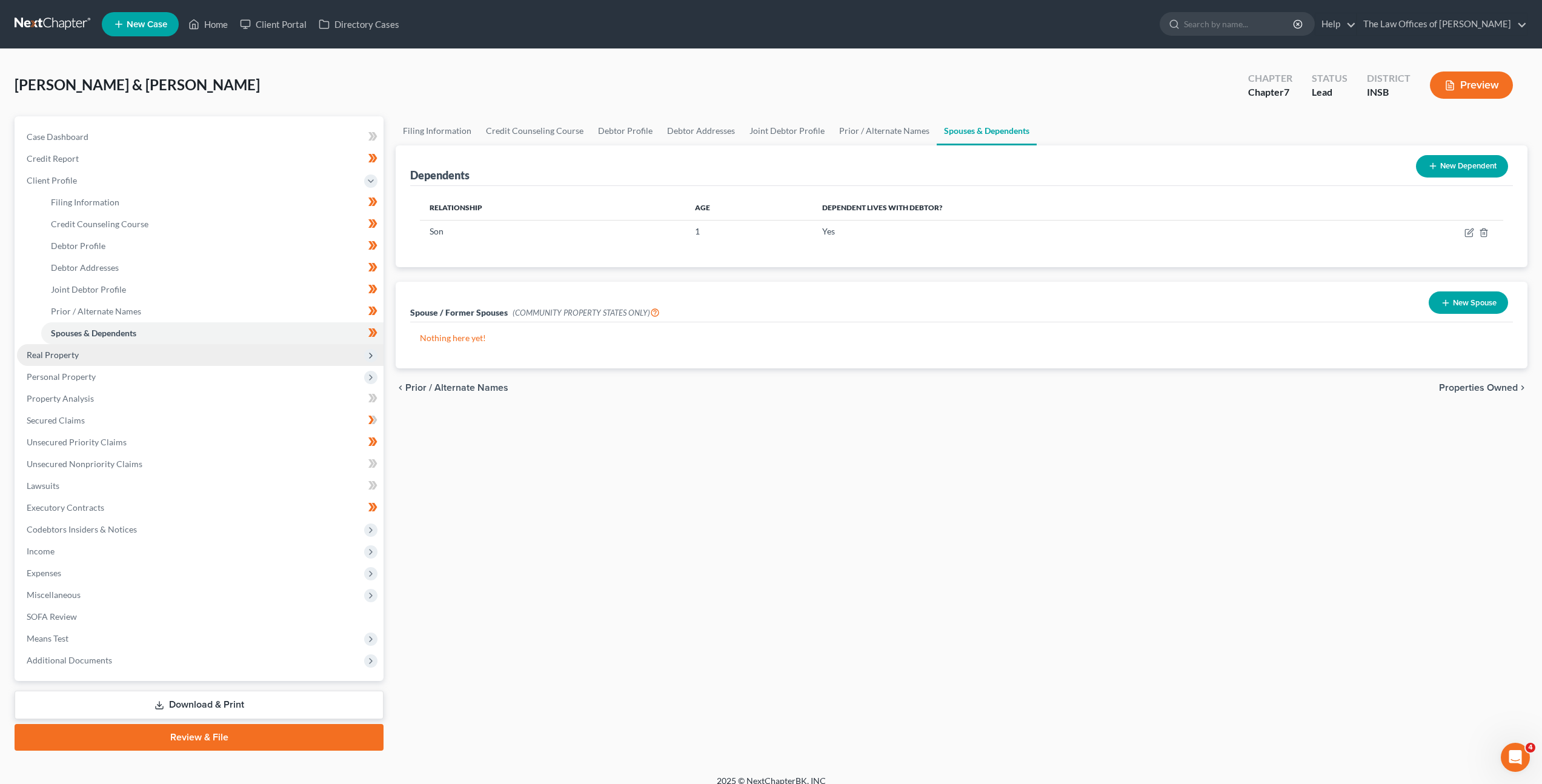
click at [174, 354] on span "Real Property" at bounding box center [200, 355] width 367 height 22
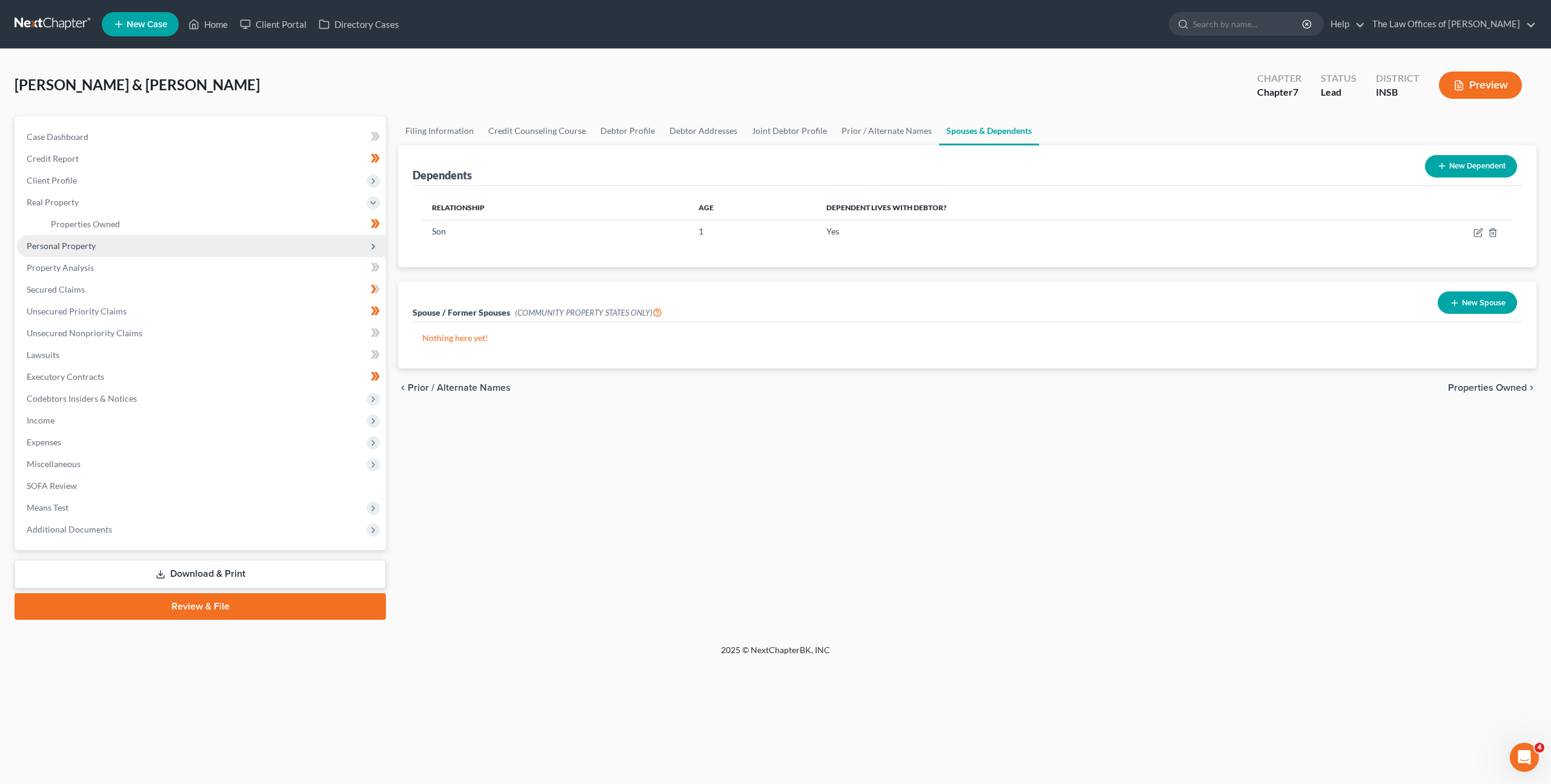
click at [151, 252] on span "Personal Property" at bounding box center [201, 246] width 369 height 22
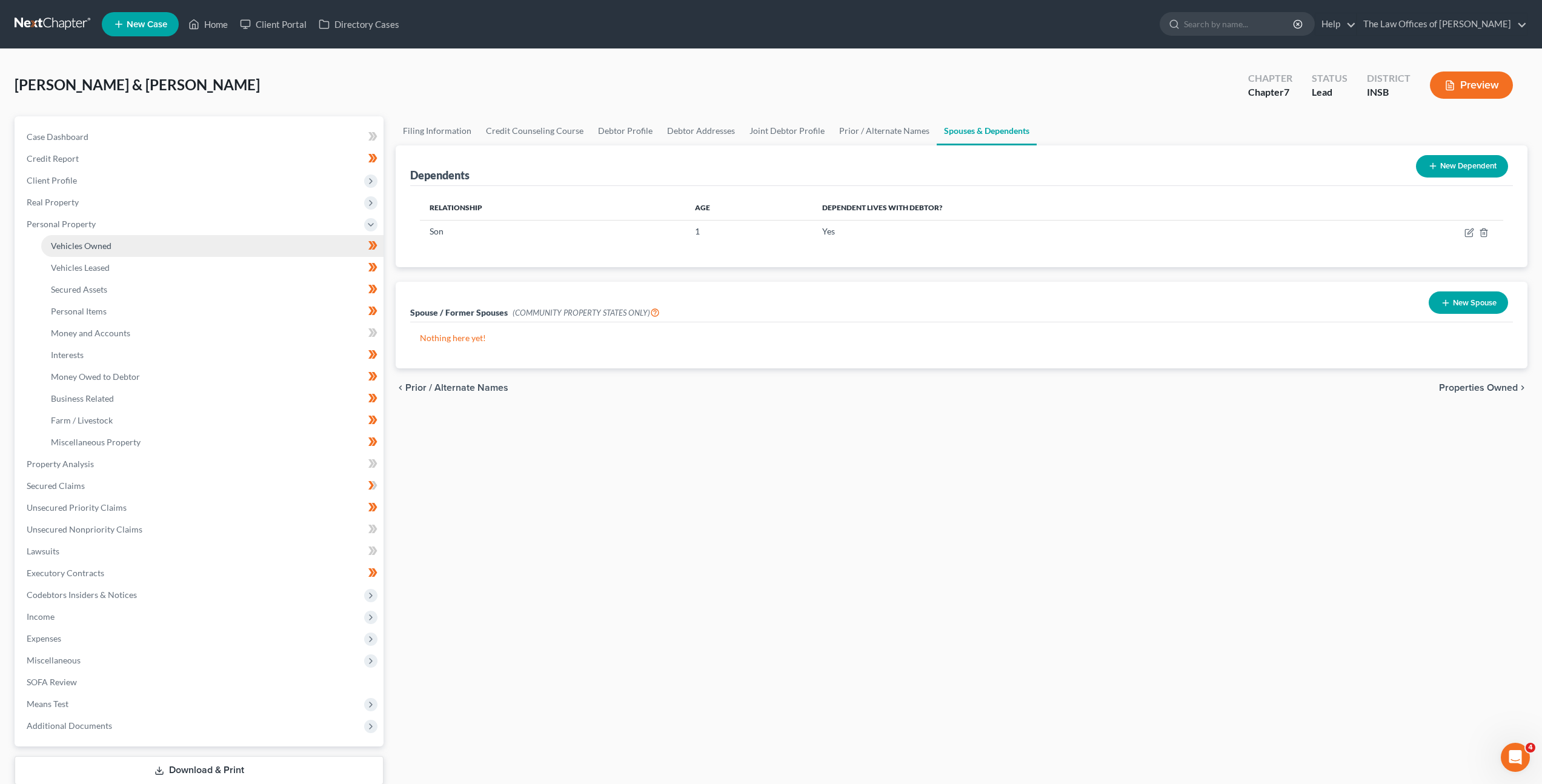
click at [152, 238] on link "Vehicles Owned" at bounding box center [212, 246] width 342 height 22
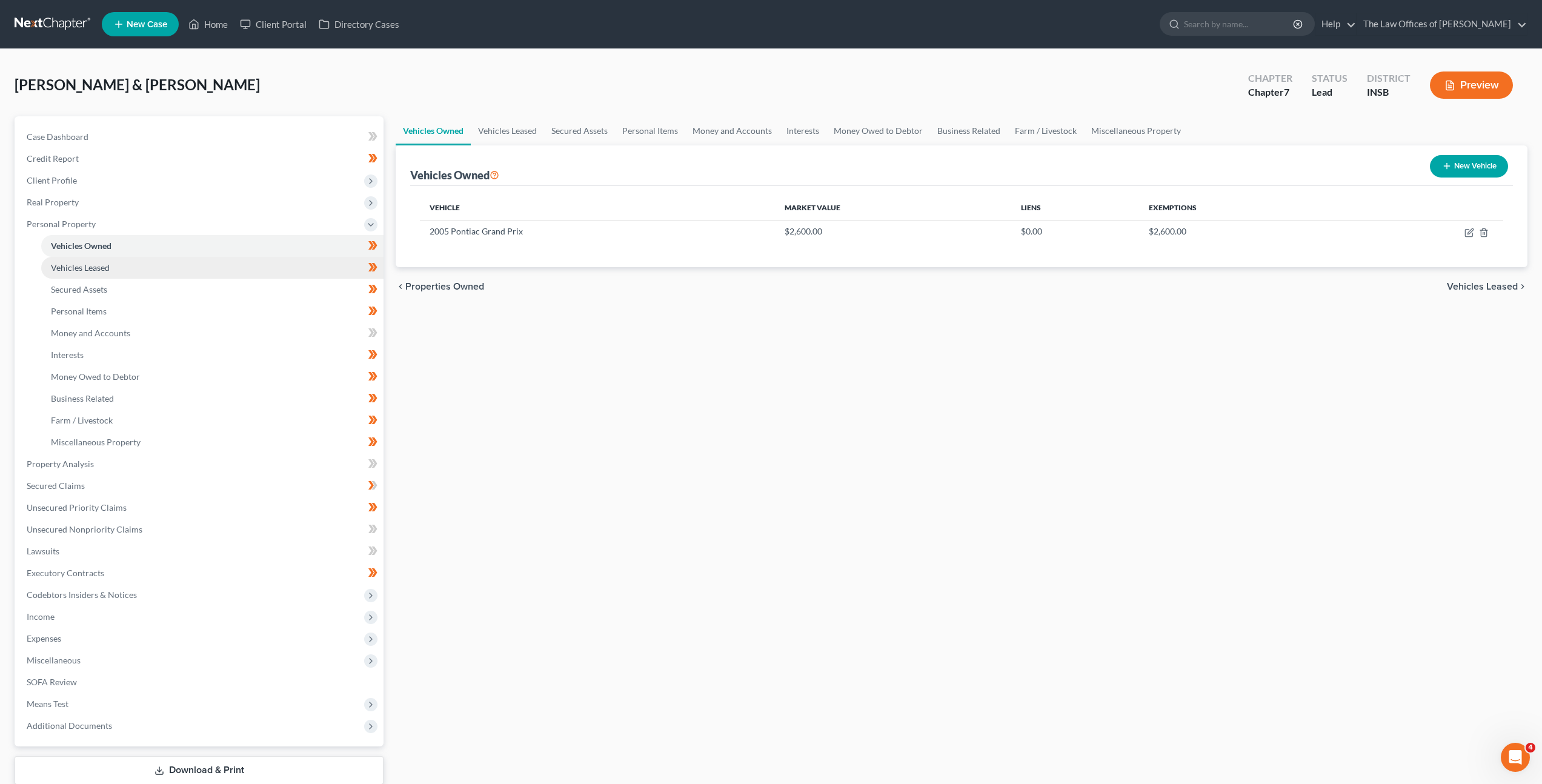
click at [229, 272] on link "Vehicles Leased" at bounding box center [212, 267] width 342 height 22
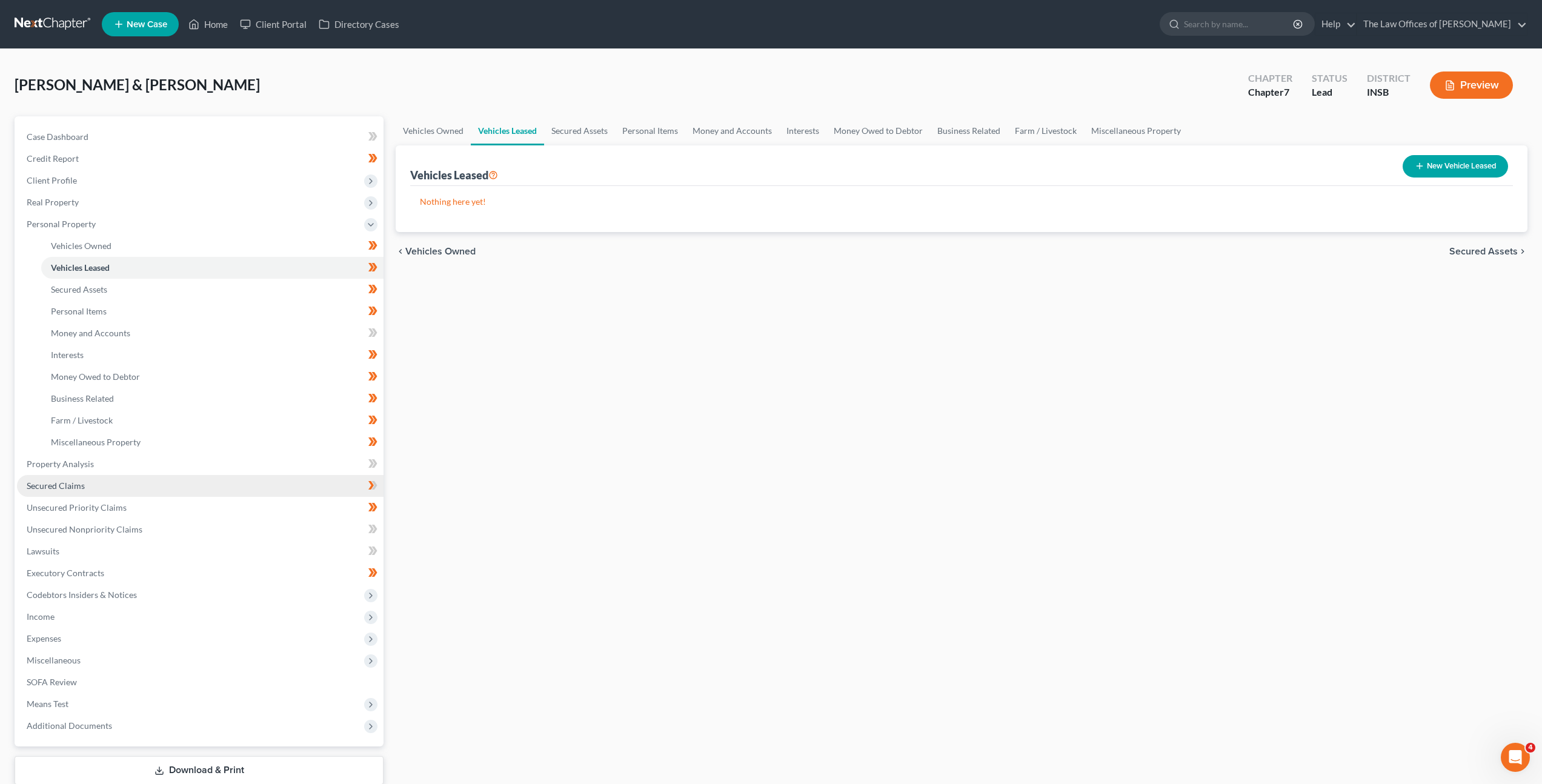
click at [157, 480] on link "Secured Claims" at bounding box center [200, 485] width 367 height 22
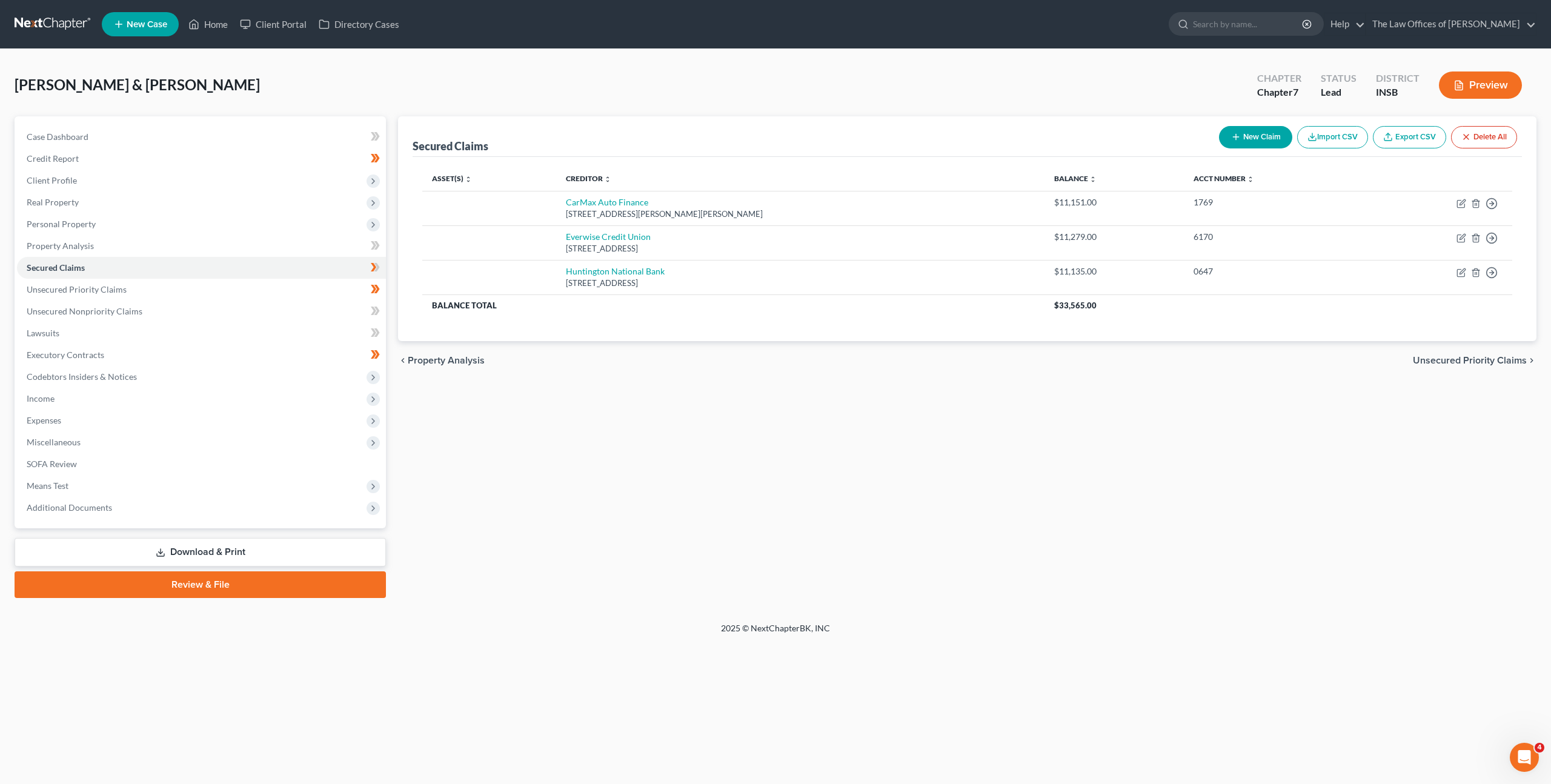
click at [700, 328] on div "Asset(s) expand_more expand_less unfold_more Creditor expand_more expand_less u…" at bounding box center [968, 249] width 1110 height 184
click at [1462, 203] on icon "button" at bounding box center [1462, 202] width 5 height 5
select select "10"
select select "0"
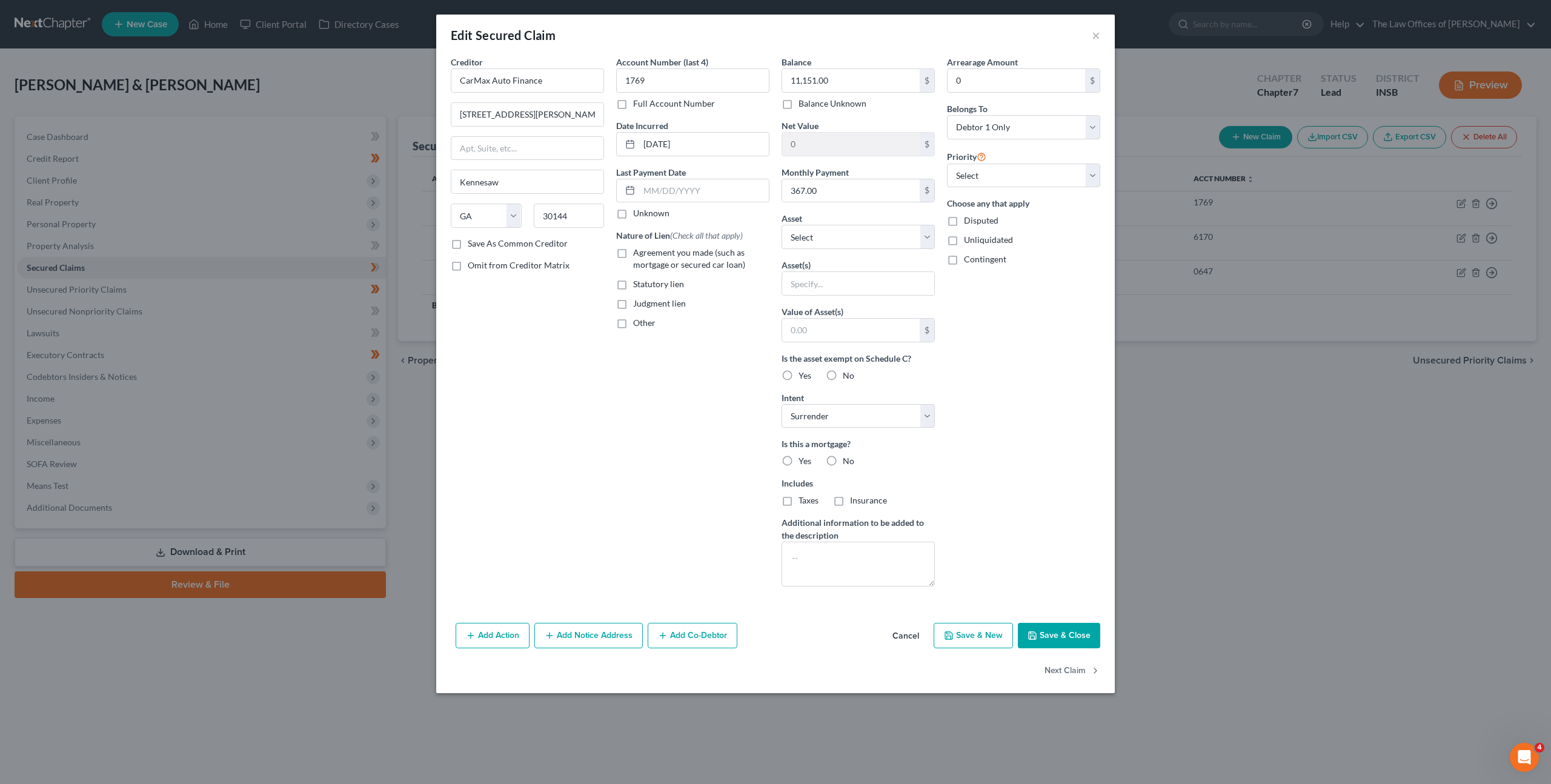
click at [914, 635] on button "Cancel" at bounding box center [906, 636] width 46 height 24
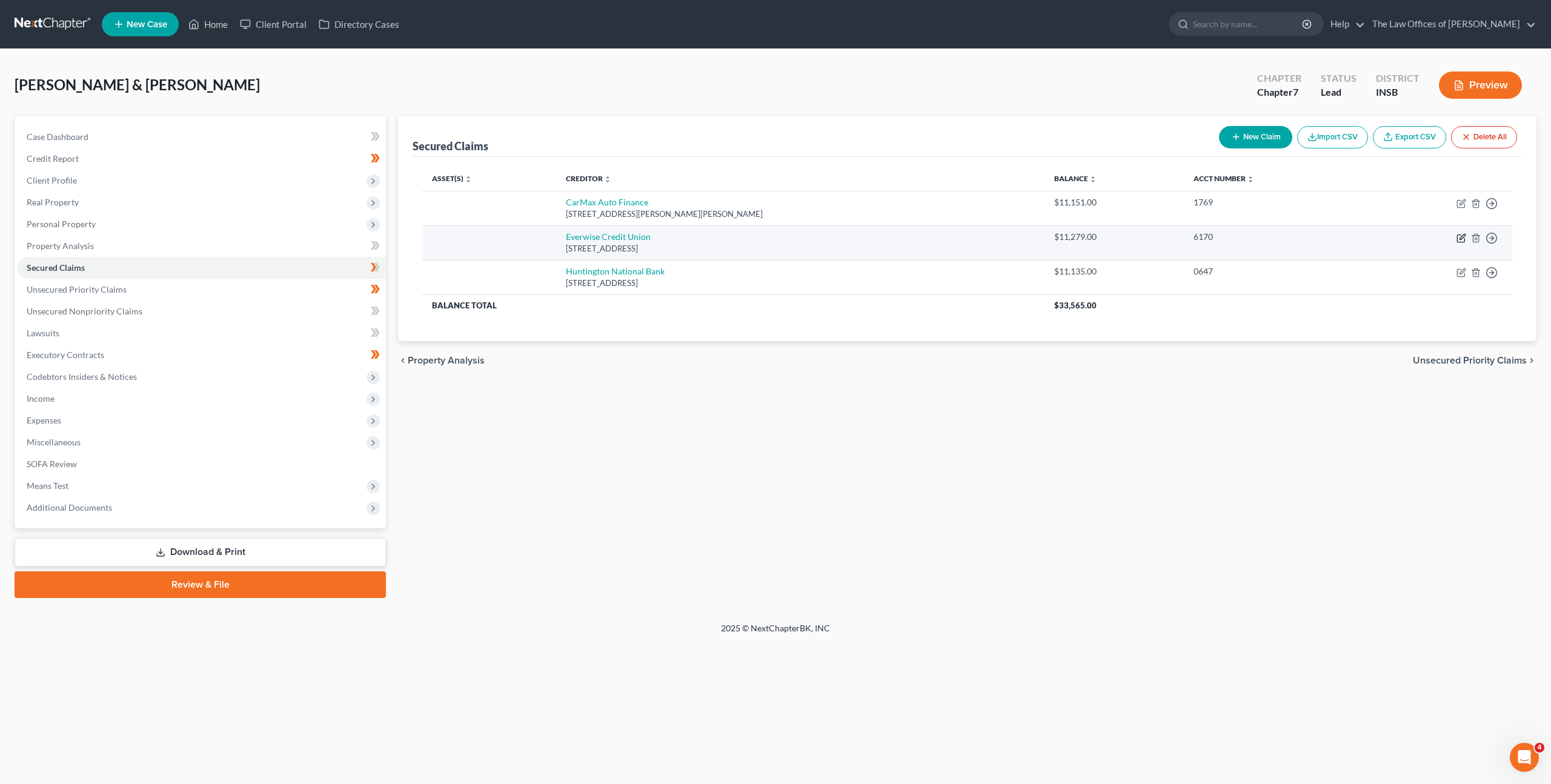
click at [1462, 236] on icon "button" at bounding box center [1461, 238] width 10 height 10
select select "15"
select select "0"
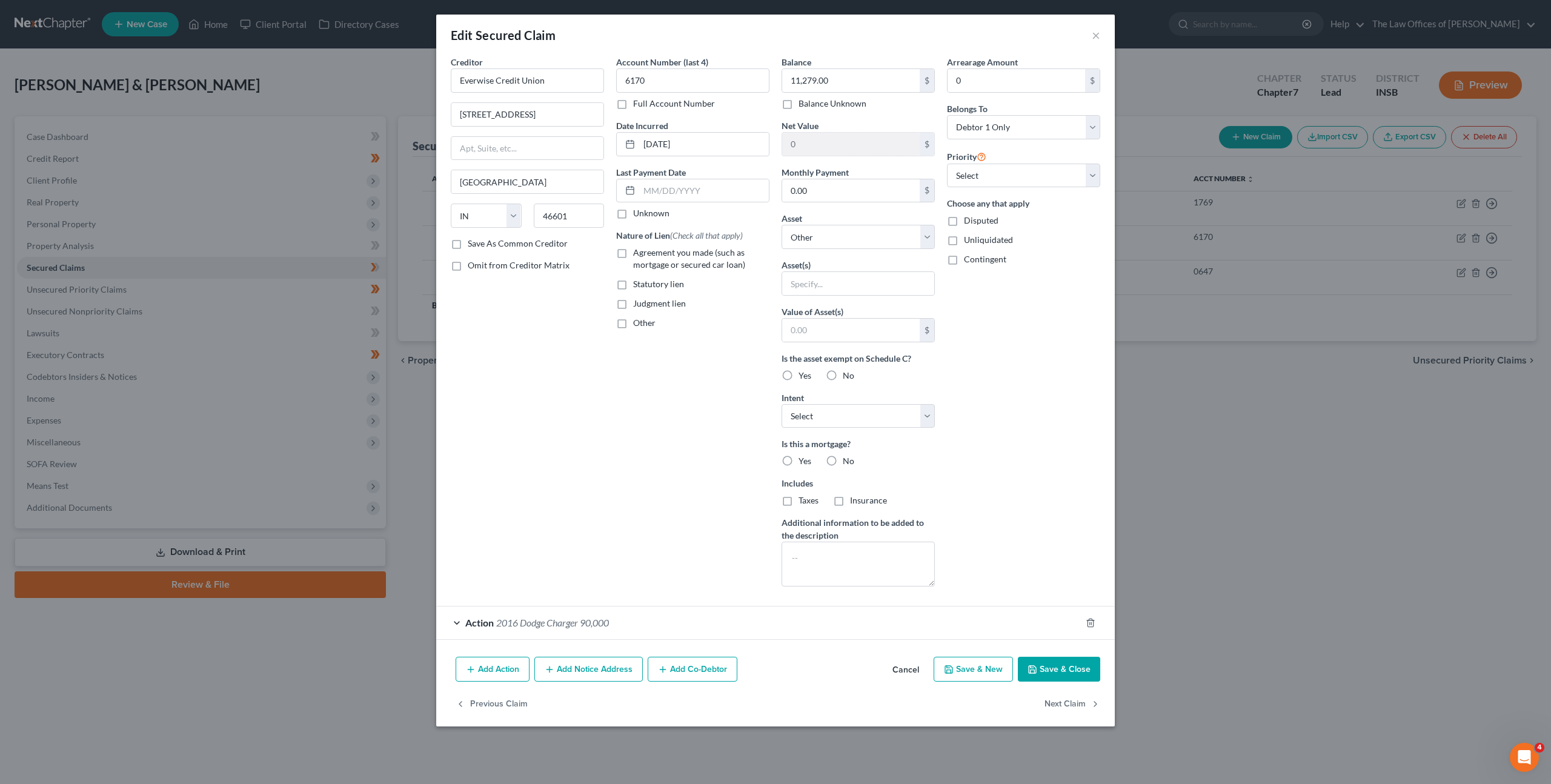
click at [755, 618] on div "Action 2016 Dodge Charger 90,000" at bounding box center [758, 622] width 645 height 32
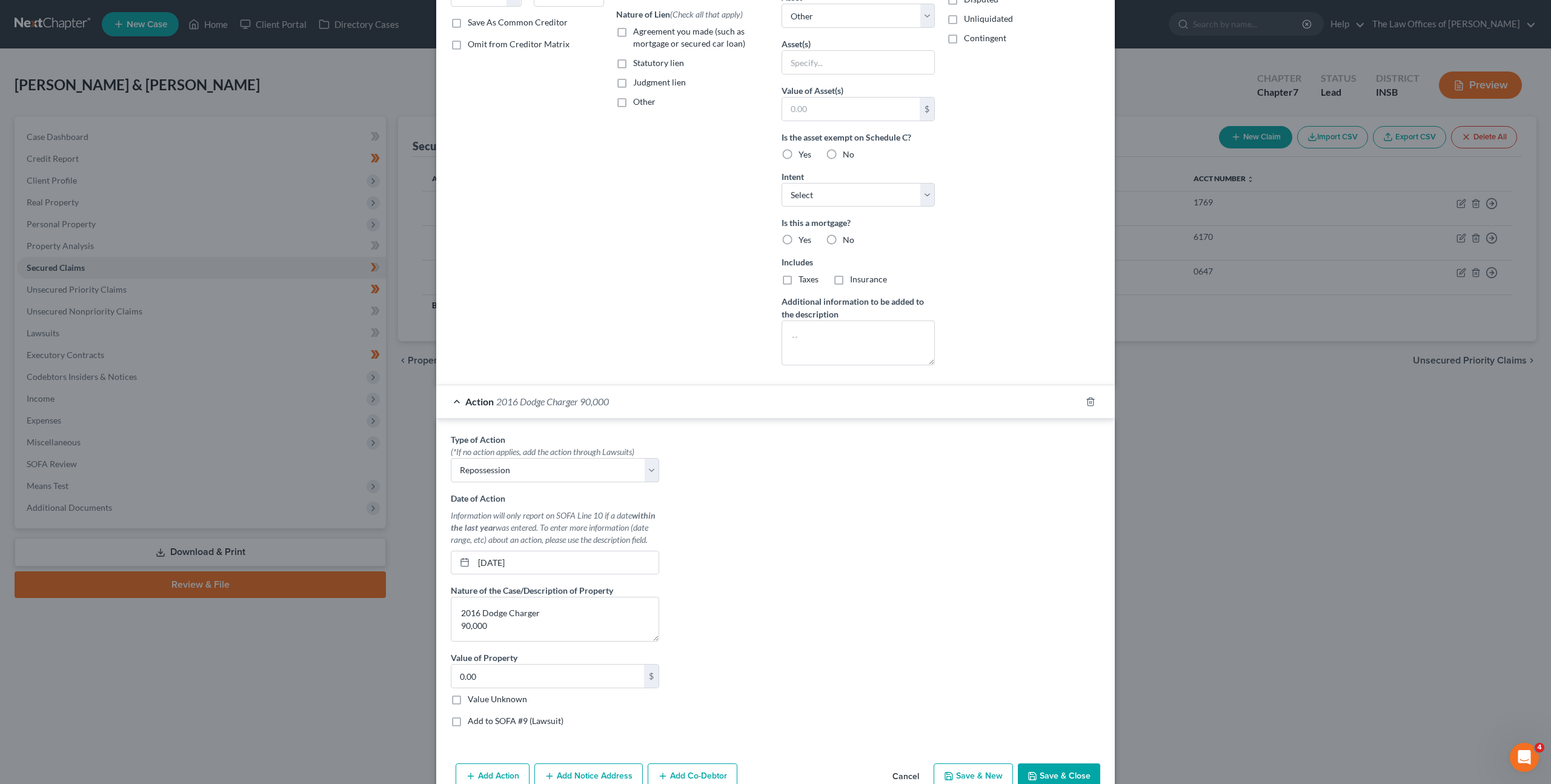
scroll to position [285, 0]
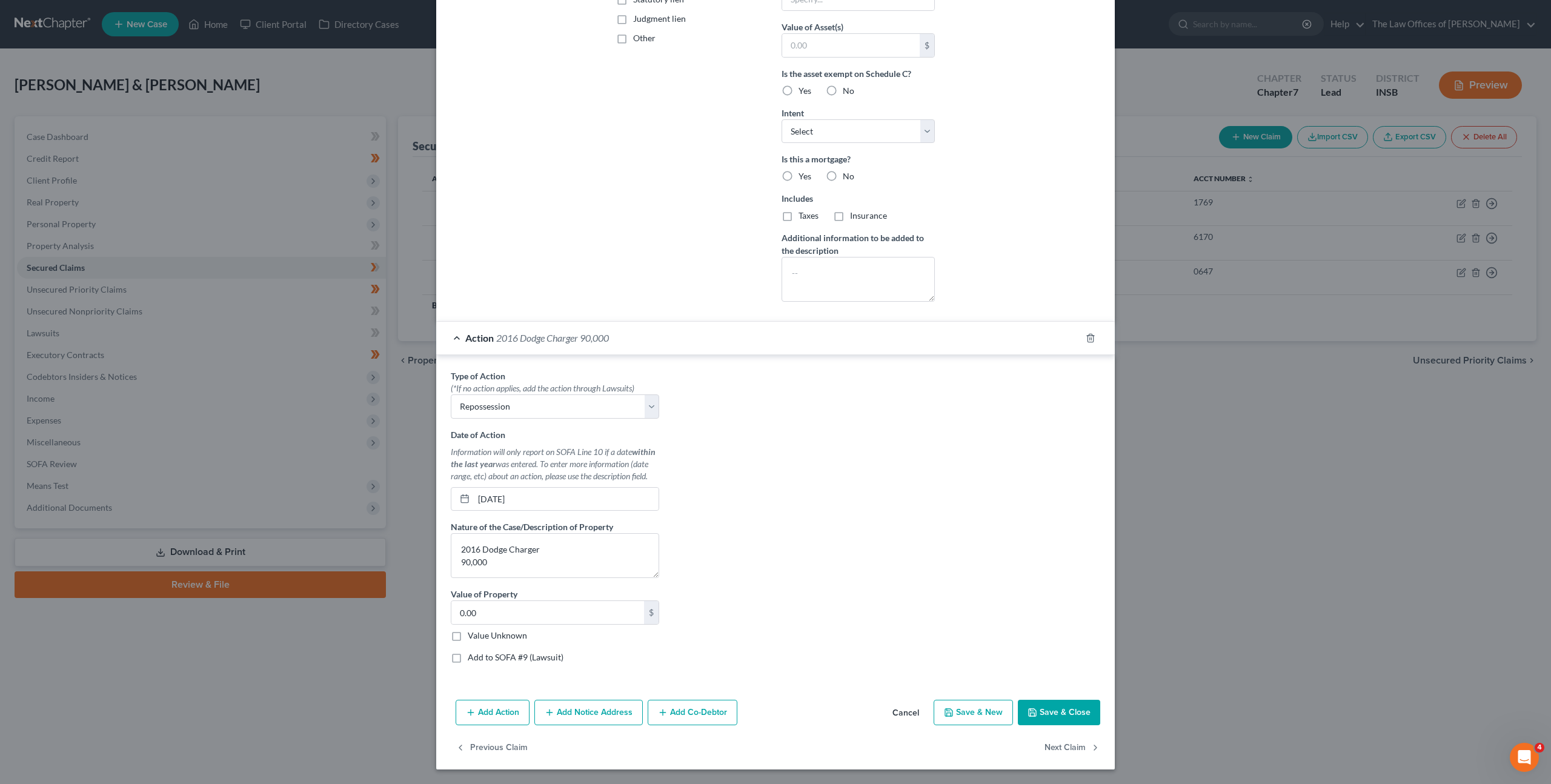
click at [902, 707] on button "Cancel" at bounding box center [906, 713] width 46 height 24
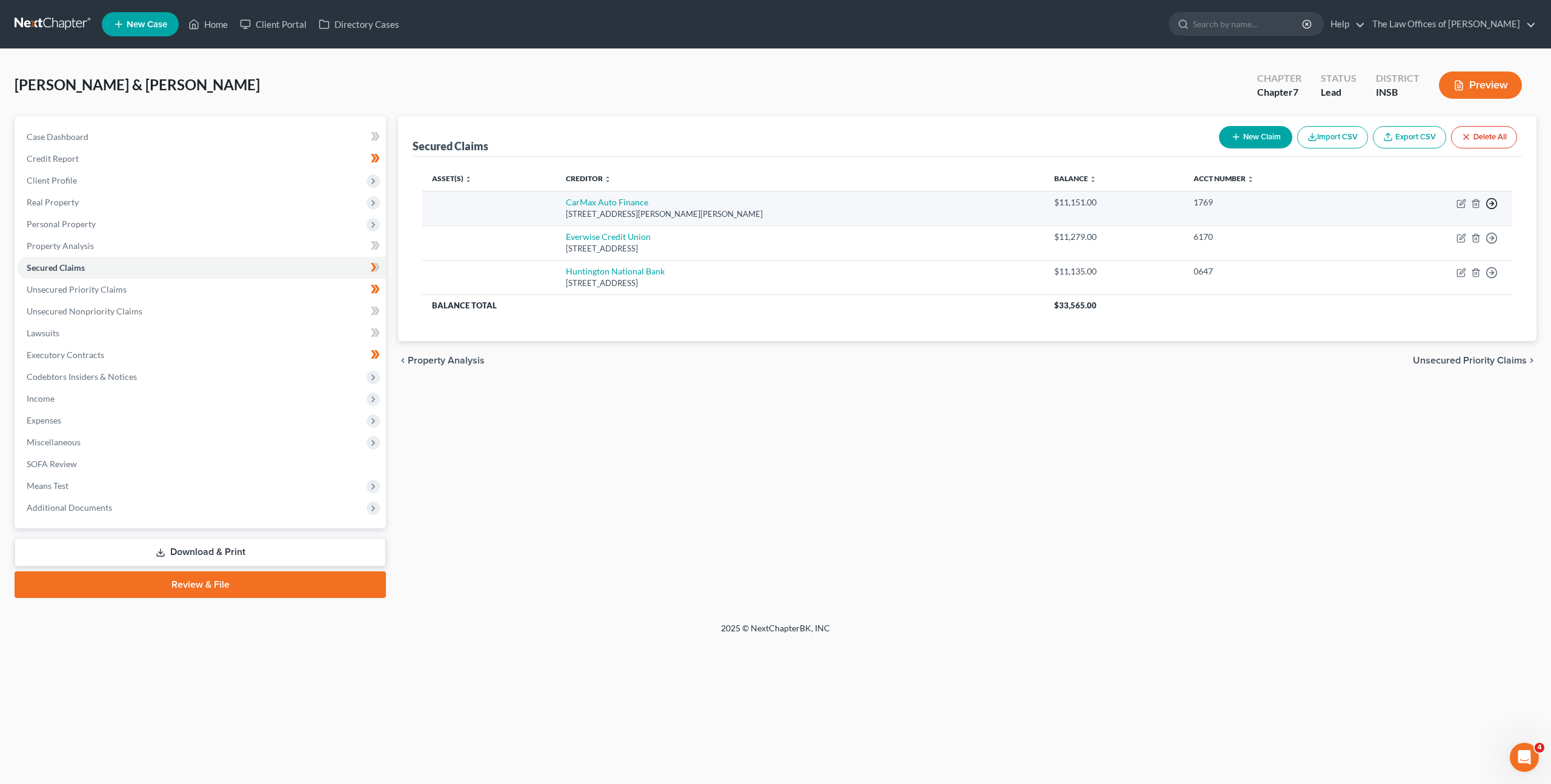
click at [1490, 203] on line "button" at bounding box center [1492, 203] width 4 height 0
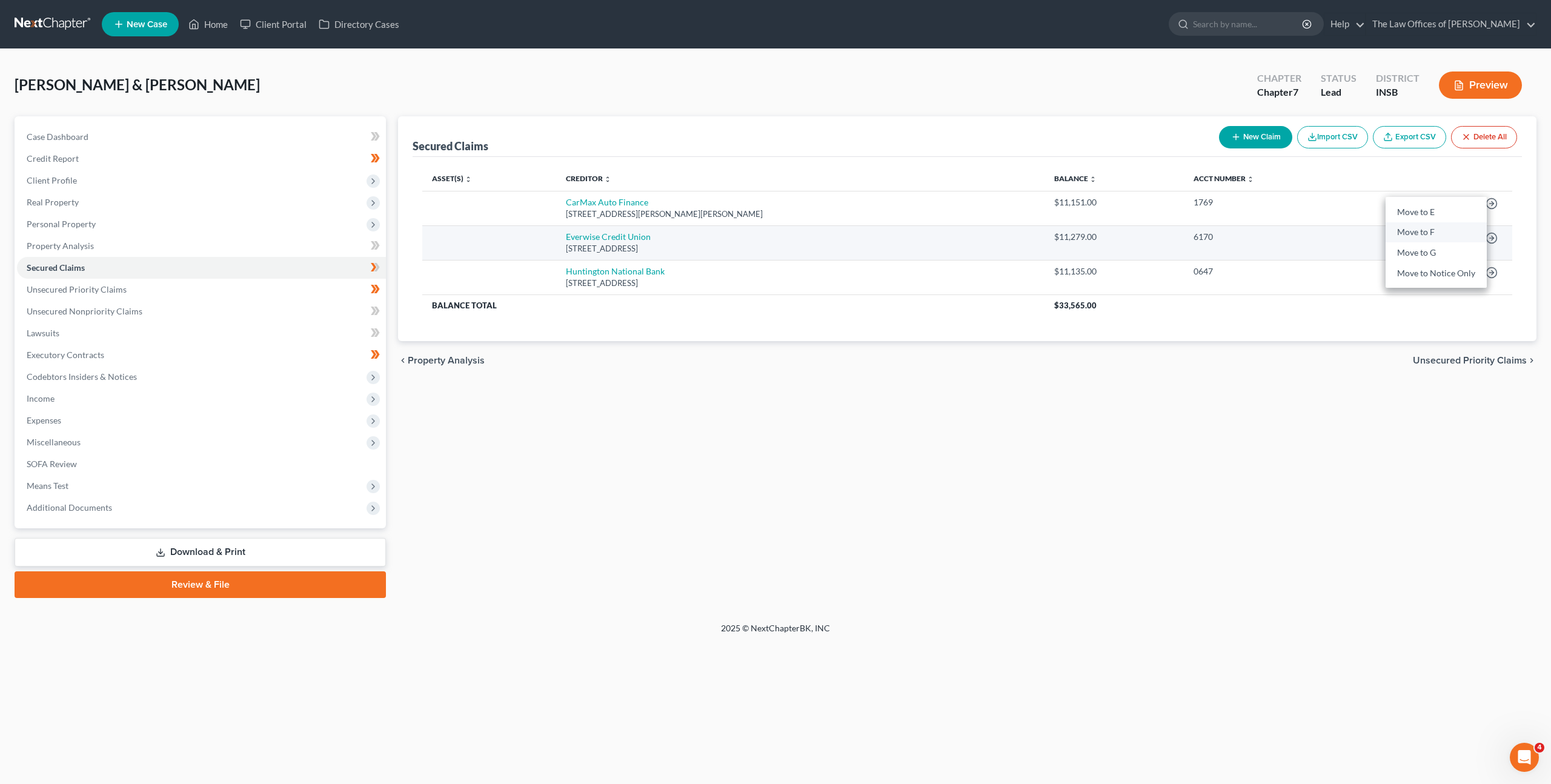
drag, startPoint x: 1451, startPoint y: 234, endPoint x: 1435, endPoint y: 242, distance: 17.9
click at [1451, 233] on link "Move to F" at bounding box center [1436, 232] width 101 height 20
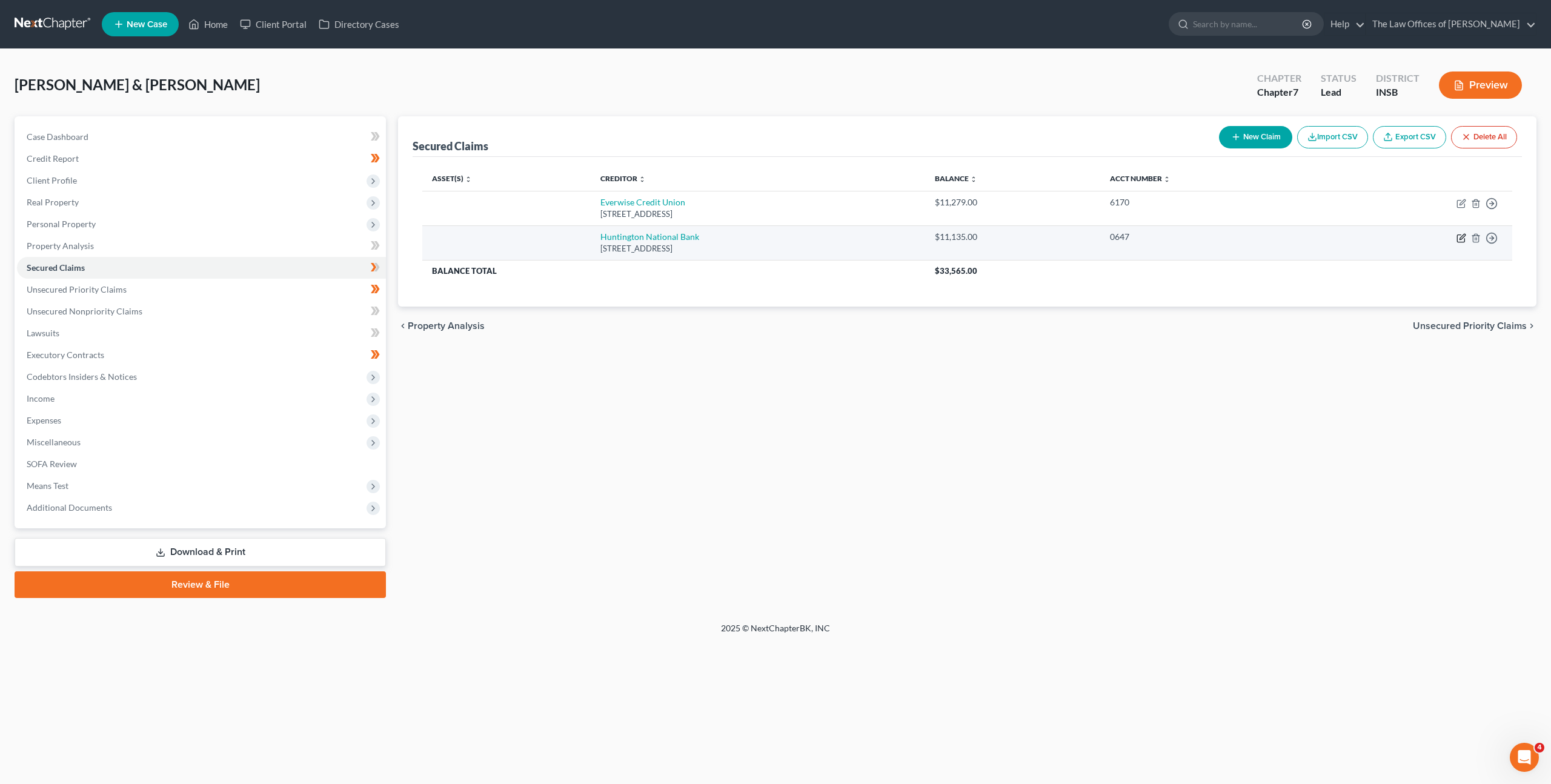
click at [1463, 238] on icon "button" at bounding box center [1461, 238] width 10 height 10
select select "36"
select select "0"
select select "1"
select select "0"
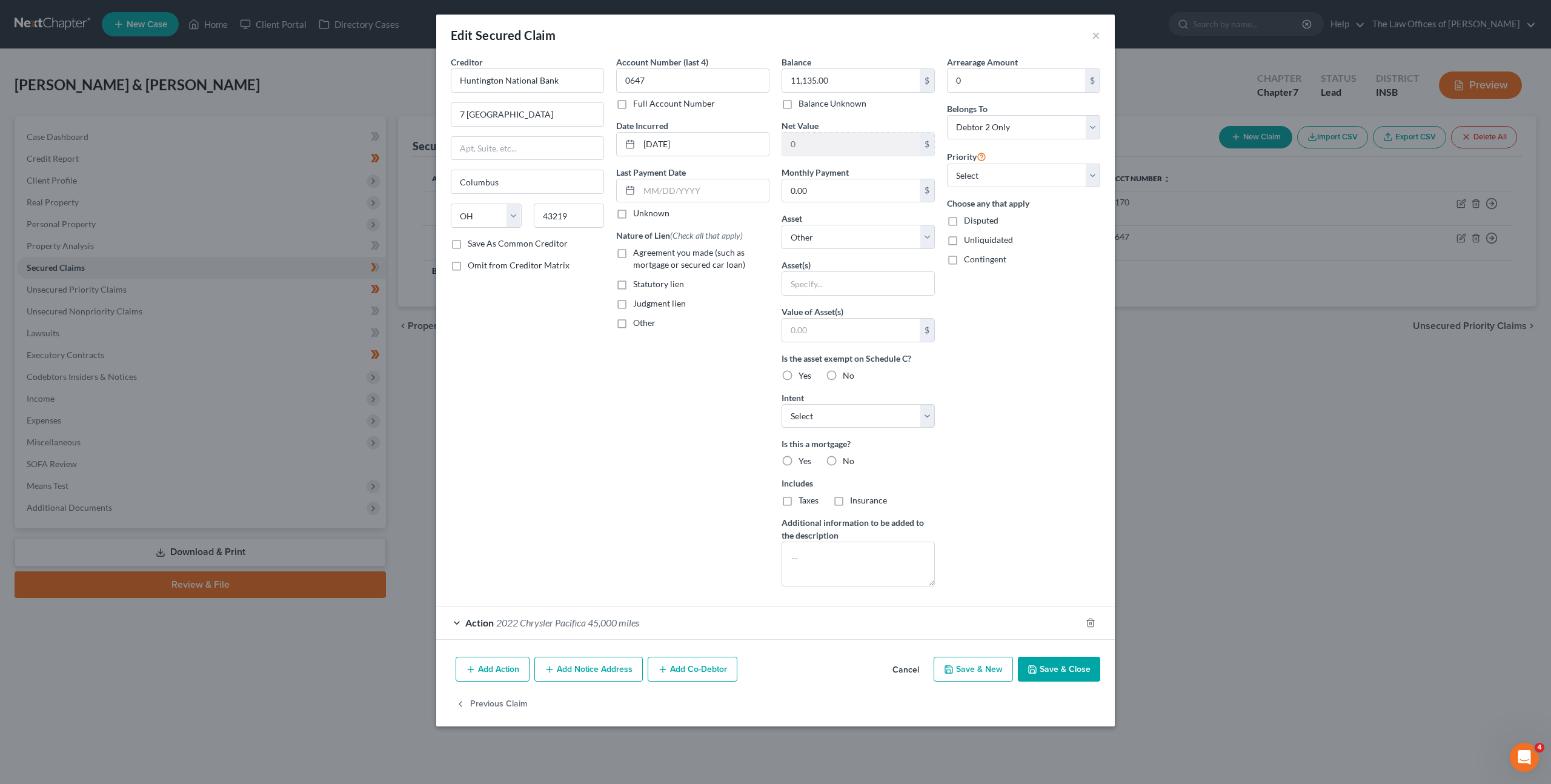
click at [764, 619] on div "Action 2022 Chrysler Pacifica 45,000 miles" at bounding box center [758, 622] width 645 height 32
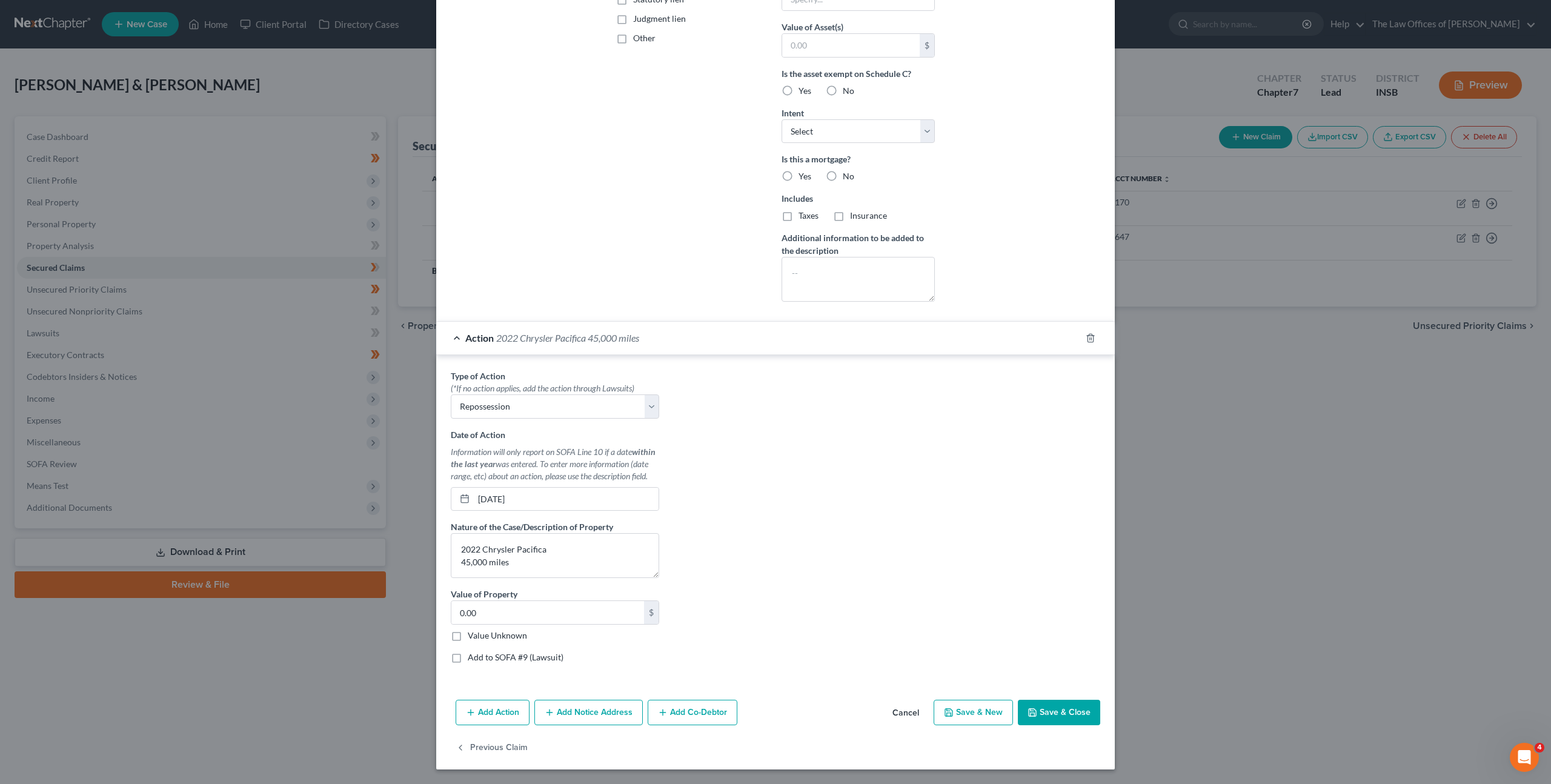
drag, startPoint x: 890, startPoint y: 708, endPoint x: 897, endPoint y: 688, distance: 21.2
click at [893, 701] on button "Cancel" at bounding box center [906, 713] width 46 height 24
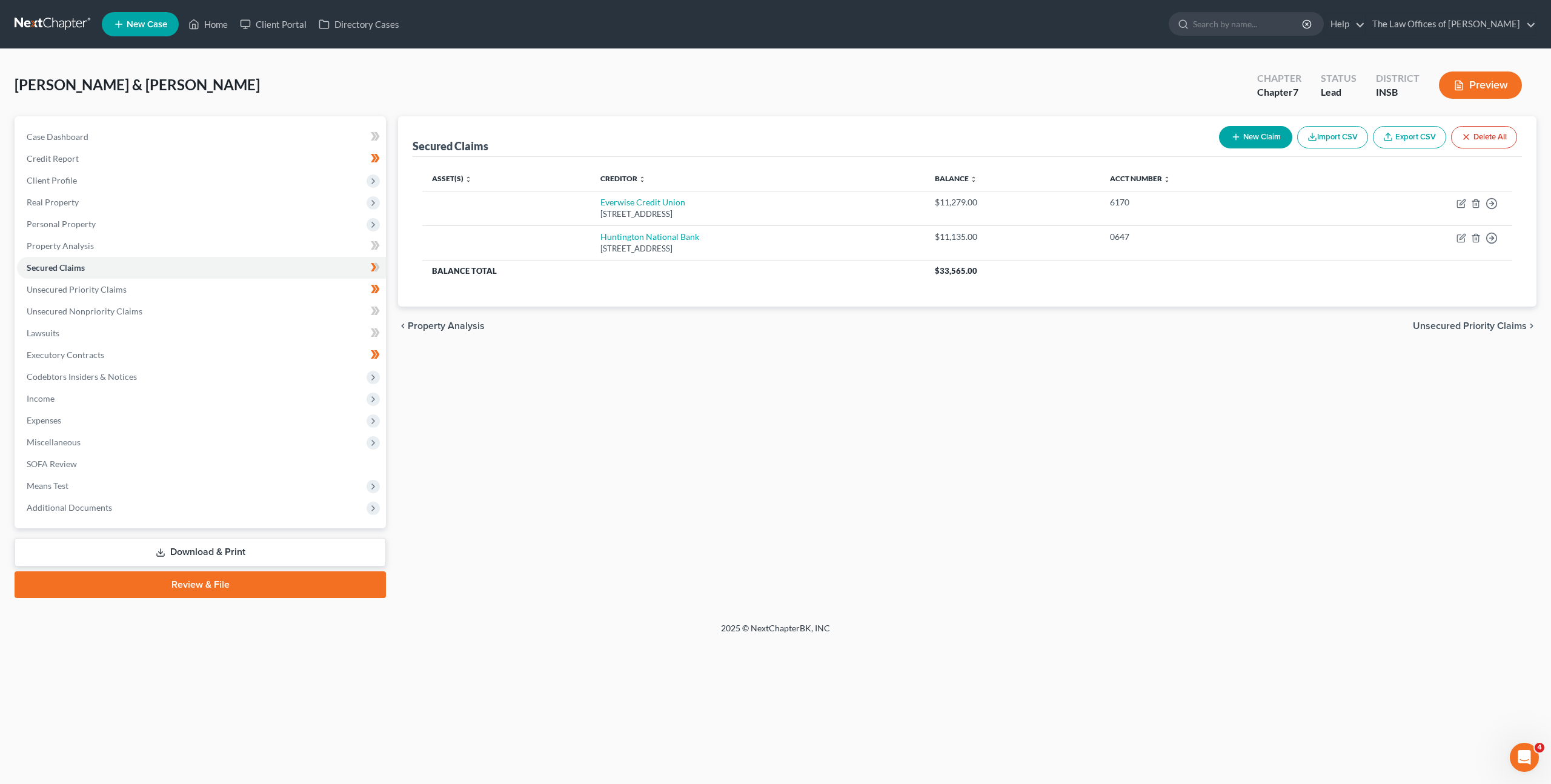
drag, startPoint x: 984, startPoint y: 491, endPoint x: 686, endPoint y: 458, distance: 299.8
click at [978, 488] on div "Secured Claims New Claim Import CSV Export CSV Delete All Asset(s) expand_more …" at bounding box center [967, 357] width 1151 height 481
click at [380, 265] on span at bounding box center [375, 269] width 21 height 18
click at [287, 289] on link "Unsecured Priority Claims" at bounding box center [201, 289] width 369 height 22
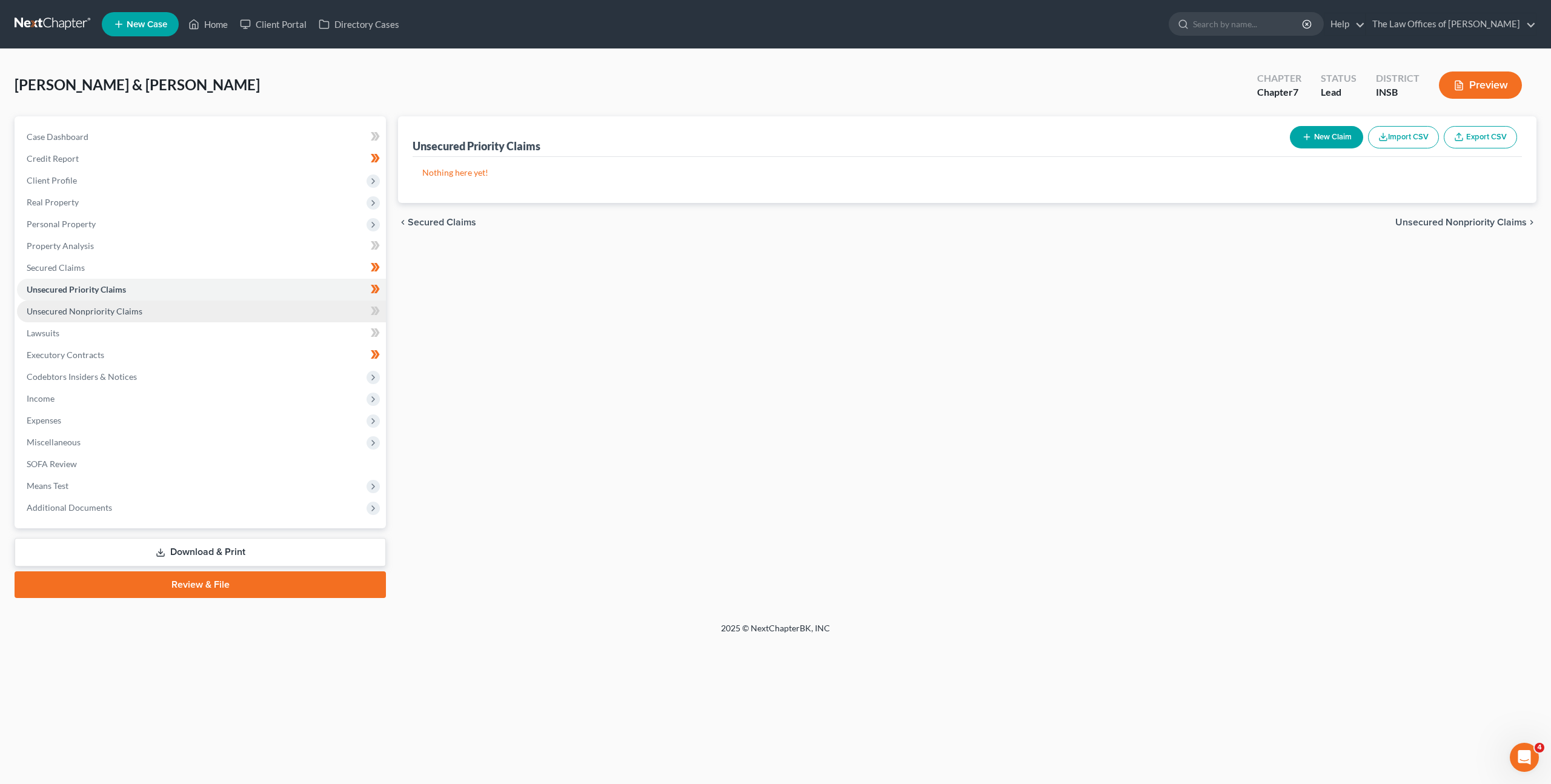
click at [248, 311] on link "Unsecured Nonpriority Claims" at bounding box center [201, 311] width 369 height 22
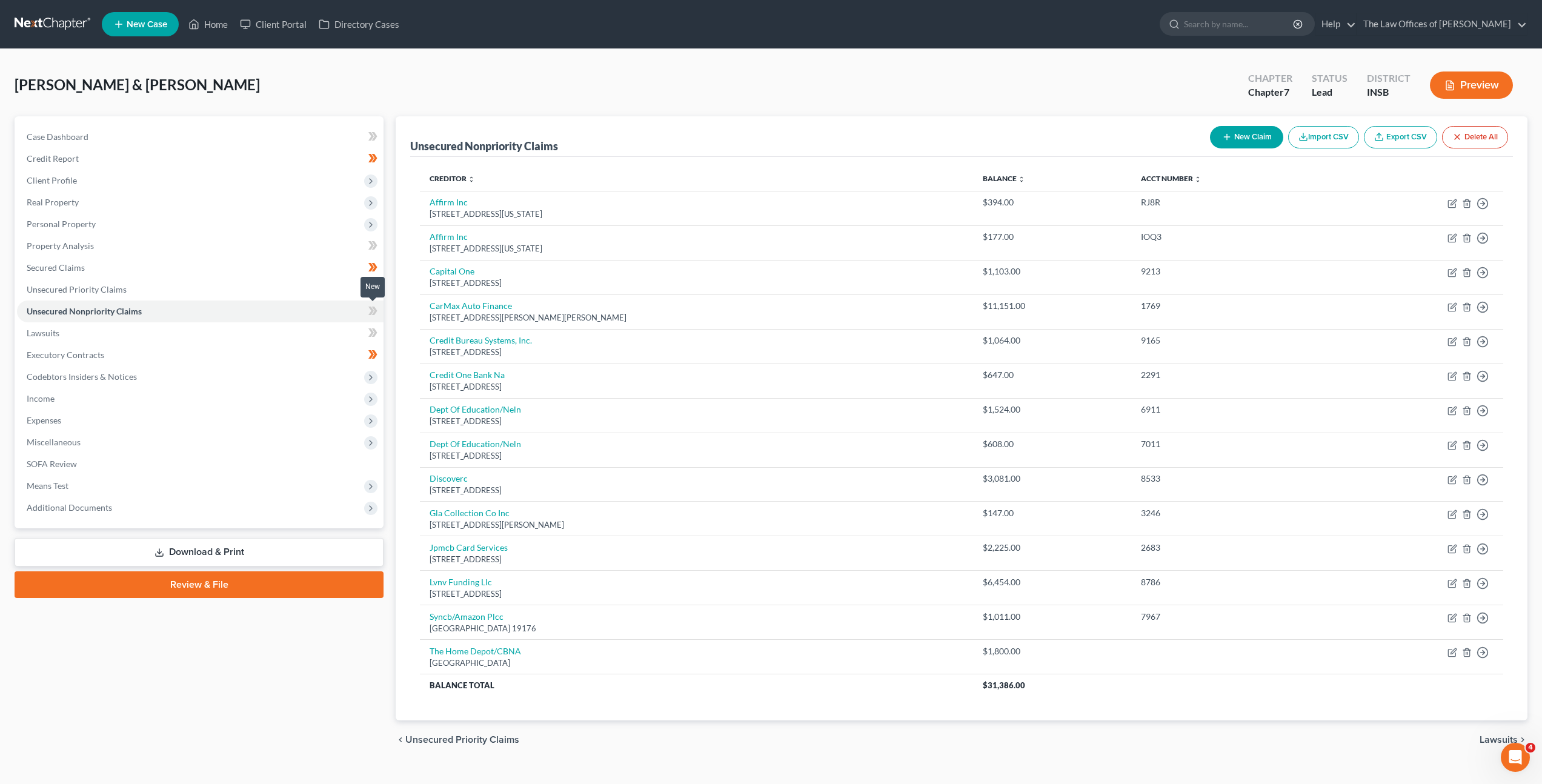
click at [370, 310] on icon at bounding box center [373, 311] width 9 height 15
click at [1031, 88] on div "Carney, John & Hirschauer, Arianna Upgraded Chapter Chapter 7 Status Lead Distr…" at bounding box center [771, 90] width 1513 height 53
click at [1117, 69] on div "Carney, John & Hirschauer, Arianna Upgraded Chapter Chapter 7 Status Lead Distr…" at bounding box center [771, 90] width 1513 height 53
drag, startPoint x: 55, startPoint y: 20, endPoint x: 67, endPoint y: 18, distance: 12.2
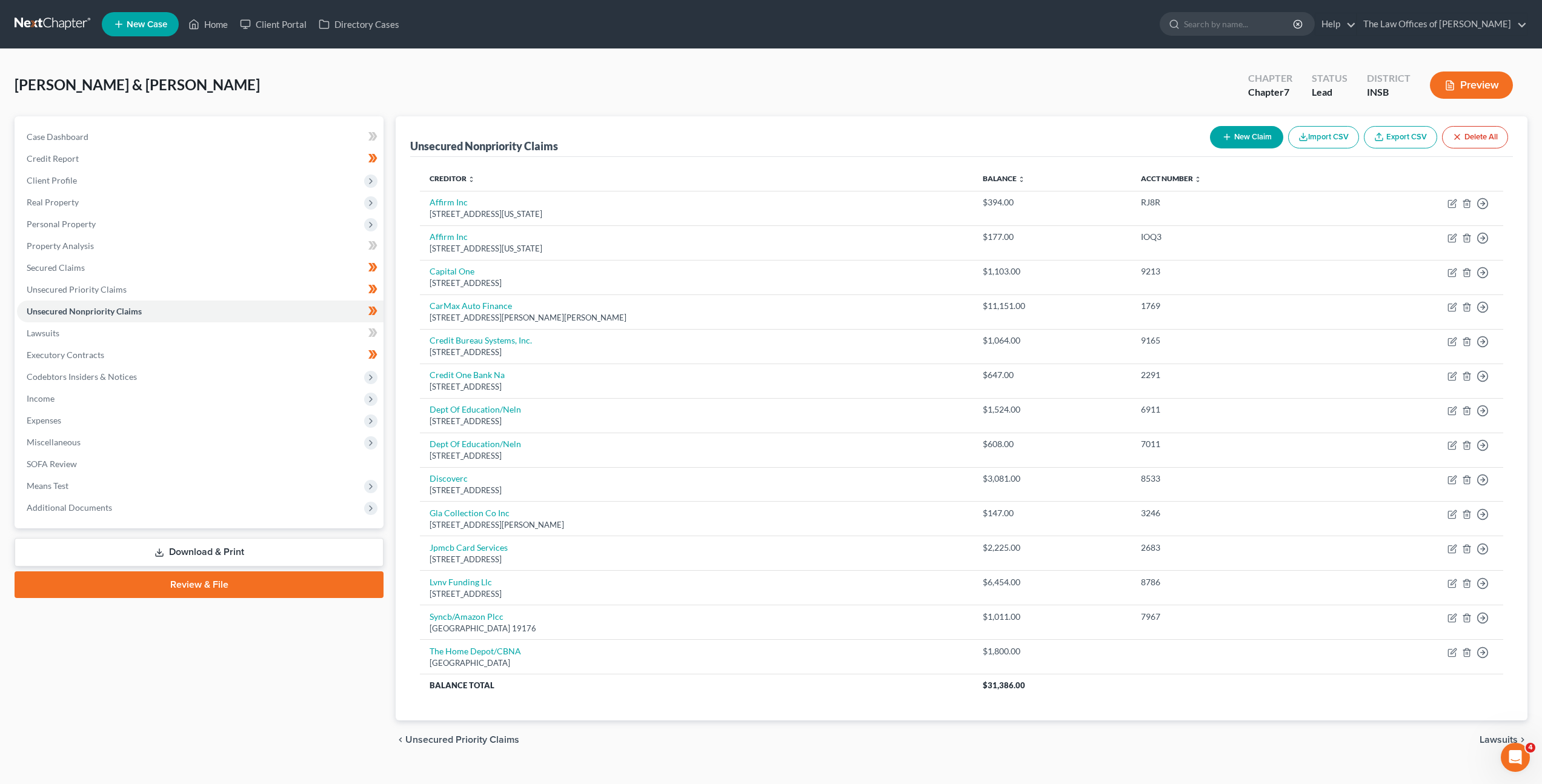
click at [55, 20] on link at bounding box center [53, 24] width 77 height 22
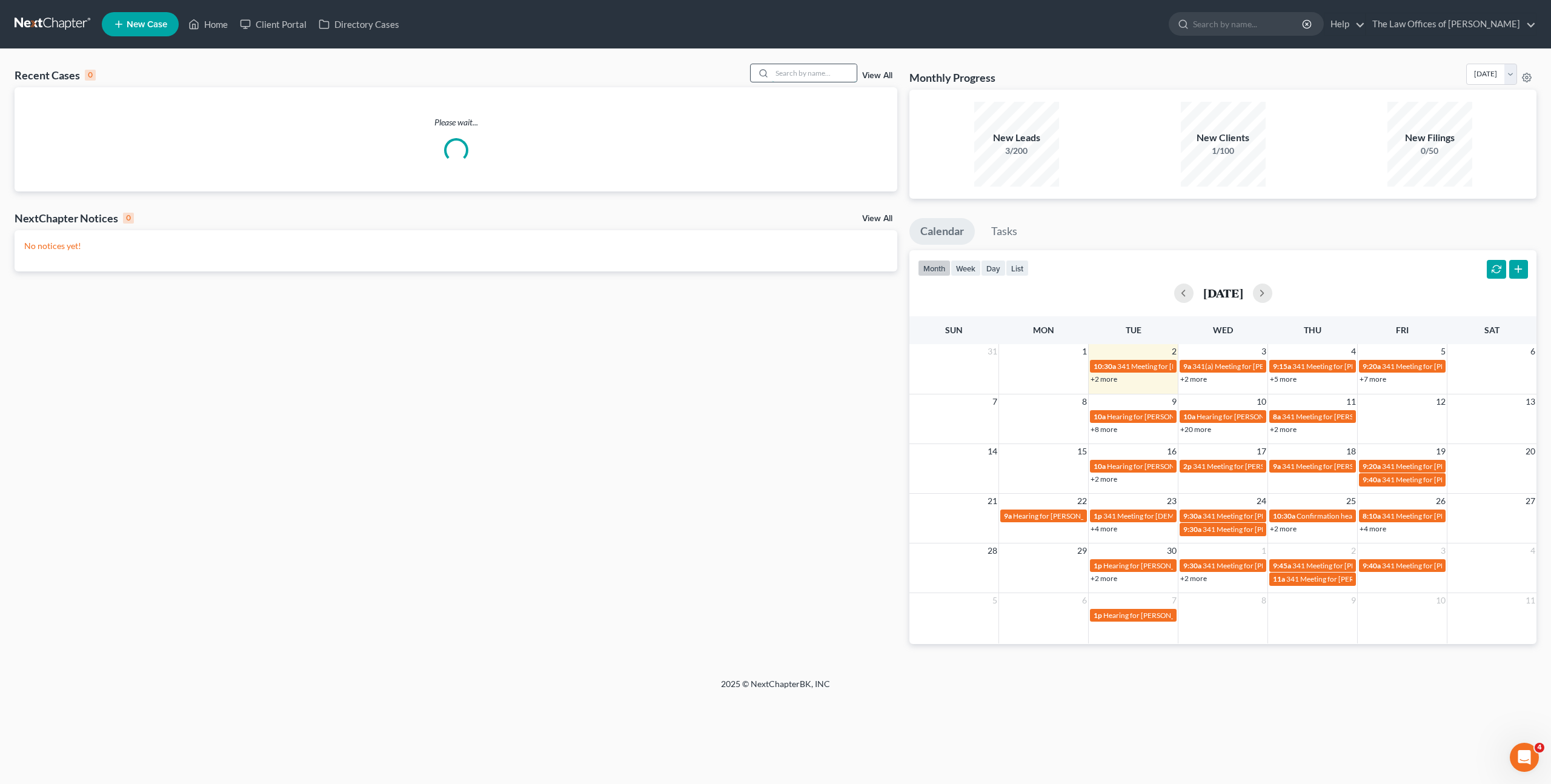
click at [814, 75] on input "search" at bounding box center [814, 73] width 85 height 18
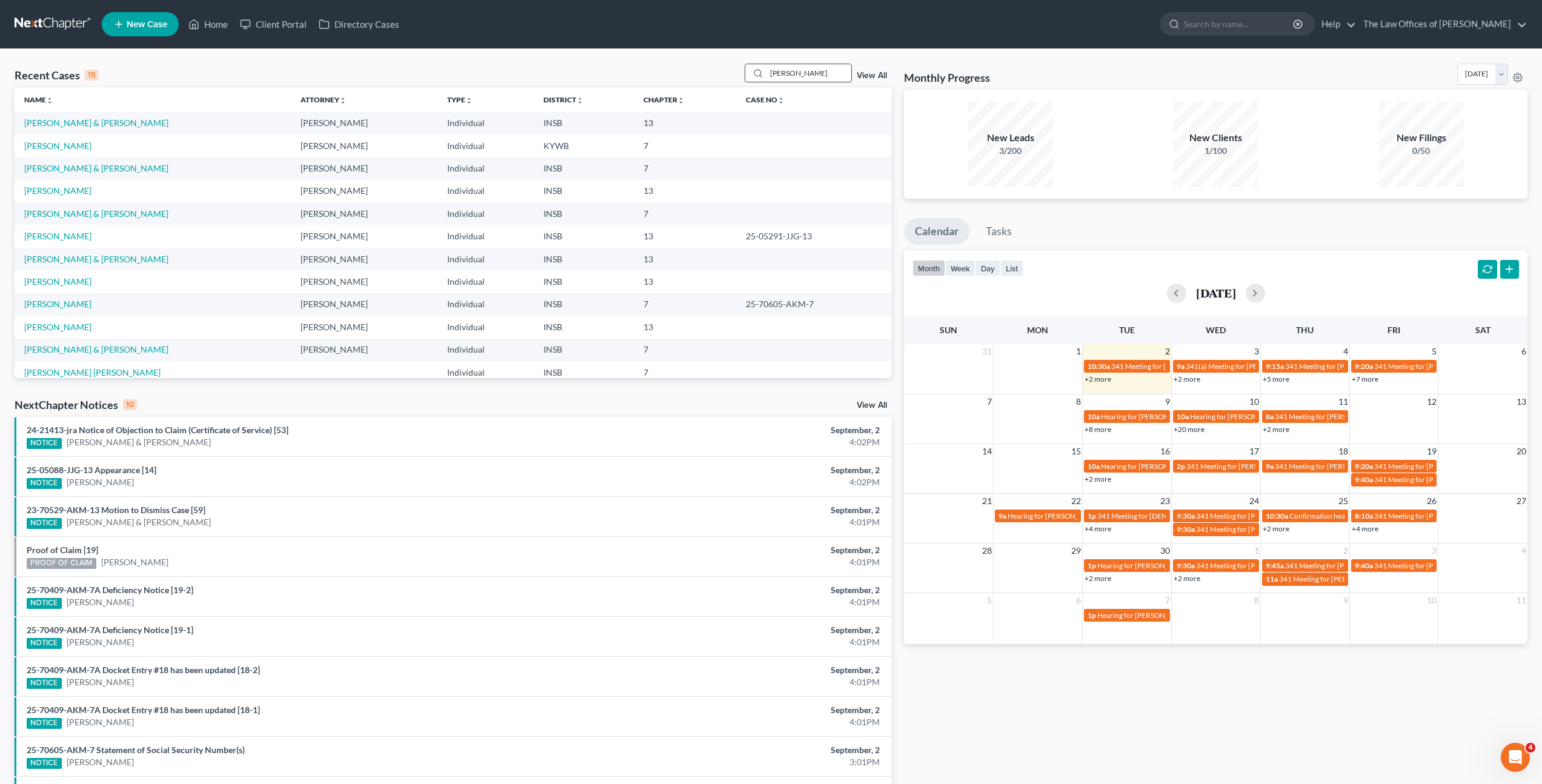
type input "[PERSON_NAME]"
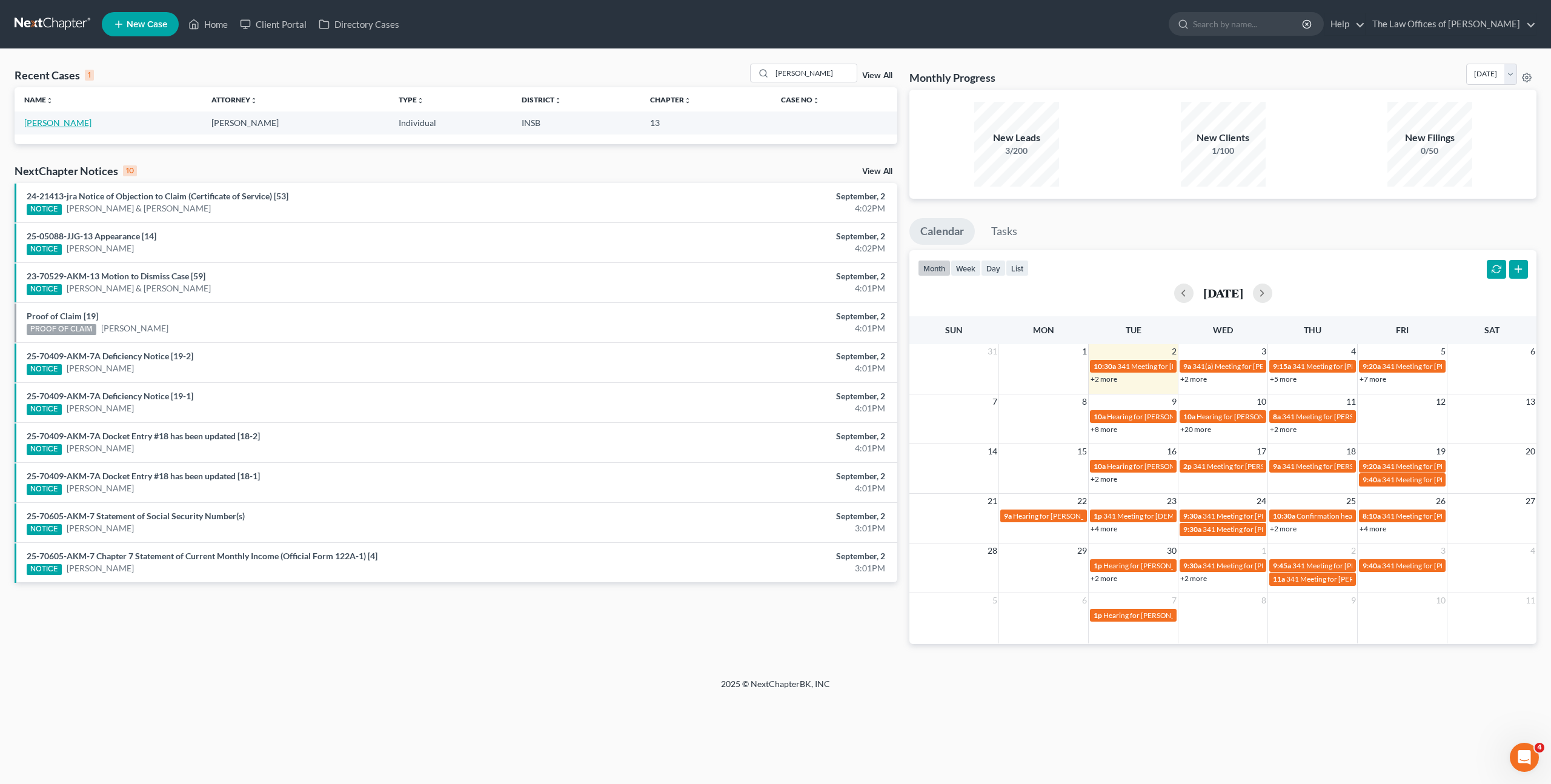
click at [33, 120] on link "[PERSON_NAME]" at bounding box center [58, 123] width 67 height 11
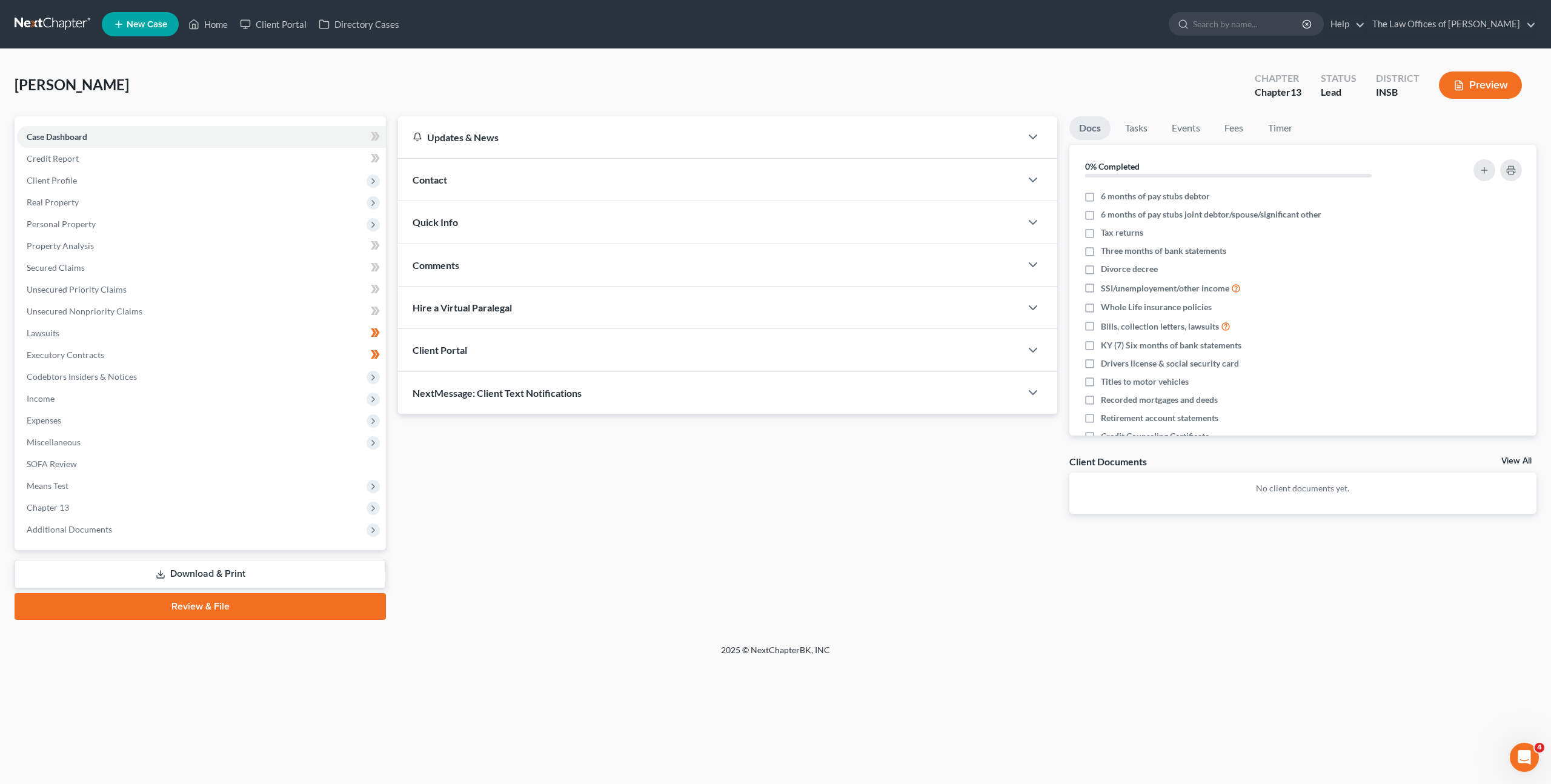
click at [755, 462] on div "Updates & News × [US_STATE] [GEOGRAPHIC_DATA] Notes Take a look at NextChapter'…" at bounding box center [727, 324] width 671 height 417
click at [139, 155] on link "Credit Report" at bounding box center [201, 159] width 369 height 22
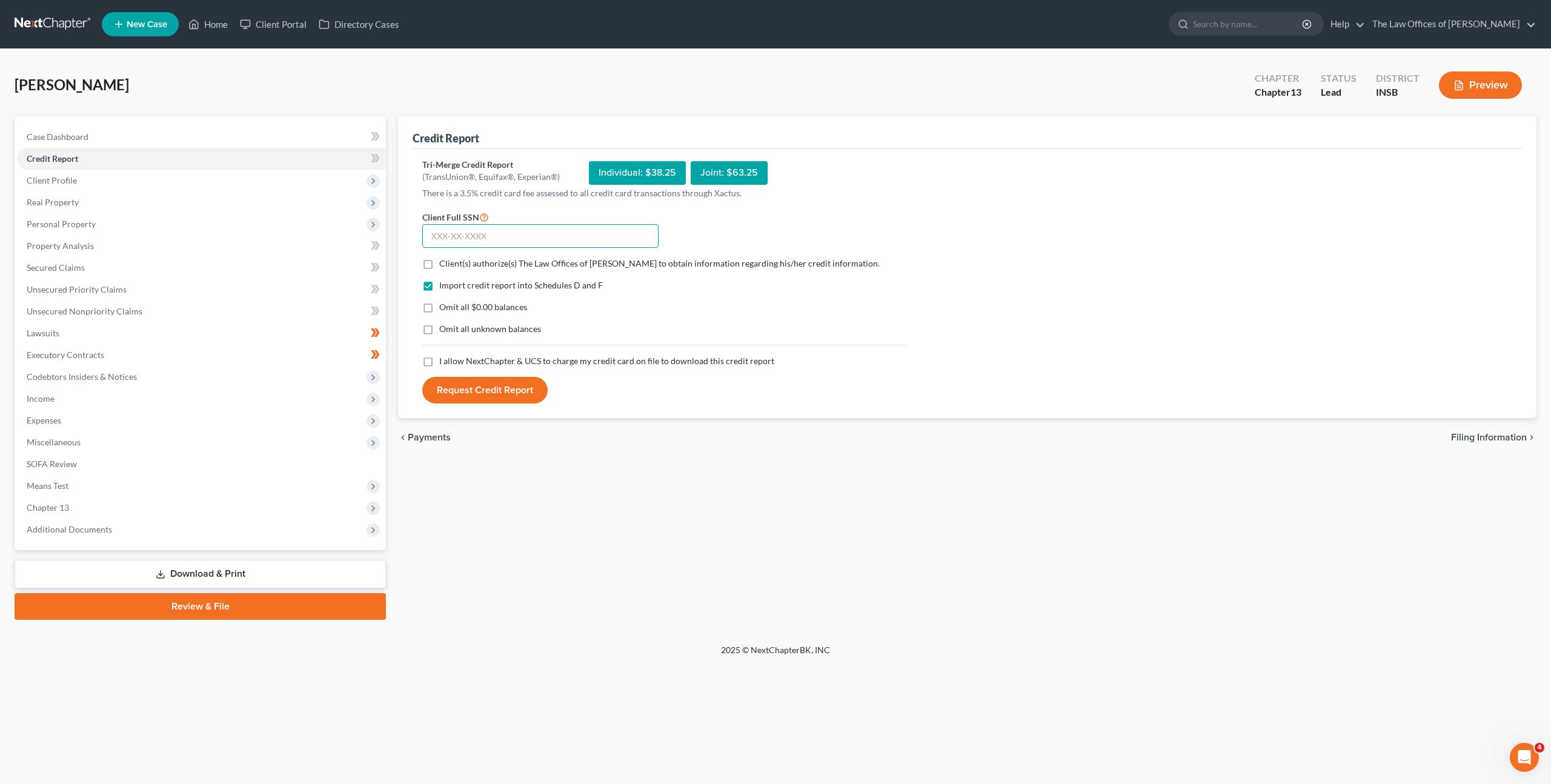
click at [491, 232] on input "text" at bounding box center [540, 236] width 236 height 24
paste input "307-86-0710"
type input "307-86-0710"
click at [439, 266] on label "Client(s) authorize(s) The Law Offices of Dax J. Miller to obtain information r…" at bounding box center [659, 264] width 441 height 12
click at [444, 266] on input "Client(s) authorize(s) The Law Offices of Dax J. Miller to obtain information r…" at bounding box center [448, 262] width 8 height 8
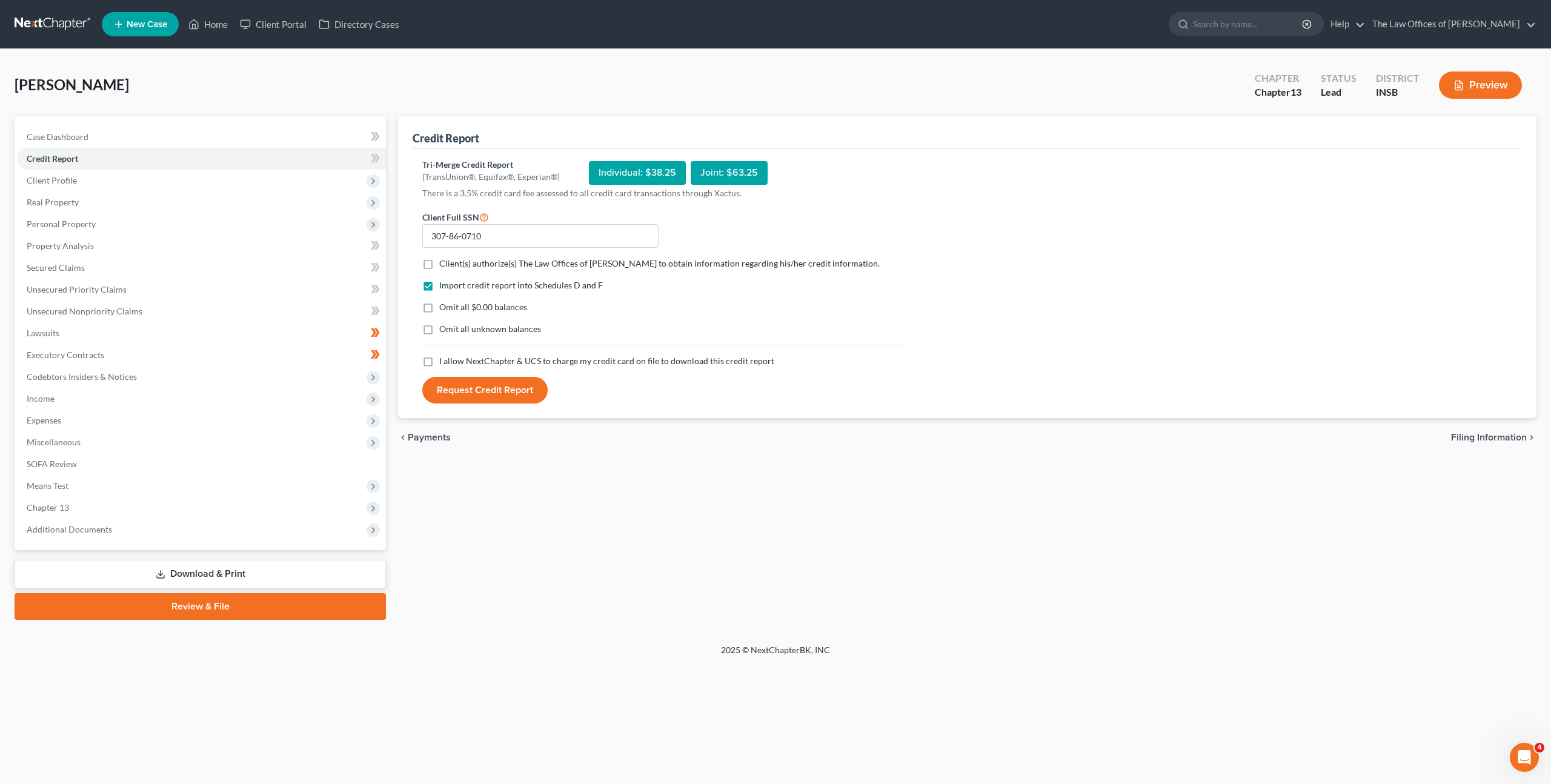
checkbox input "true"
click at [439, 365] on label "I allow NextChapter & UCS to charge my credit card on file to download this cre…" at bounding box center [606, 361] width 335 height 12
click at [444, 363] on input "I allow NextChapter & UCS to charge my credit card on file to download this cre…" at bounding box center [448, 359] width 8 height 8
checkbox input "true"
drag, startPoint x: 467, startPoint y: 384, endPoint x: 689, endPoint y: 268, distance: 250.5
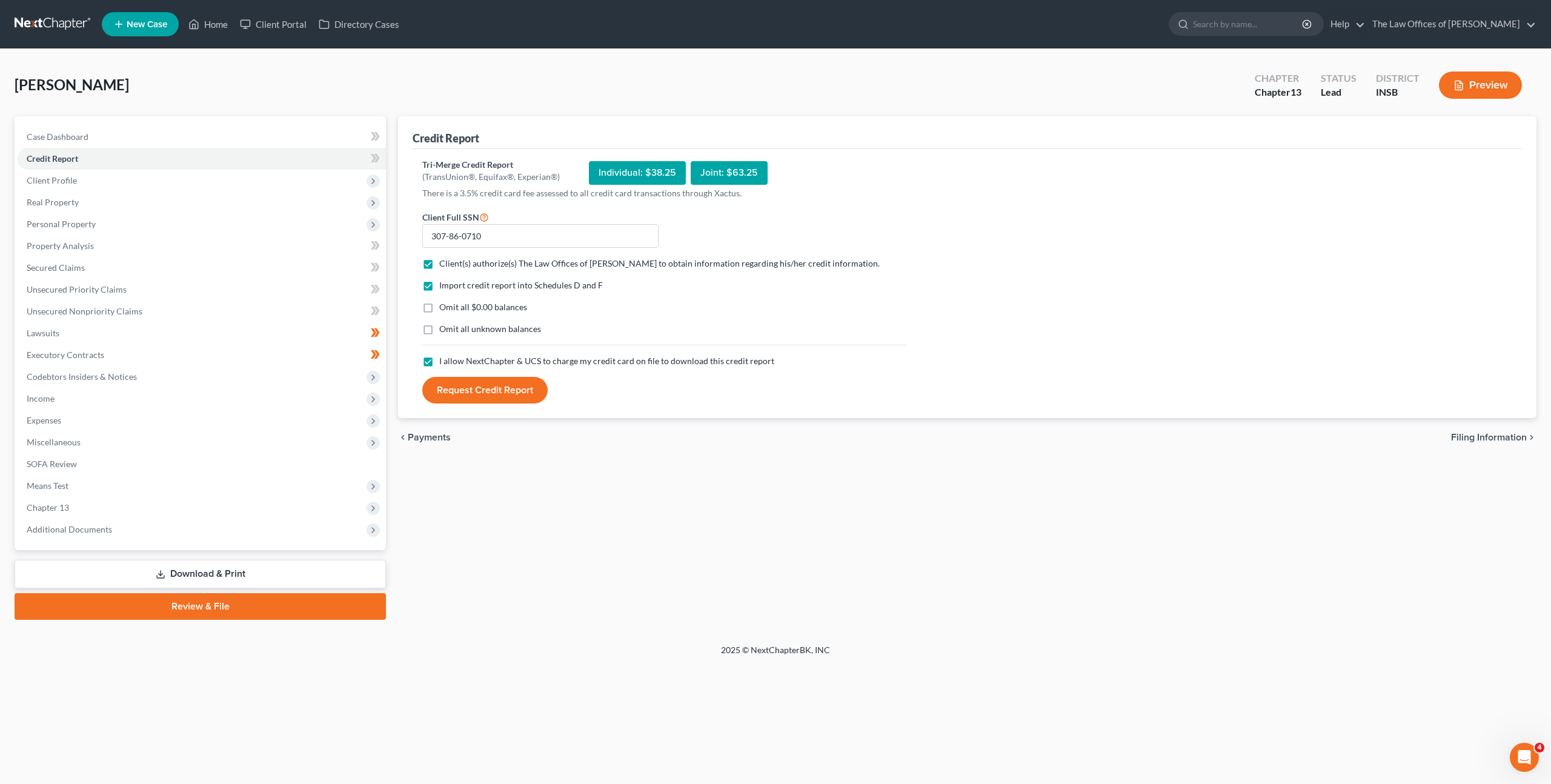
click at [468, 384] on button "Request Credit Report" at bounding box center [485, 390] width 126 height 26
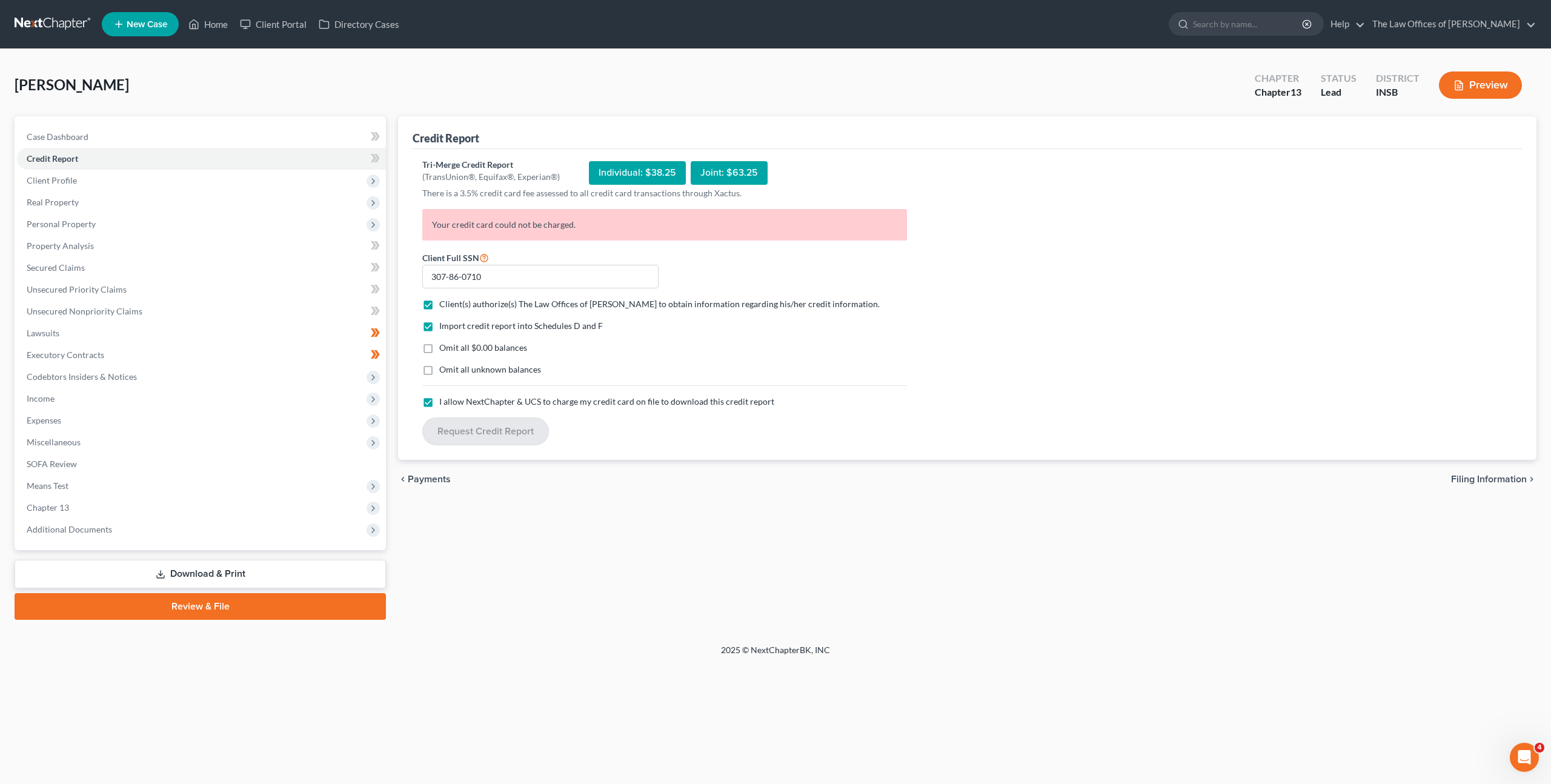
click at [57, 25] on link at bounding box center [53, 24] width 77 height 22
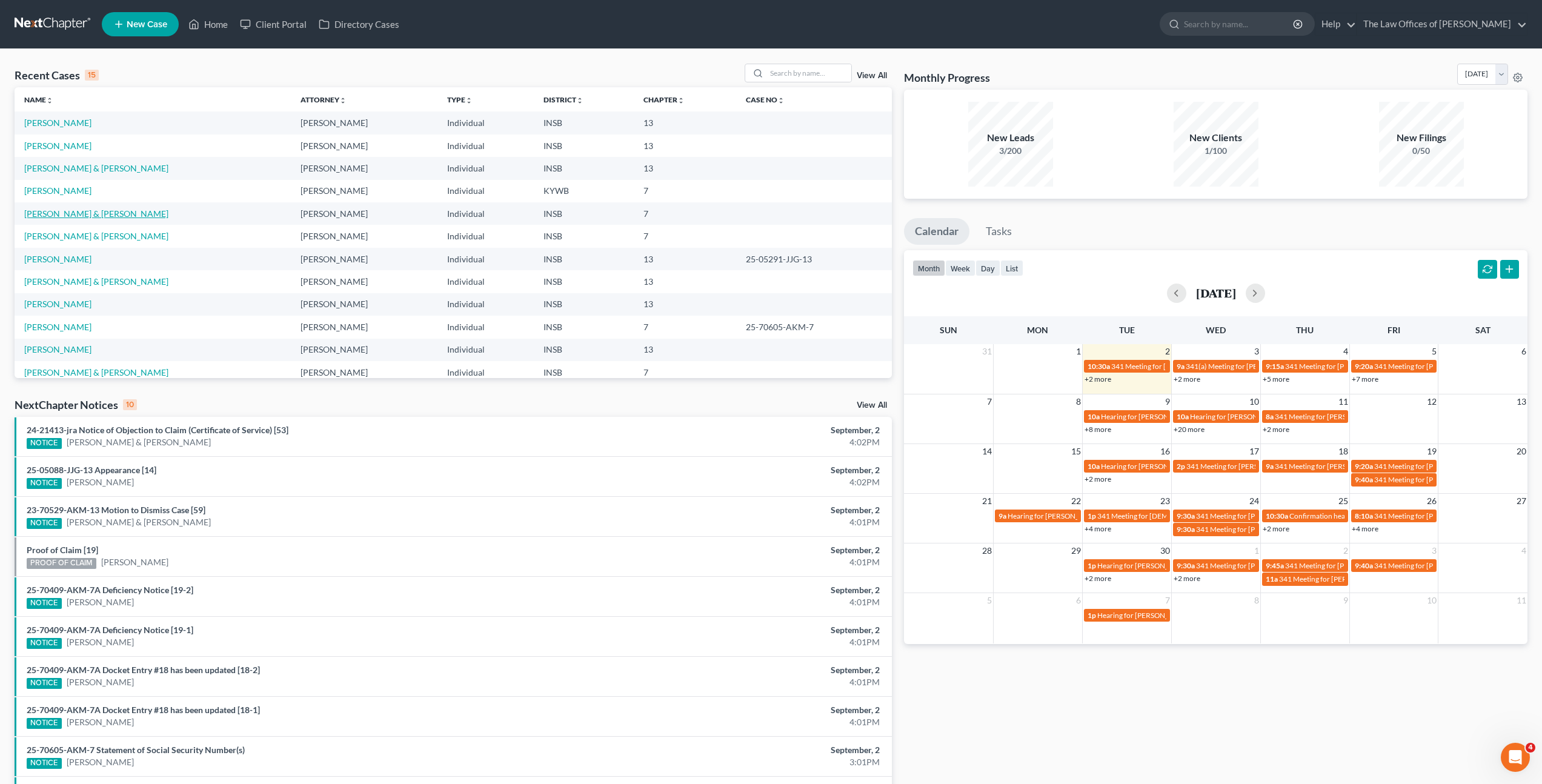
click at [75, 216] on link "[PERSON_NAME] & [PERSON_NAME]" at bounding box center [96, 214] width 144 height 11
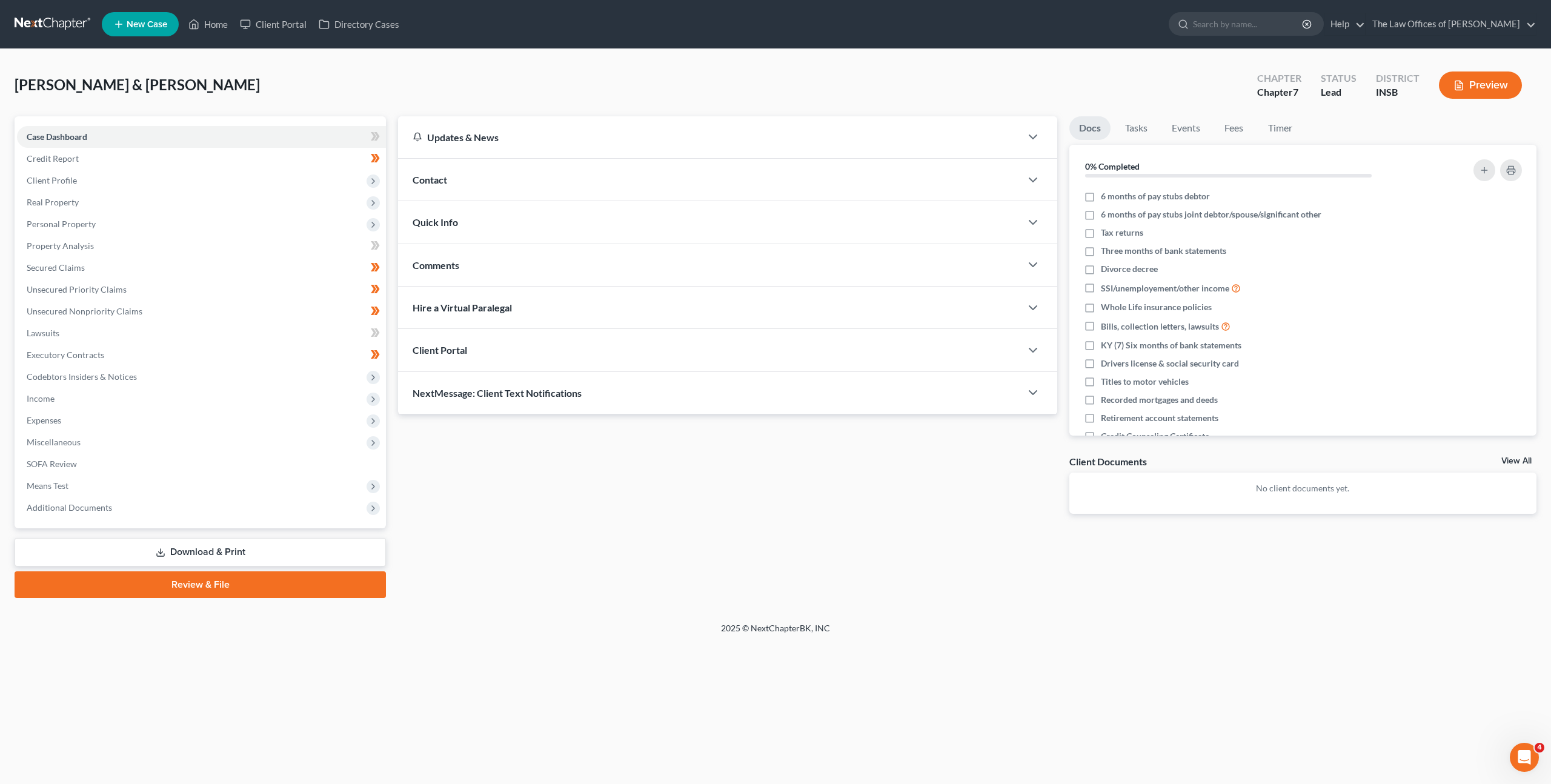
click at [1001, 84] on div "[PERSON_NAME] & [PERSON_NAME] Upgraded Chapter Chapter 7 Status Lead District I…" at bounding box center [776, 90] width 1522 height 53
click at [831, 530] on div "Updates & News × [US_STATE] [GEOGRAPHIC_DATA] Notes Take a look at NextChapter'…" at bounding box center [727, 324] width 671 height 417
click at [758, 452] on div "Updates & News × [US_STATE] [GEOGRAPHIC_DATA] Notes Take a look at NextChapter'…" at bounding box center [727, 324] width 671 height 417
click at [1114, 63] on div "[PERSON_NAME] & [PERSON_NAME] Upgraded Chapter Chapter 7 Status Lead District I…" at bounding box center [776, 90] width 1522 height 53
click at [856, 531] on div "Updates & News × [US_STATE] [GEOGRAPHIC_DATA] Notes Take a look at NextChapter'…" at bounding box center [727, 324] width 671 height 417
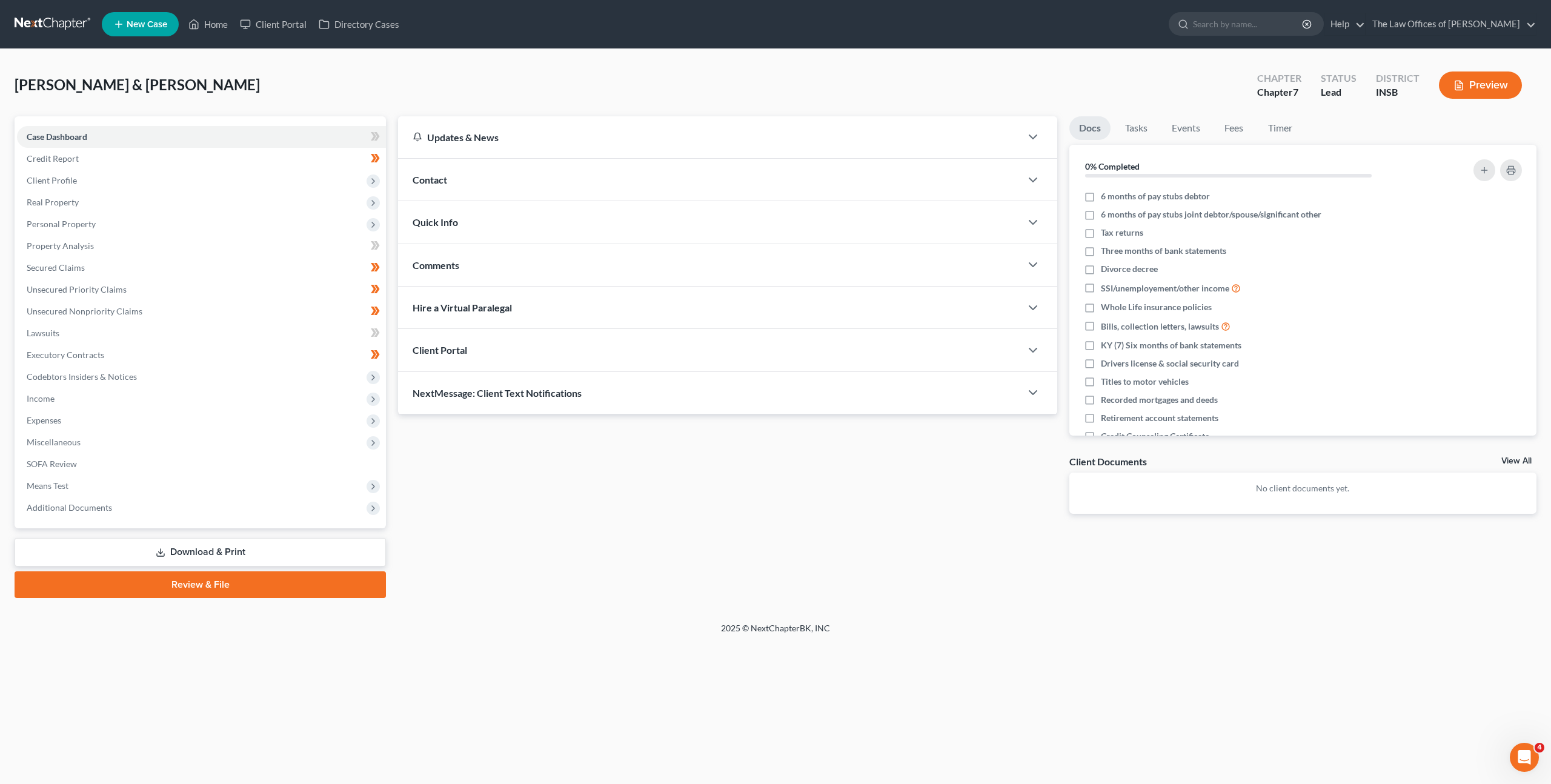
click at [677, 505] on div "Updates & News × [US_STATE] [GEOGRAPHIC_DATA] Notes Take a look at NextChapter'…" at bounding box center [727, 324] width 671 height 417
click at [230, 170] on span "Client Profile" at bounding box center [201, 180] width 369 height 22
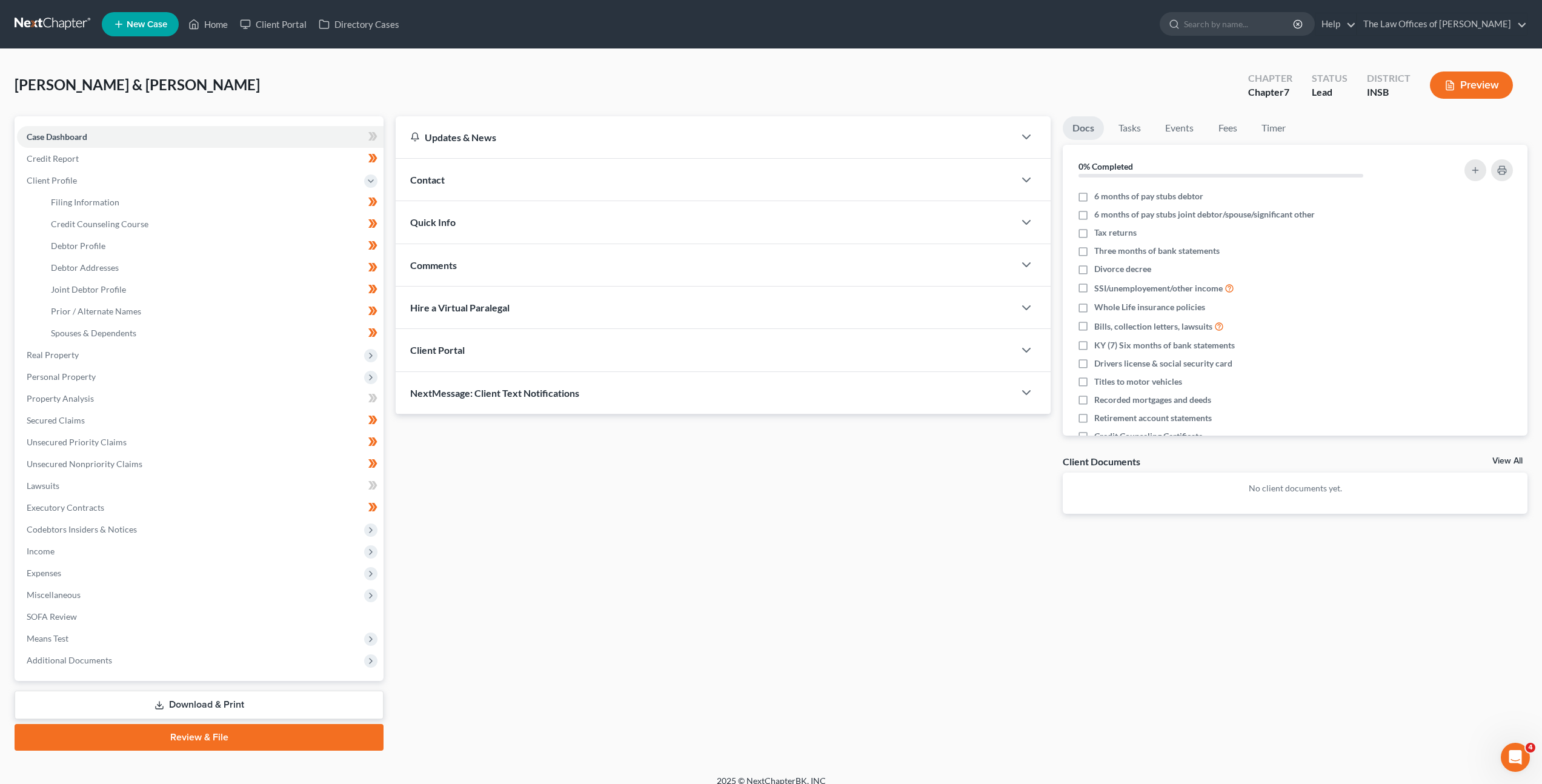
click at [34, 22] on link at bounding box center [53, 24] width 77 height 22
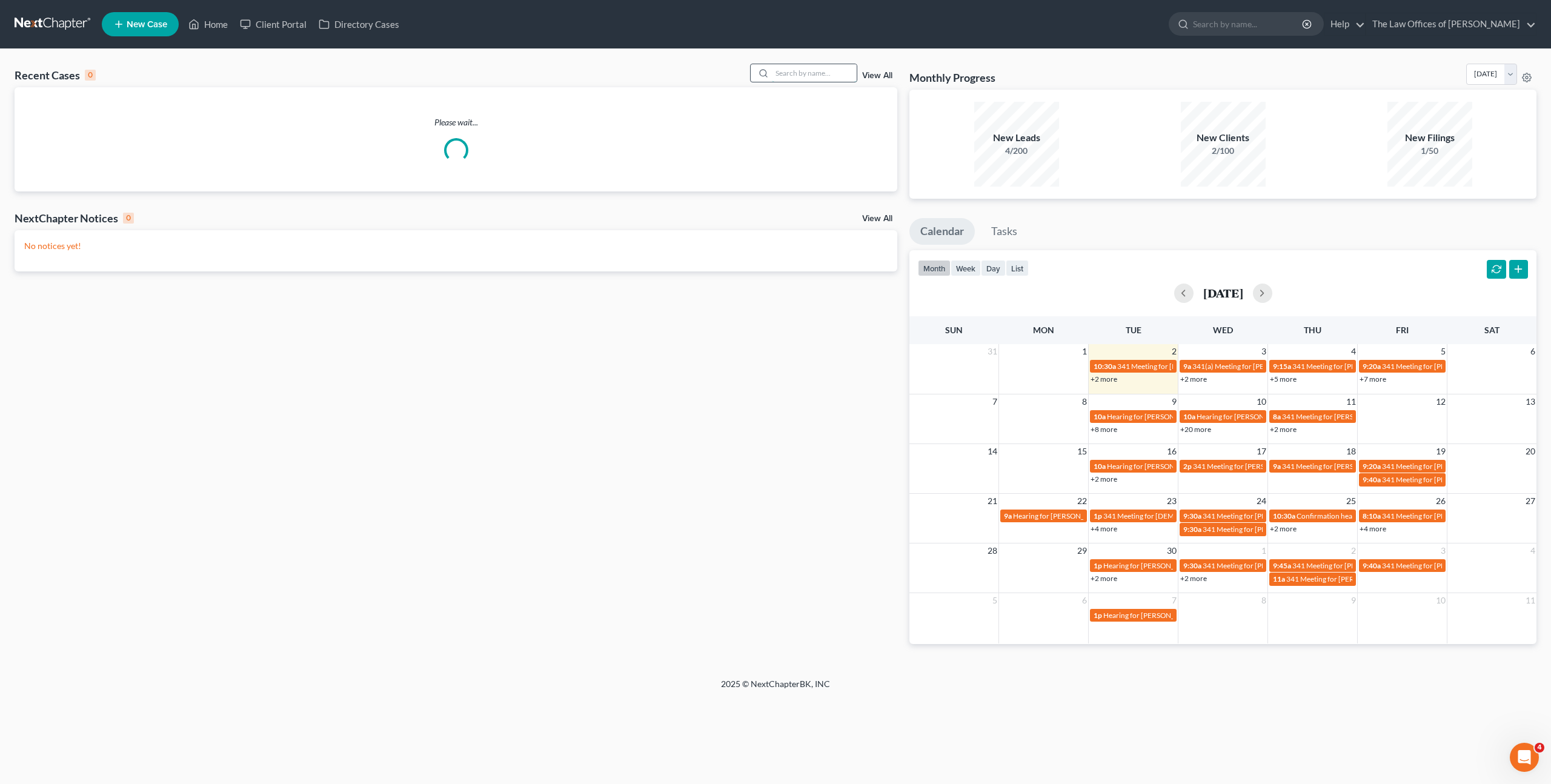
click at [824, 71] on input "search" at bounding box center [814, 73] width 85 height 18
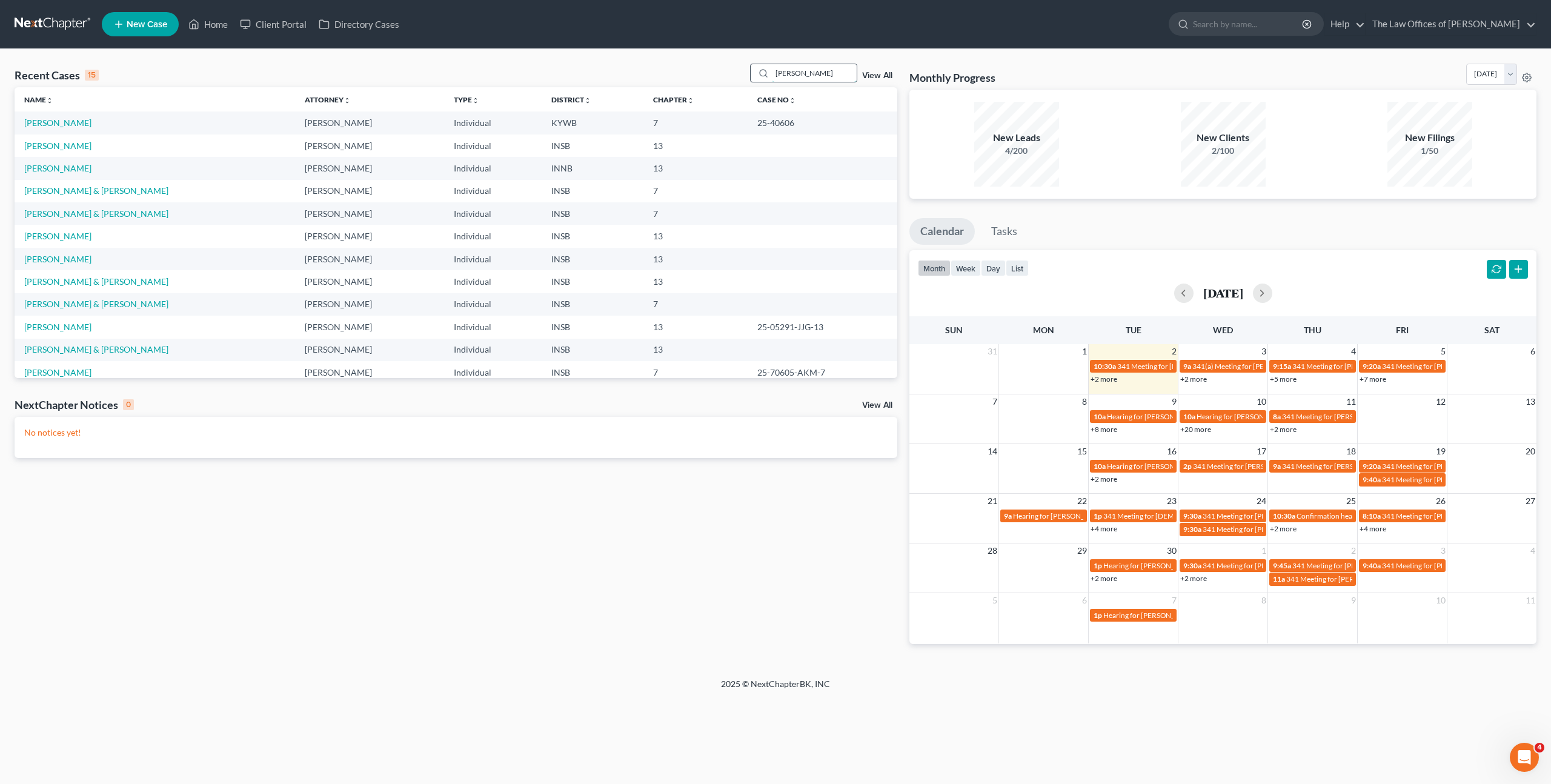
type input "[PERSON_NAME]"
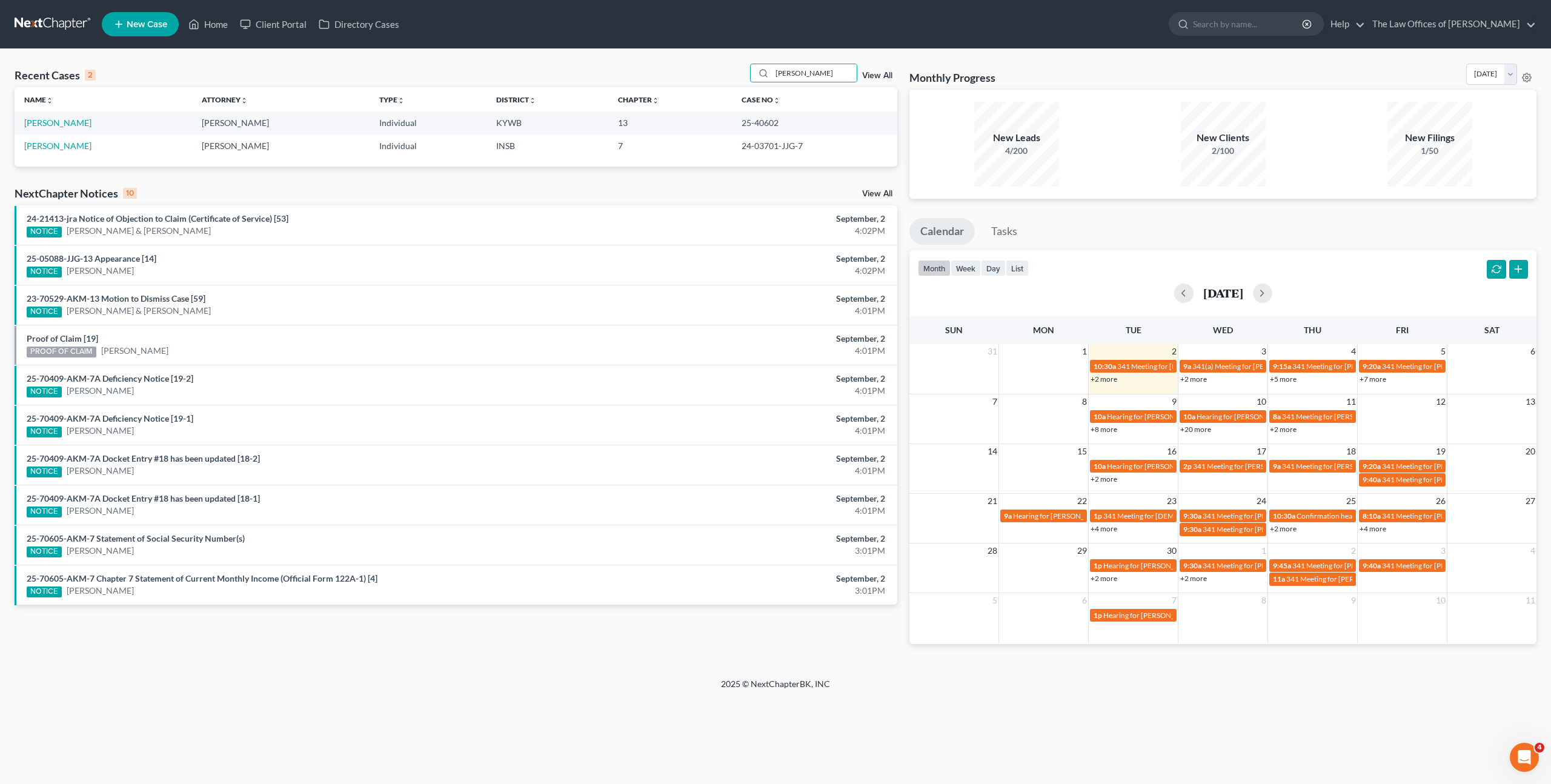
click at [77, 131] on td "[PERSON_NAME]" at bounding box center [103, 123] width 178 height 22
click at [80, 129] on td "[PERSON_NAME]" at bounding box center [103, 123] width 178 height 22
click at [84, 124] on link "[PERSON_NAME]" at bounding box center [58, 123] width 67 height 11
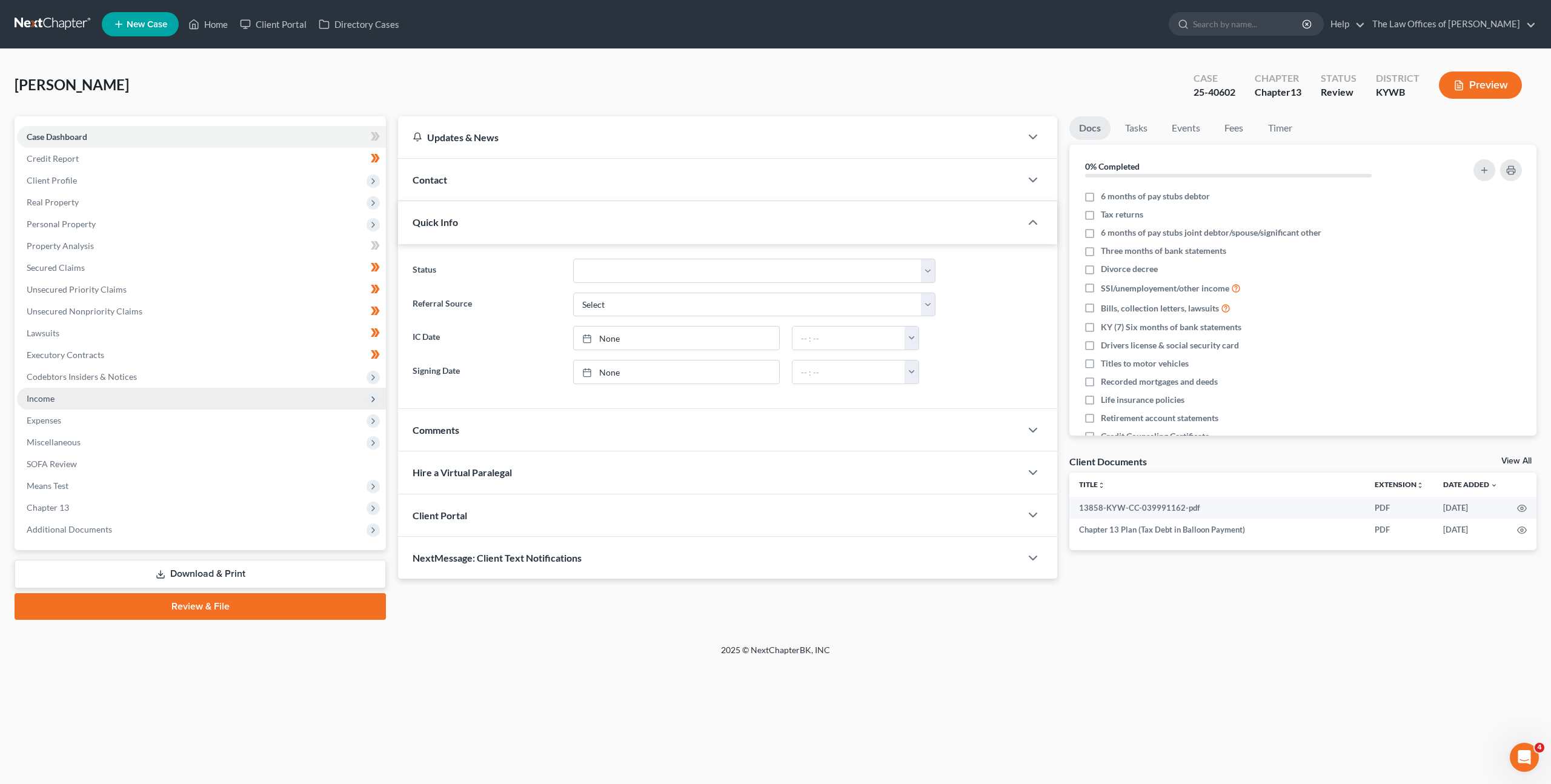
click at [225, 404] on span "Income" at bounding box center [201, 398] width 369 height 22
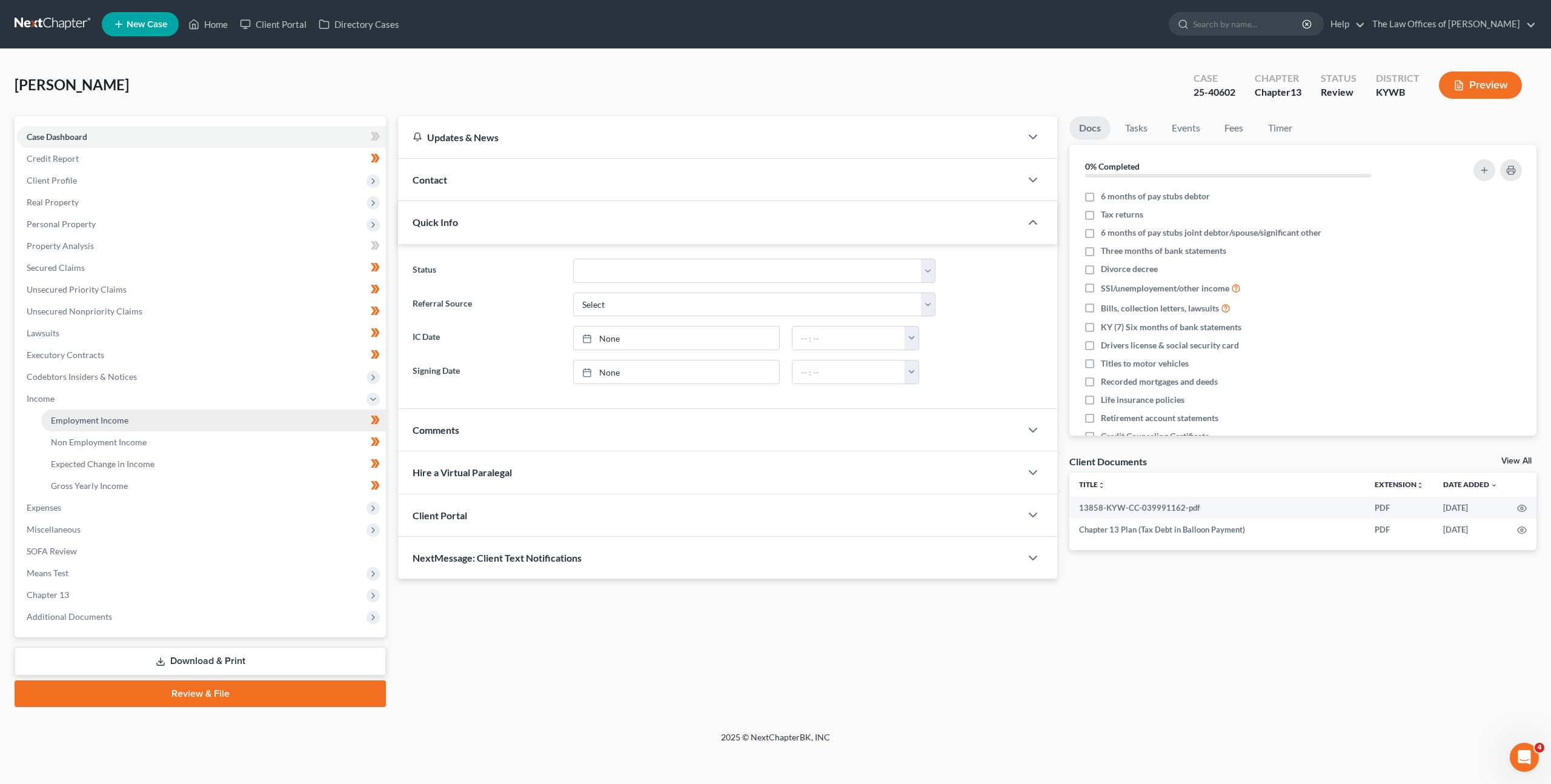
click at [200, 415] on link "Employment Income" at bounding box center [213, 420] width 345 height 22
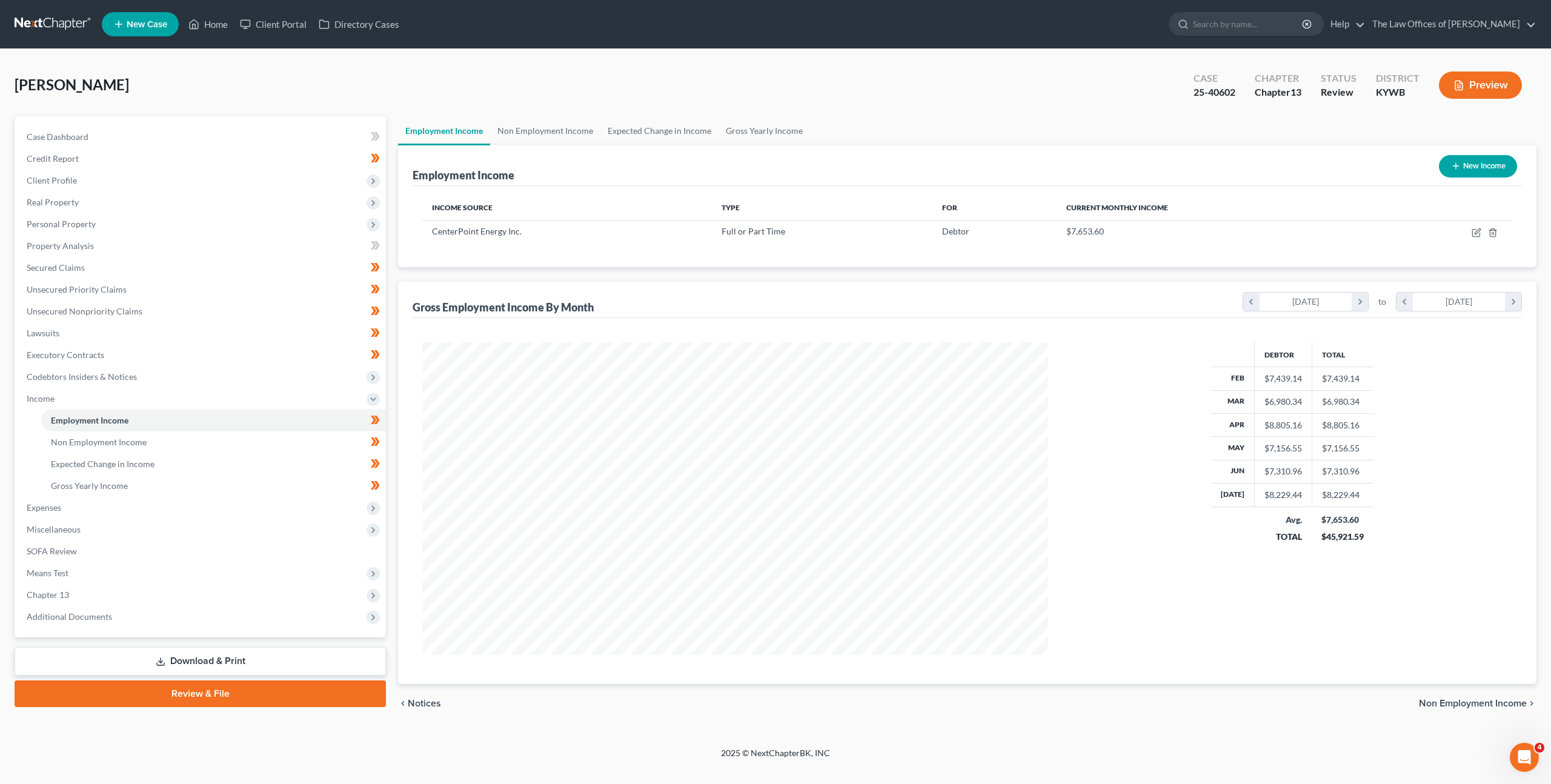
scroll to position [312, 650]
click at [1476, 234] on icon "button" at bounding box center [1476, 232] width 10 height 10
select select "0"
select select "45"
select select "2"
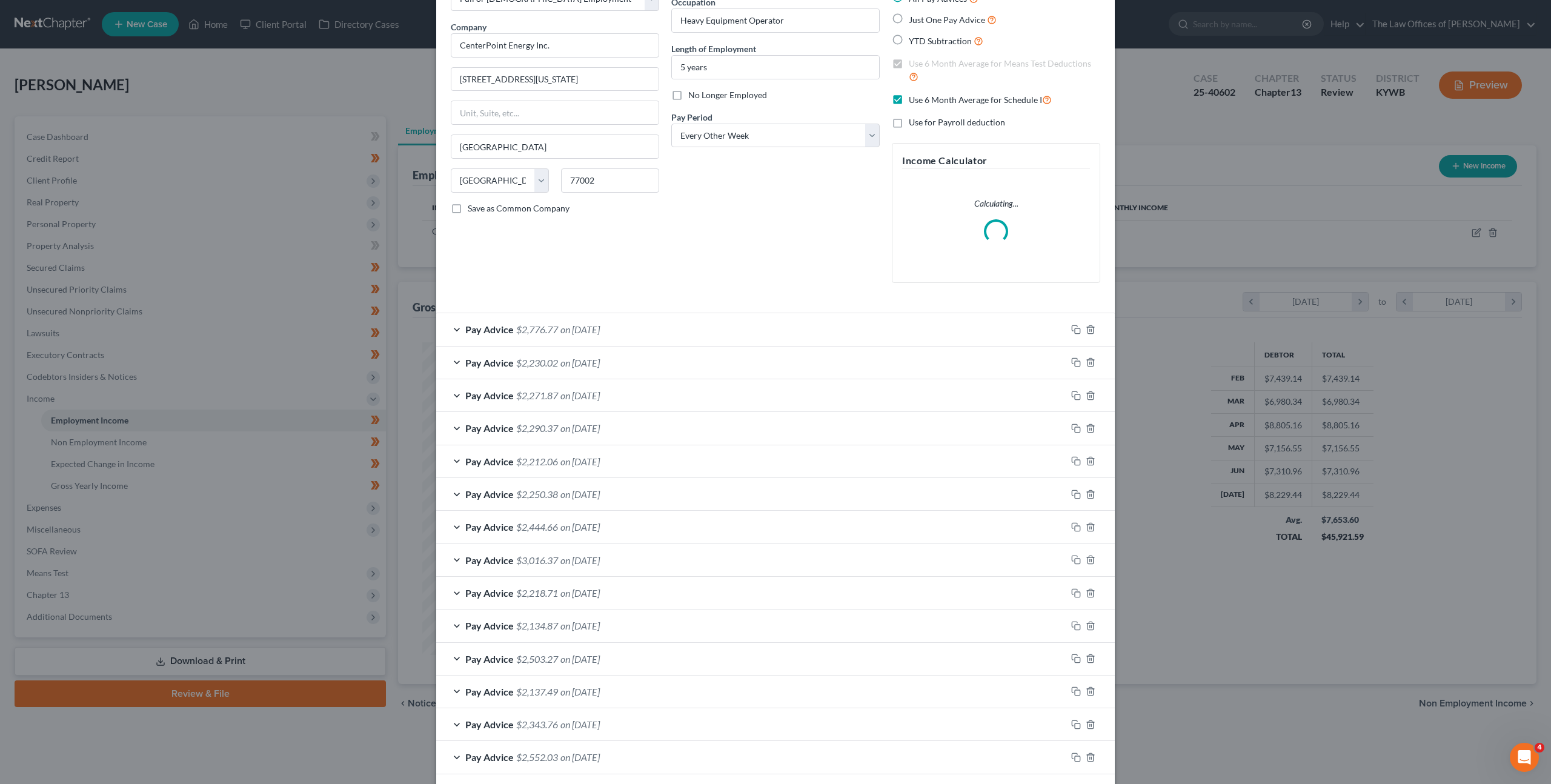
scroll to position [172, 0]
